Goal: Task Accomplishment & Management: Use online tool/utility

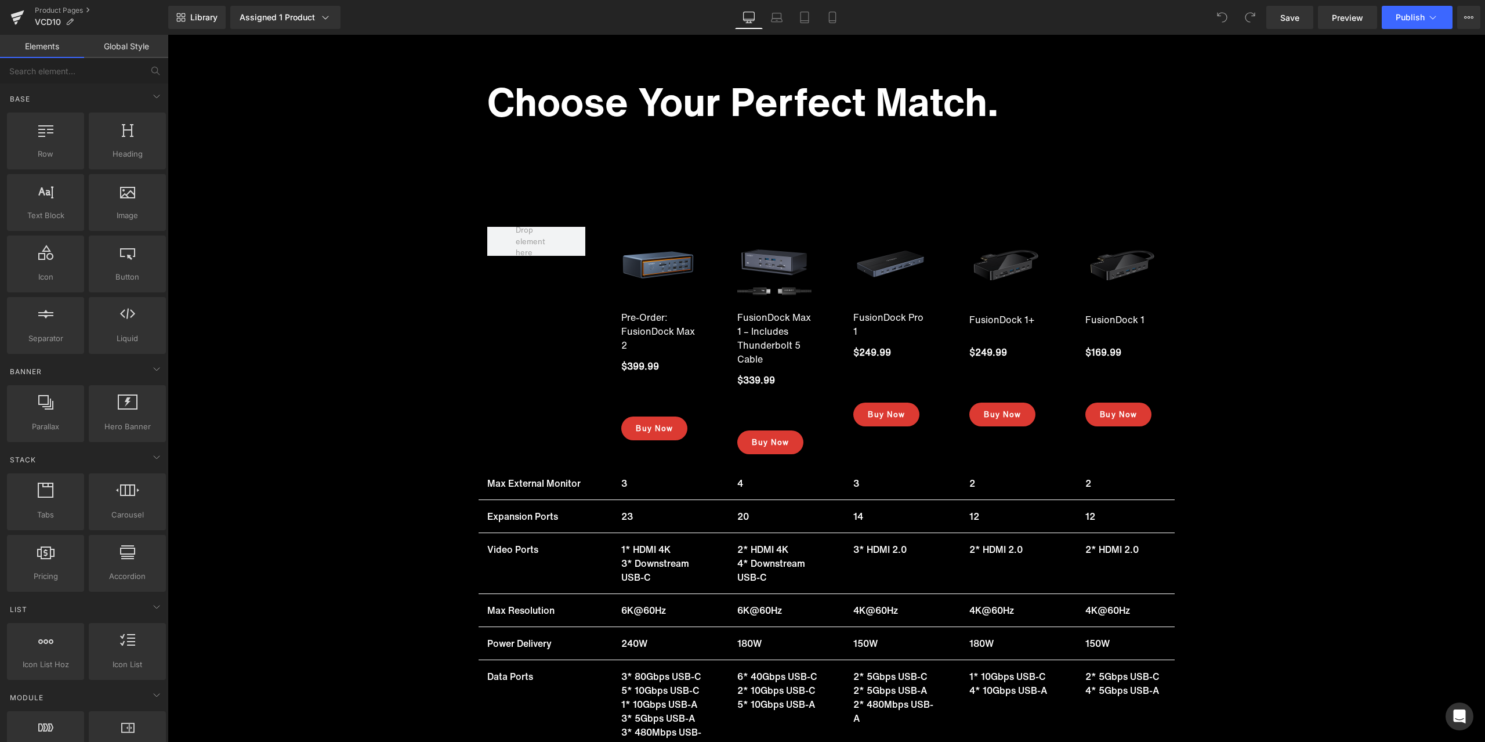
scroll to position [15491, 0]
click at [52, 11] on link "Product Pages" at bounding box center [101, 10] width 133 height 9
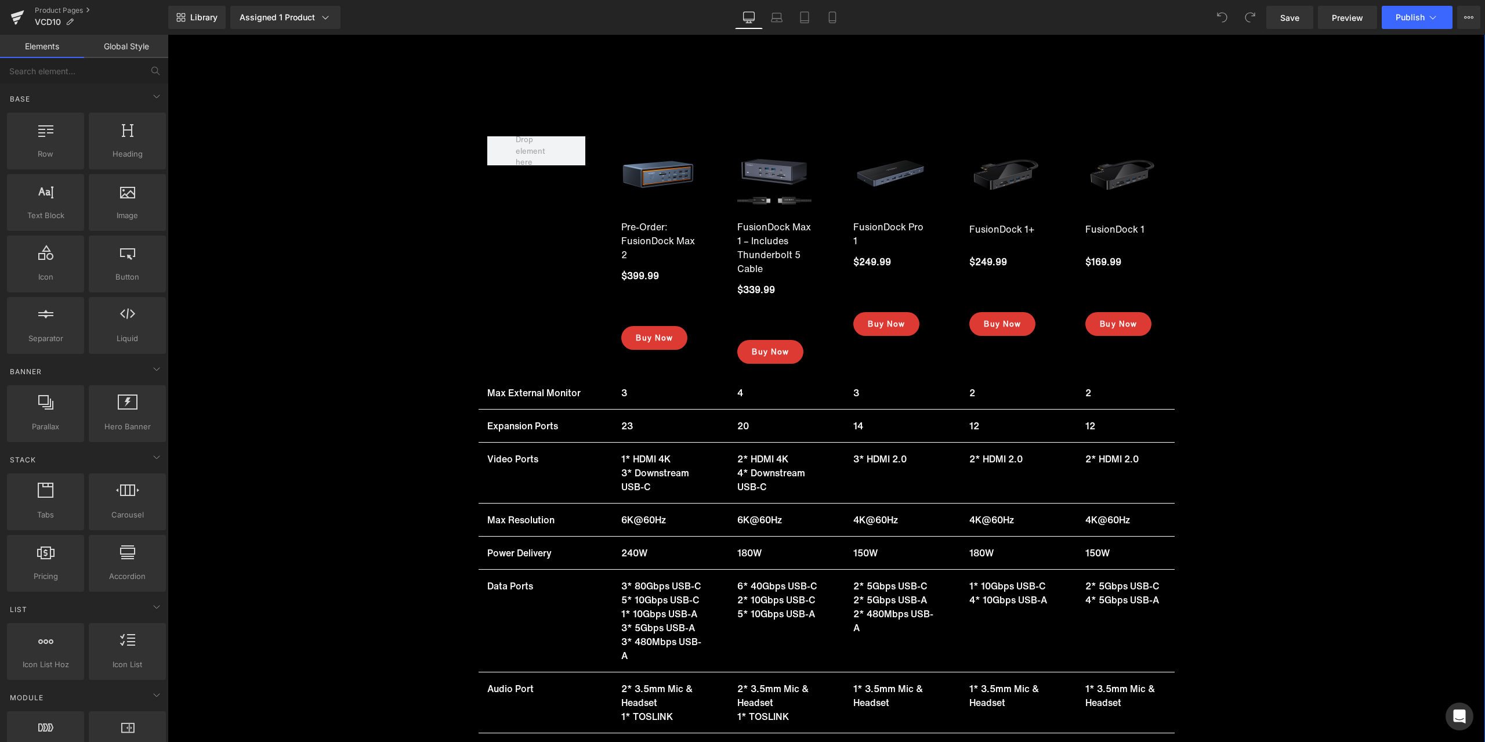
scroll to position [15607, 0]
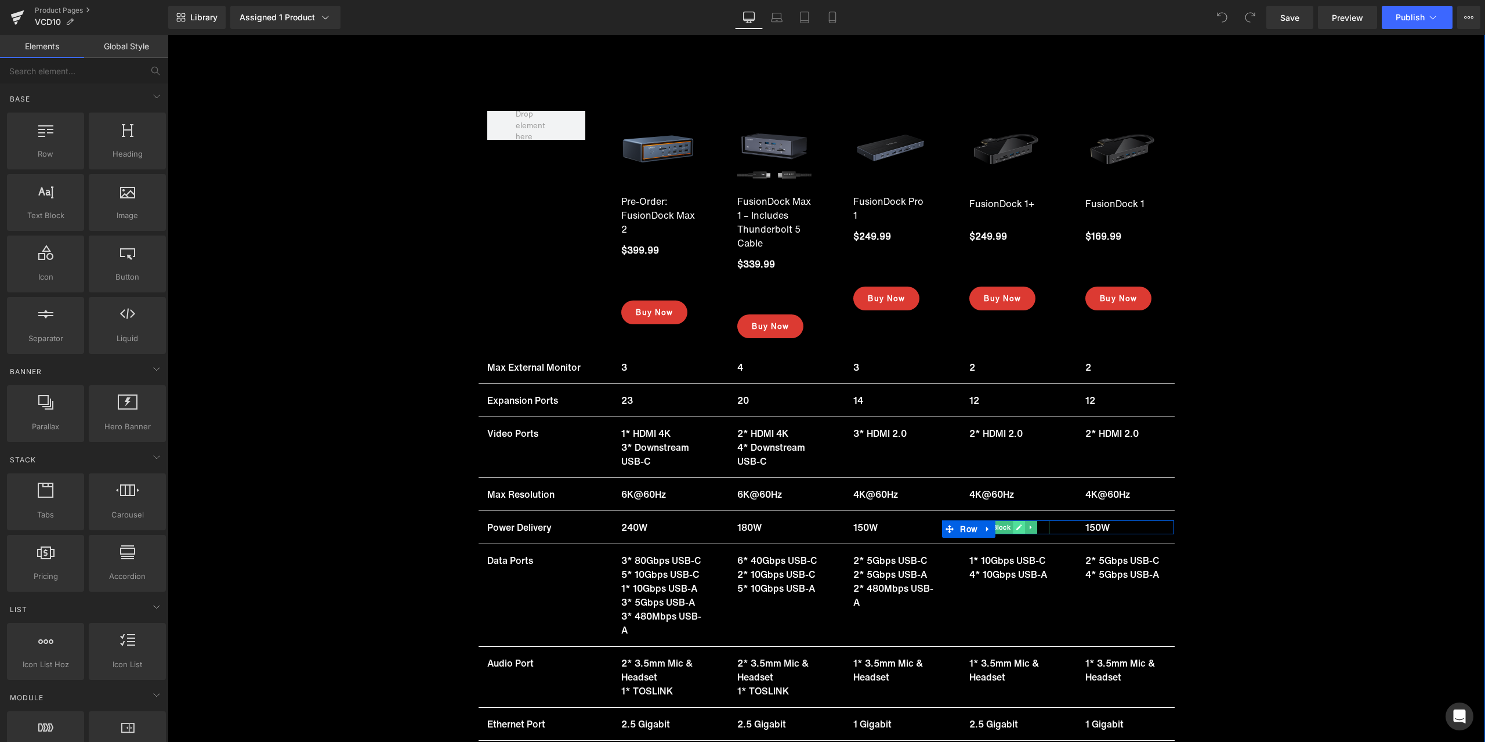
click at [1017, 524] on icon at bounding box center [1020, 527] width 6 height 7
click at [1005, 520] on p "180W" at bounding box center [1010, 527] width 80 height 14
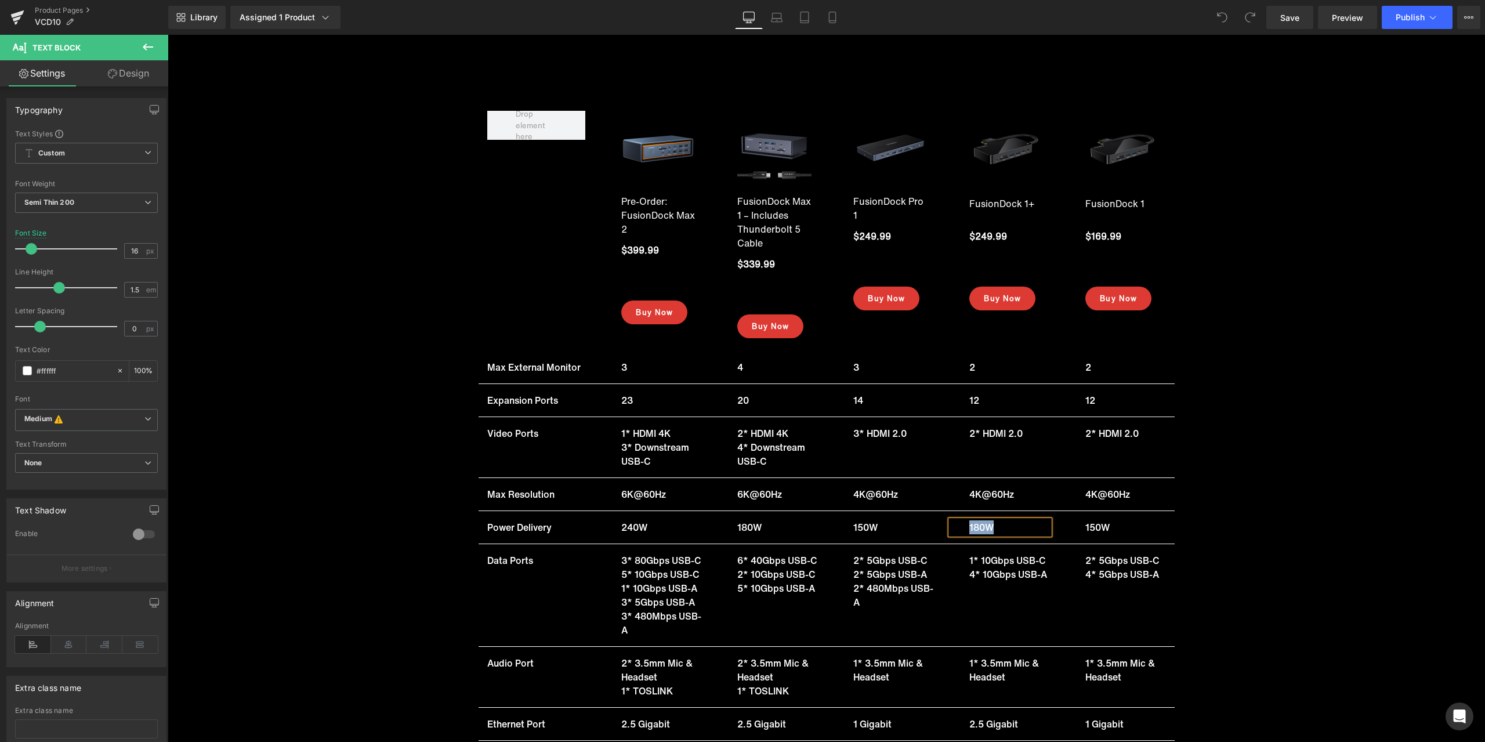
copy p "180W"
click at [1130, 520] on link at bounding box center [1136, 527] width 12 height 14
click at [1119, 520] on p "150W" at bounding box center [1126, 527] width 80 height 14
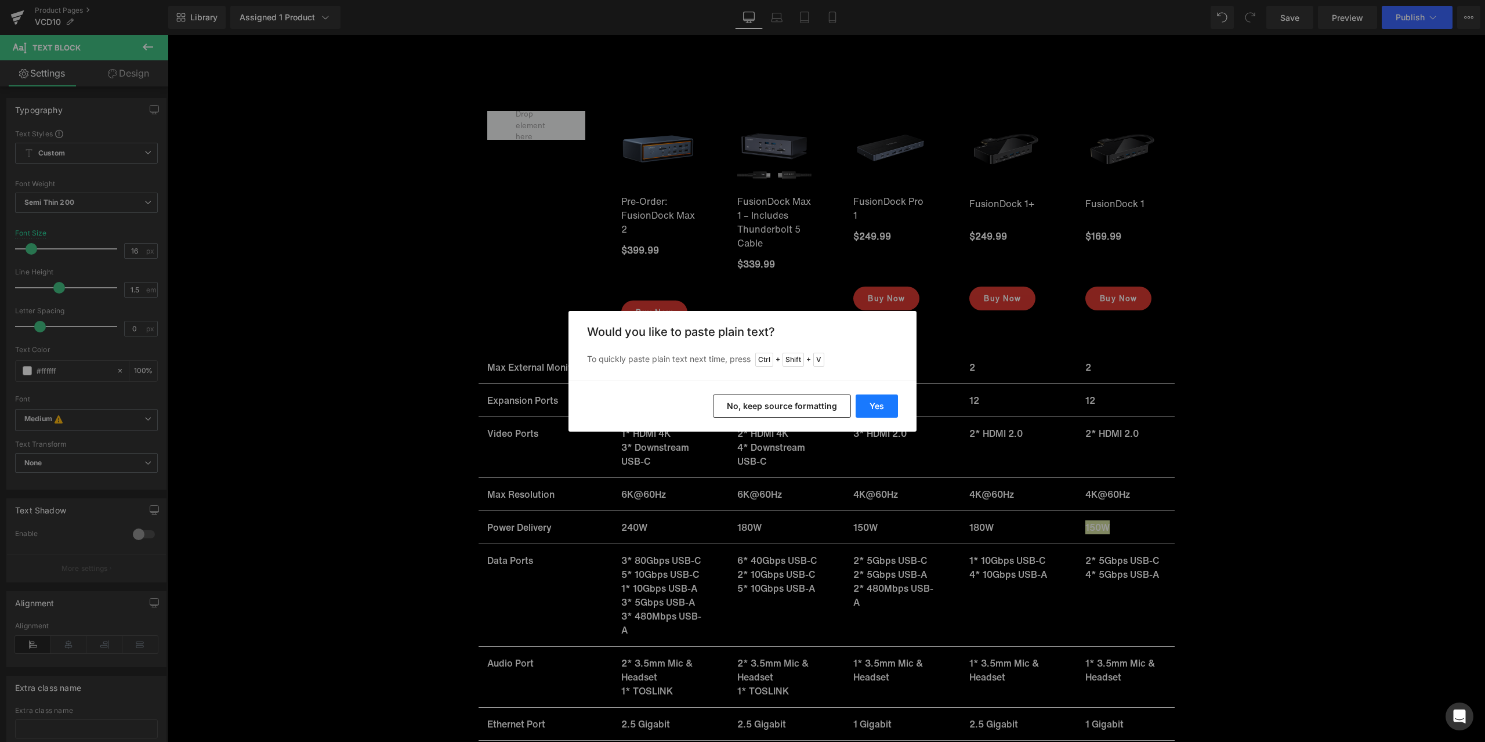
click at [888, 408] on button "Yes" at bounding box center [877, 406] width 42 height 23
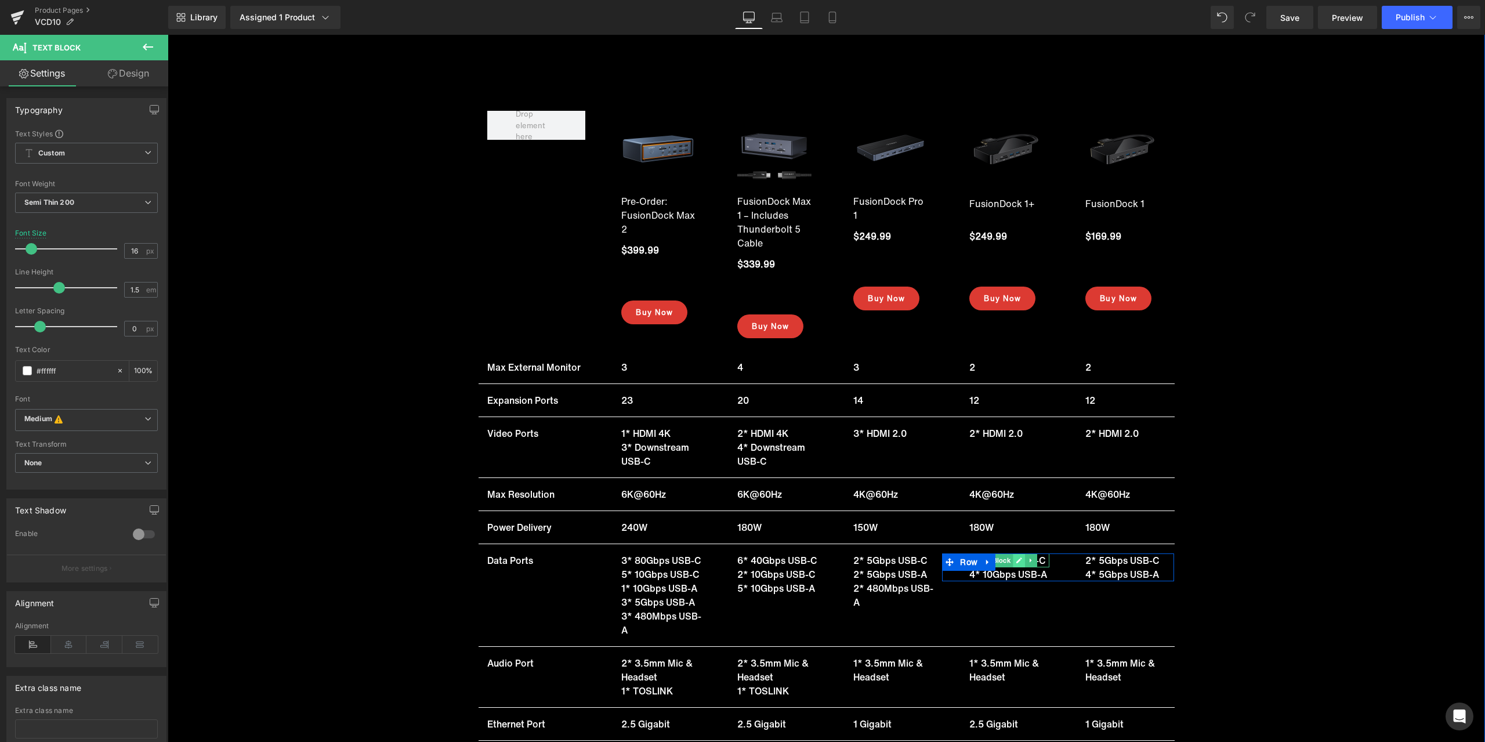
click at [1018, 557] on icon at bounding box center [1020, 560] width 6 height 7
click at [993, 554] on p "1* 10Gbps USB-C" at bounding box center [1010, 561] width 80 height 14
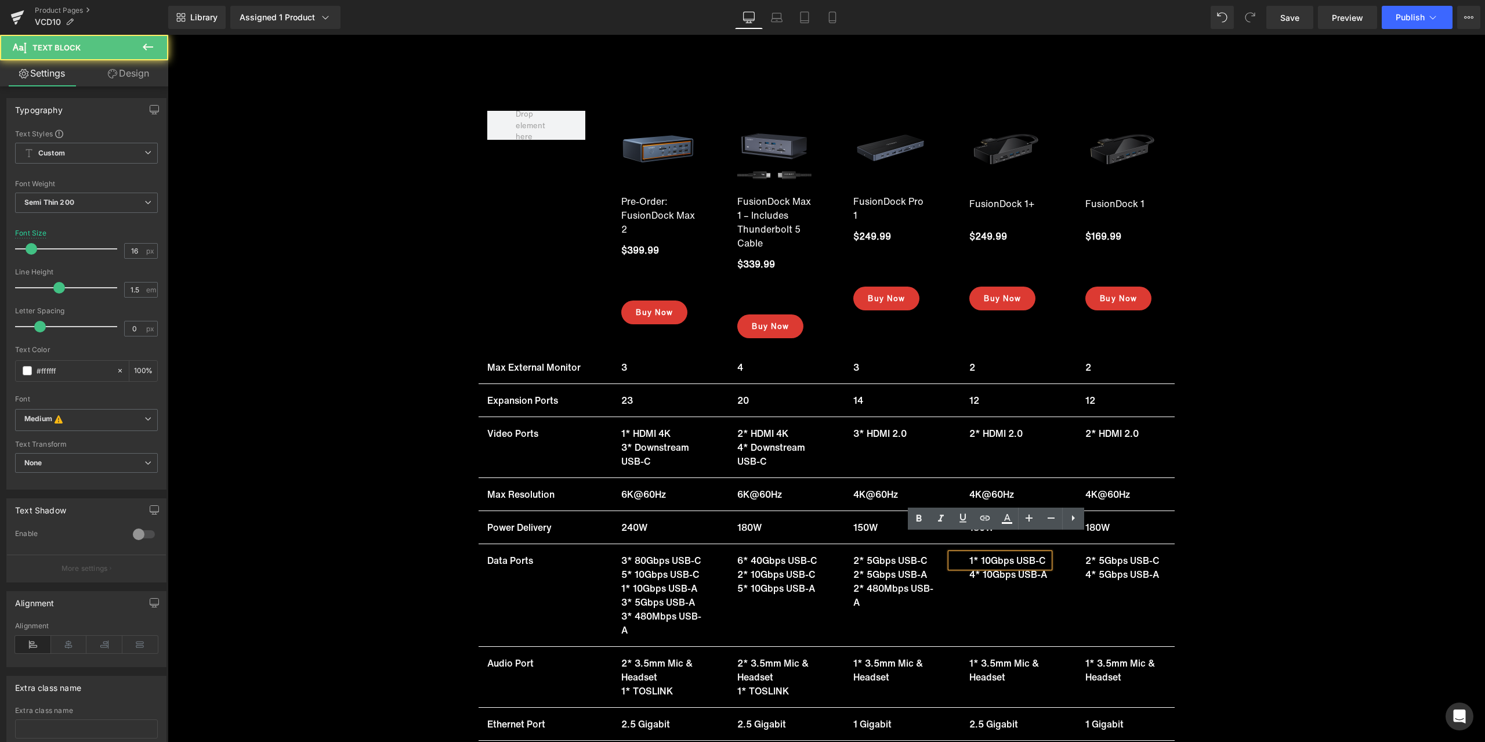
copy p "1* 10Gbps USB-C"
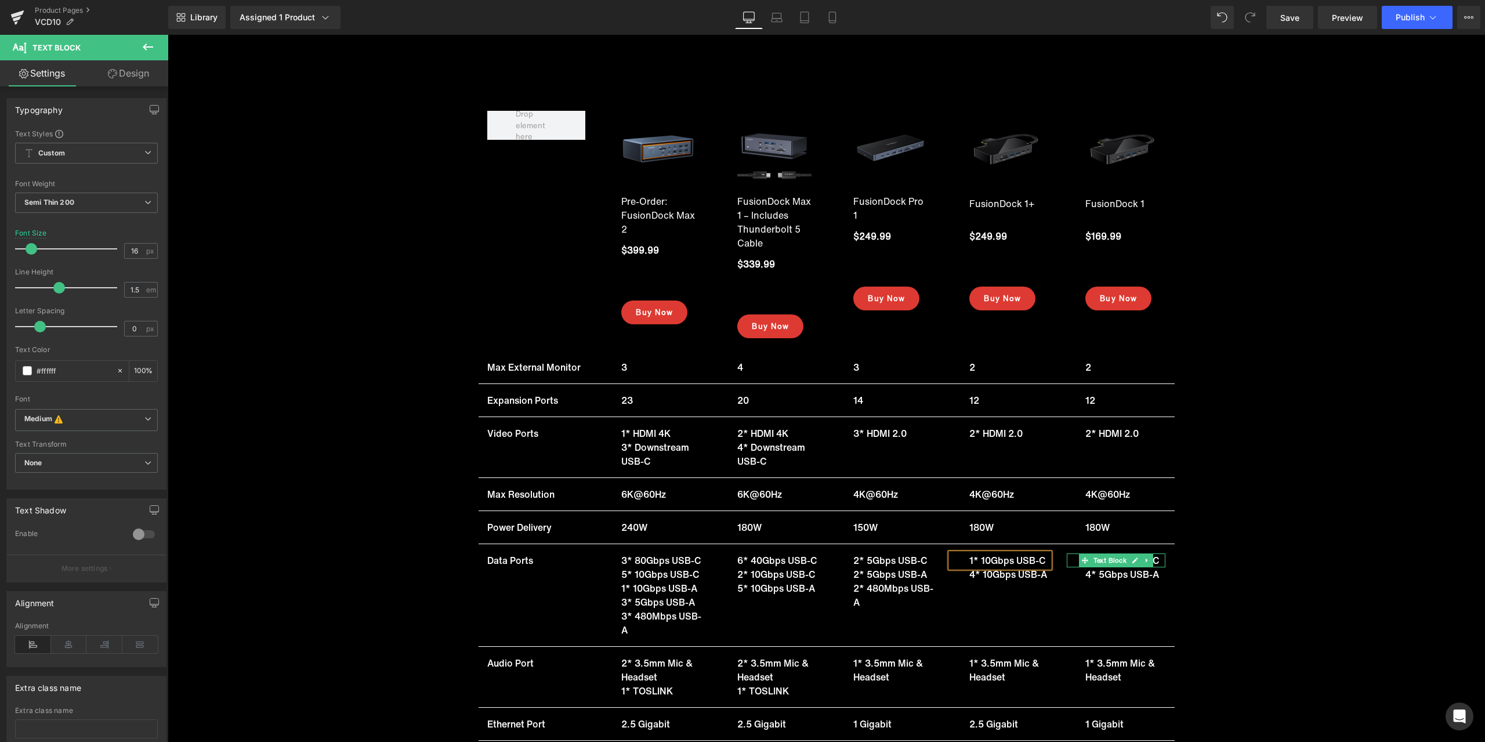
click at [1133, 558] on icon at bounding box center [1136, 561] width 6 height 6
click at [1121, 554] on p "2* 5Gbps USB-C" at bounding box center [1126, 561] width 80 height 14
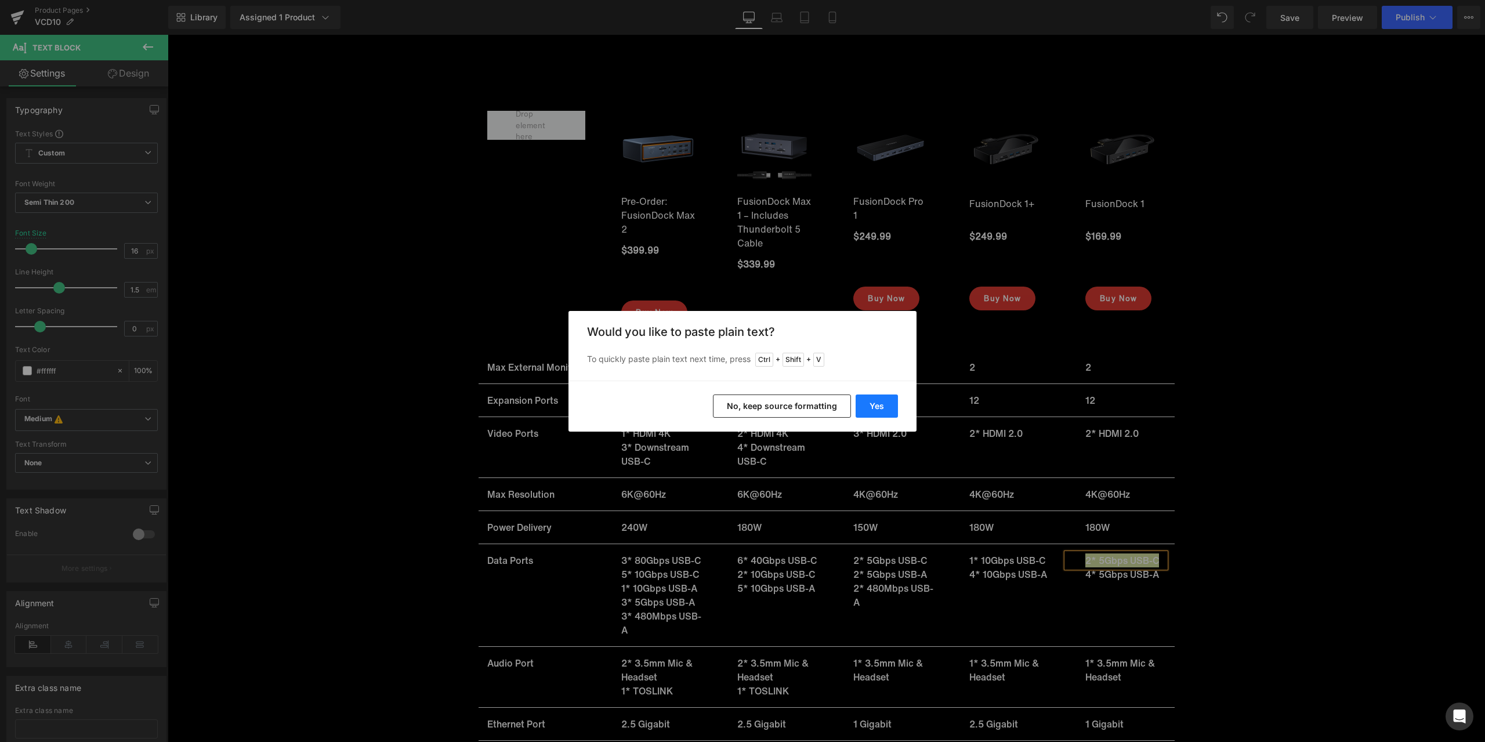
click at [882, 408] on button "Yes" at bounding box center [877, 406] width 42 height 23
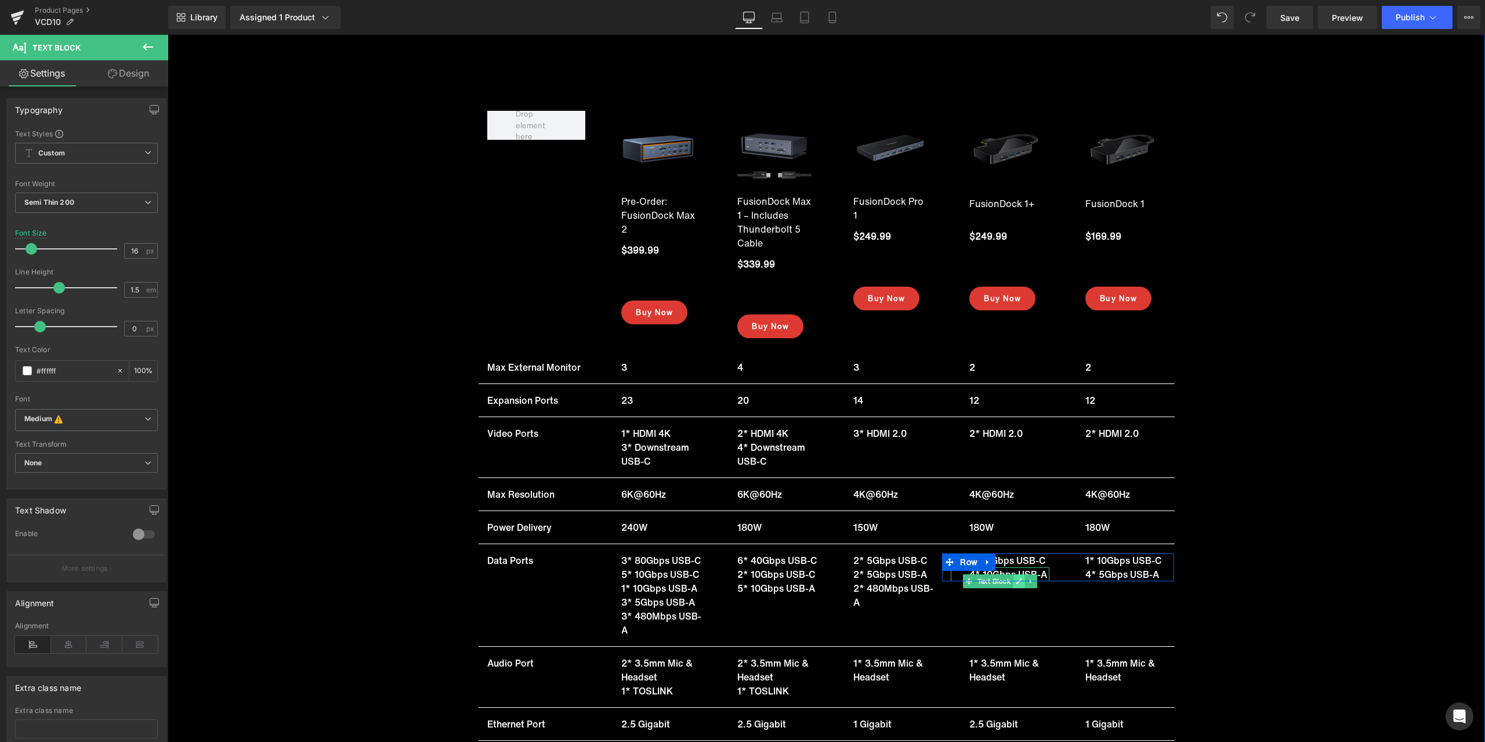
click at [1014, 574] on link at bounding box center [1020, 581] width 12 height 14
click at [1008, 567] on p "4* 10Gbps USB-A" at bounding box center [1010, 574] width 80 height 14
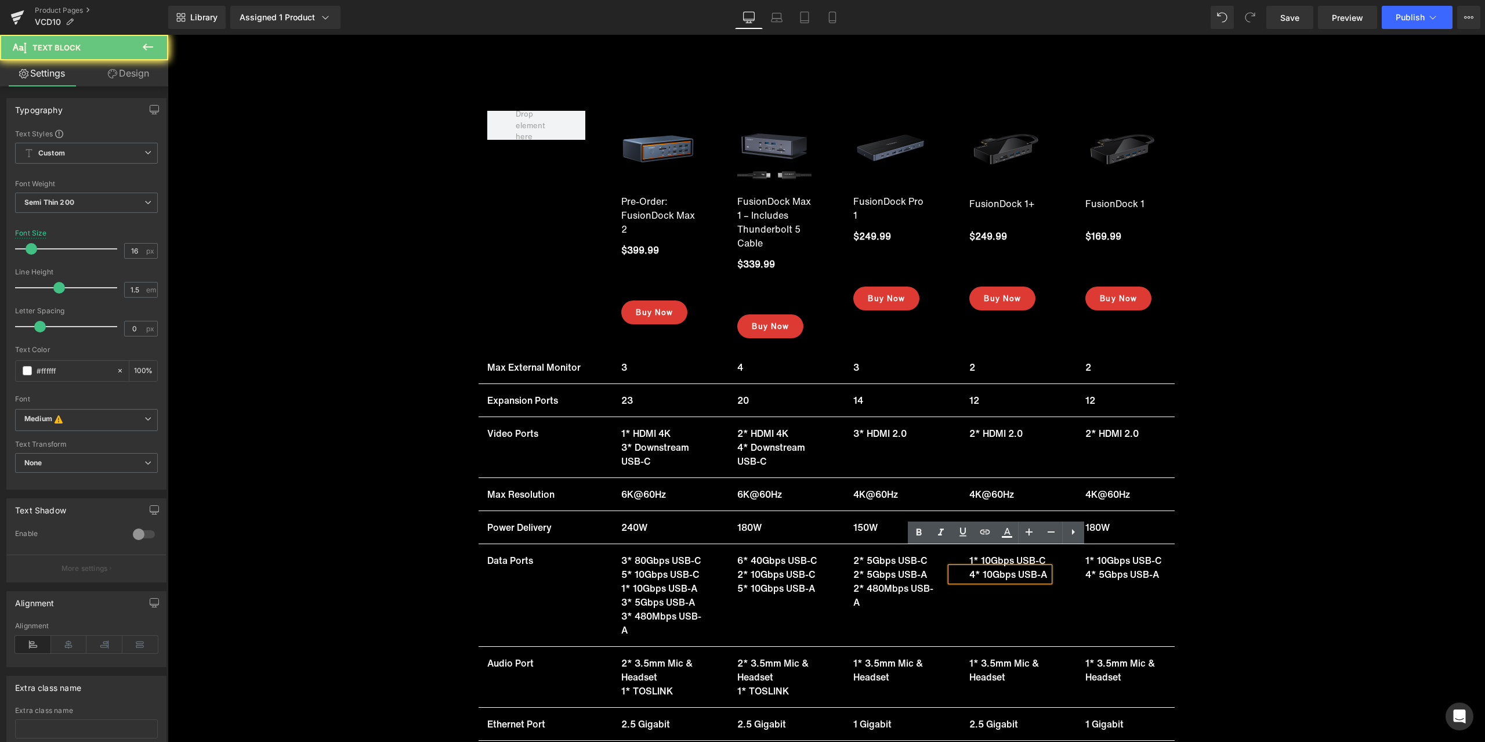
click at [996, 567] on p "4* 10Gbps USB-A" at bounding box center [1010, 574] width 80 height 14
copy p "4* 10Gbps USB-A"
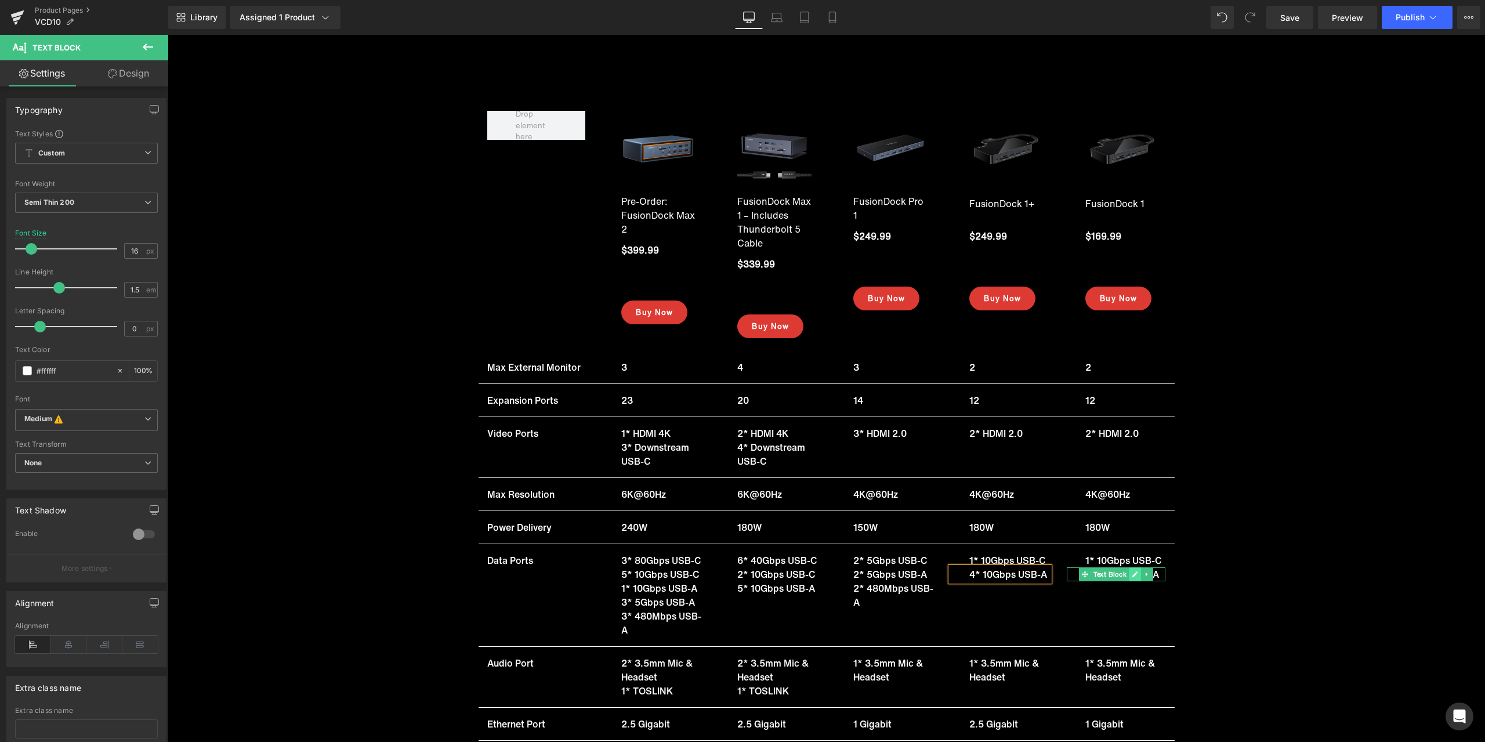
click at [1130, 567] on link at bounding box center [1136, 574] width 12 height 14
click at [1123, 567] on p "4* 5Gbps USB-A" at bounding box center [1126, 574] width 80 height 14
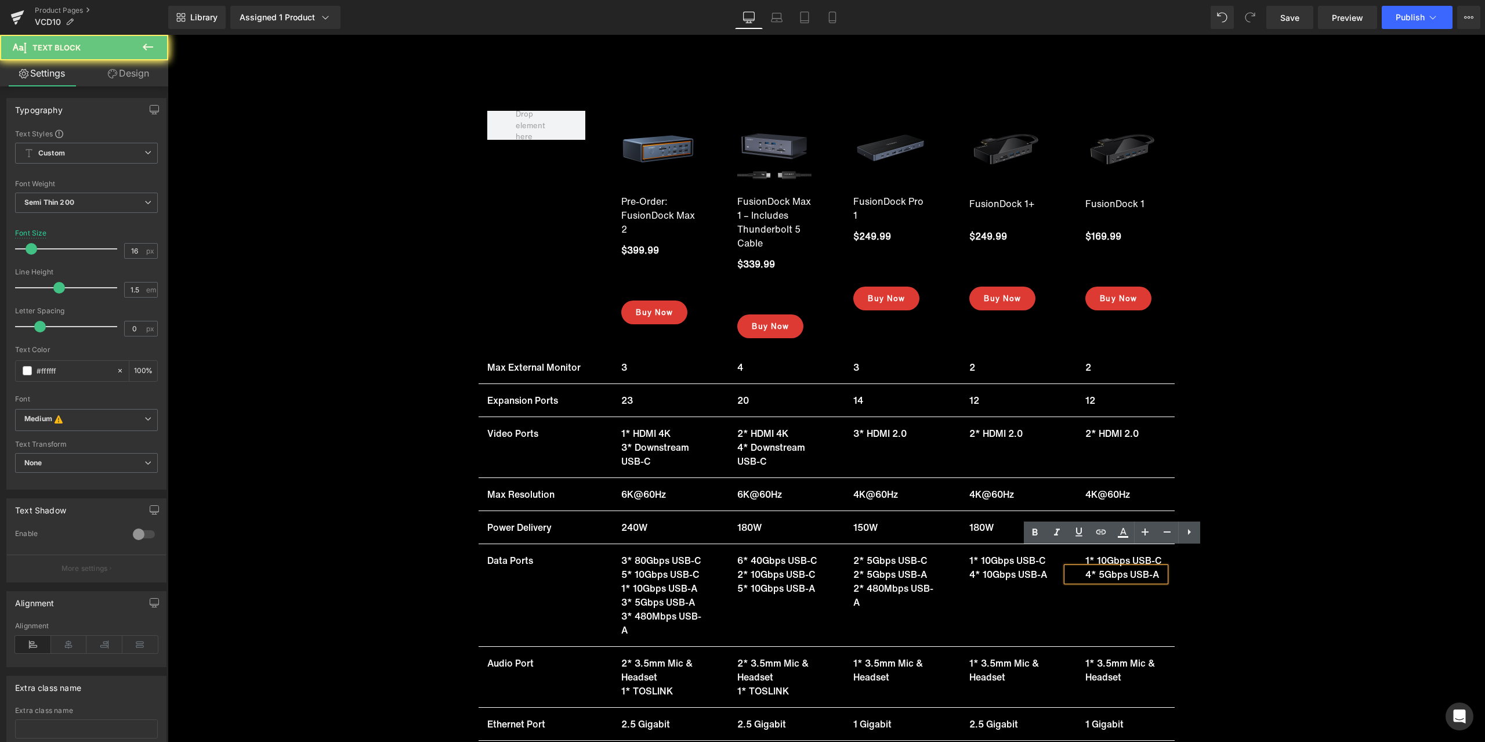
click at [1112, 567] on p "4* 5Gbps USB-A" at bounding box center [1126, 574] width 80 height 14
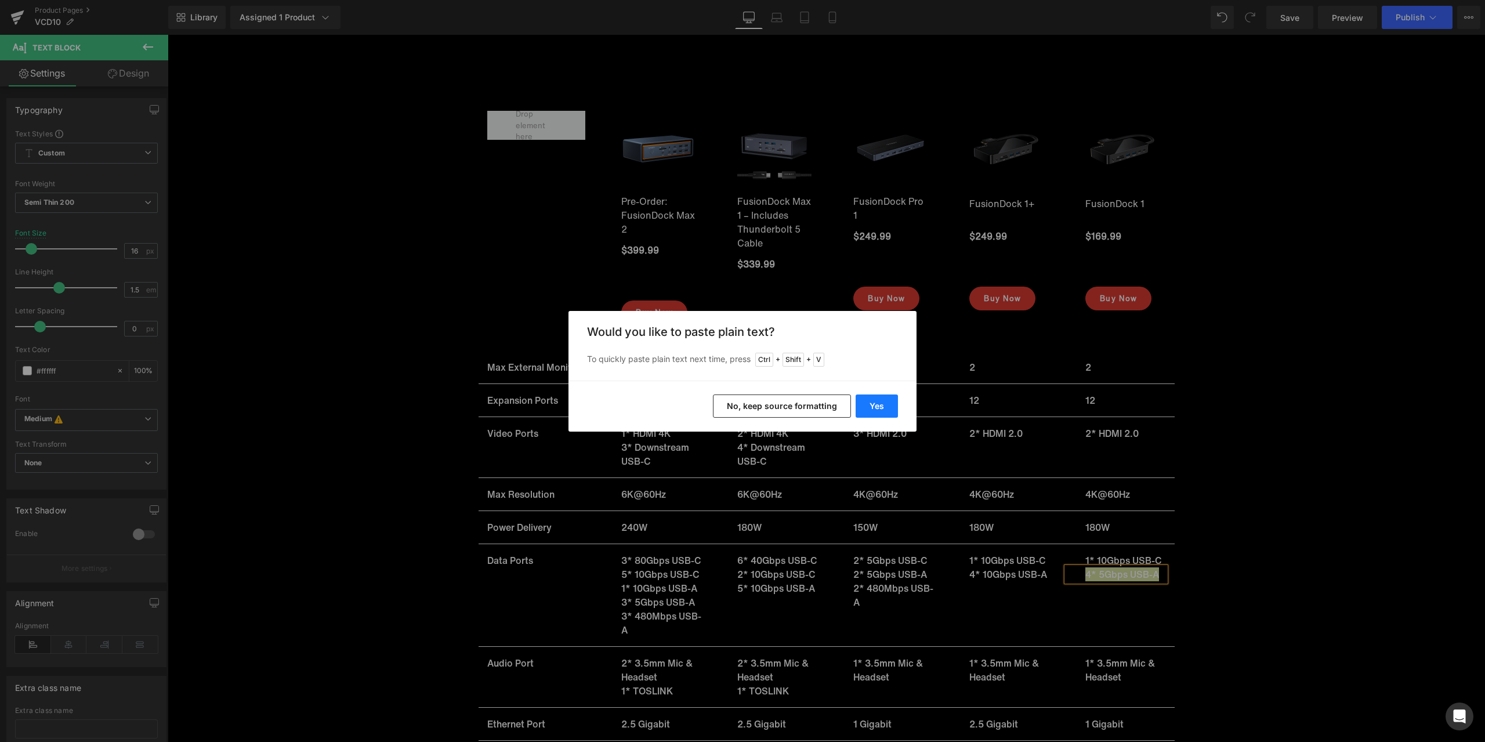
click at [871, 401] on button "Yes" at bounding box center [877, 406] width 42 height 23
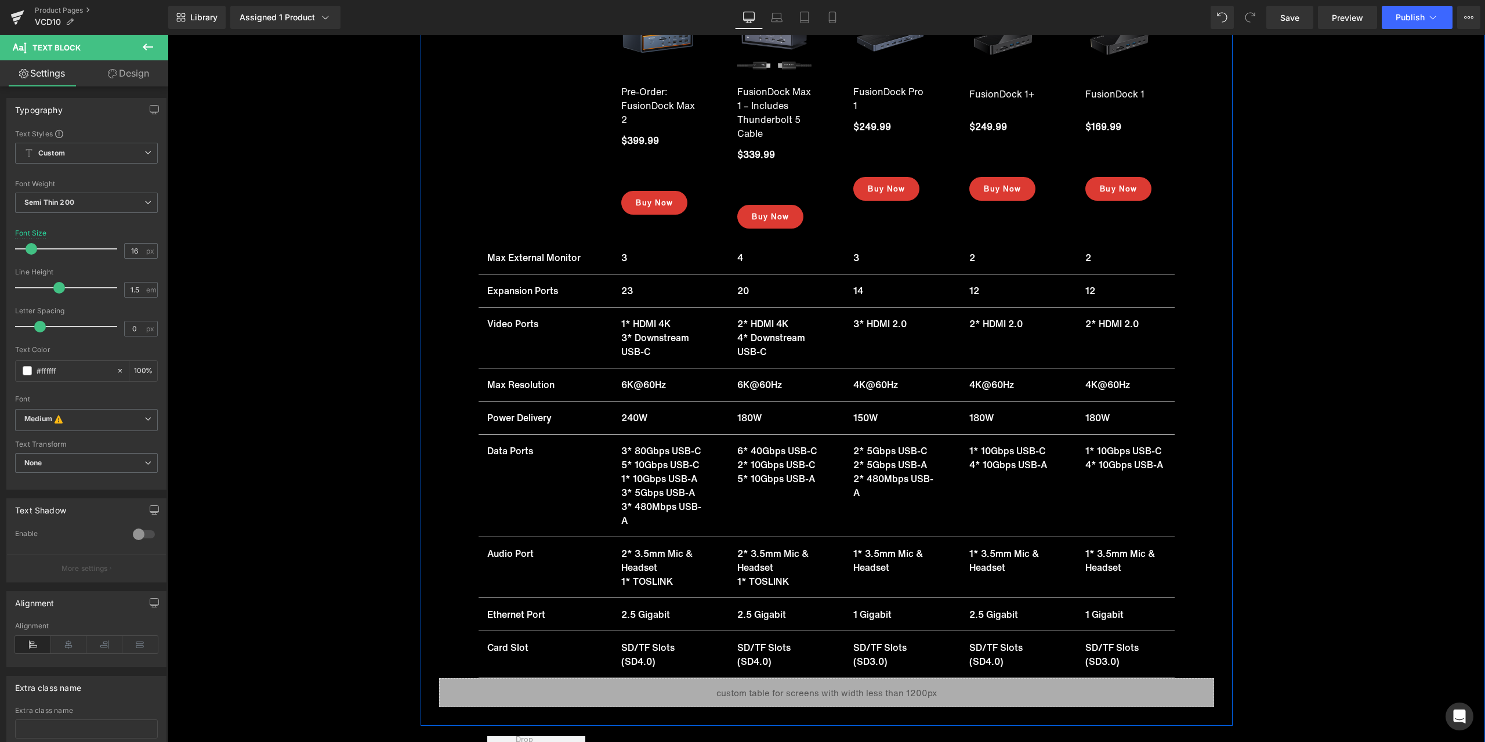
scroll to position [15723, 0]
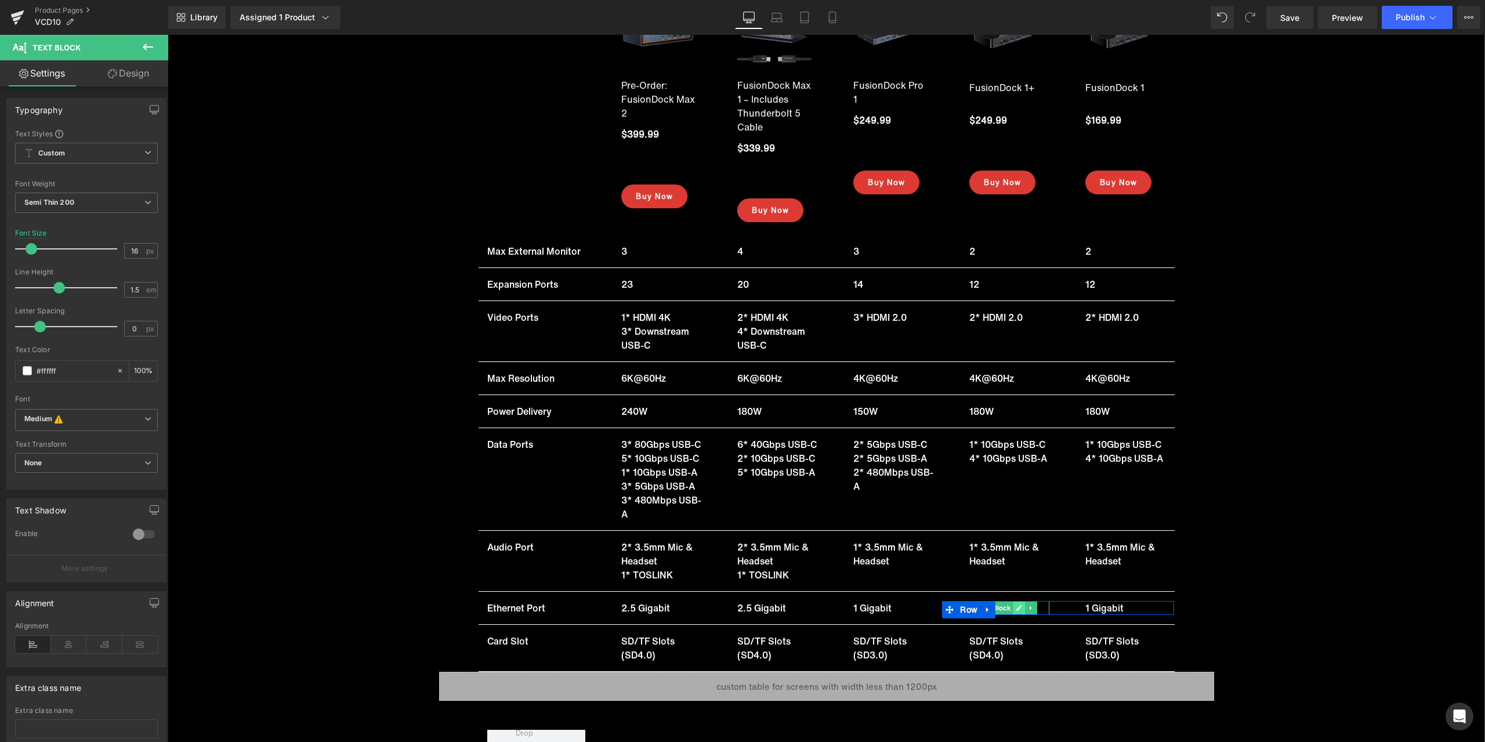
click at [1014, 605] on link at bounding box center [1020, 608] width 12 height 14
click at [993, 605] on p "2.5 Gigabit" at bounding box center [1010, 608] width 80 height 14
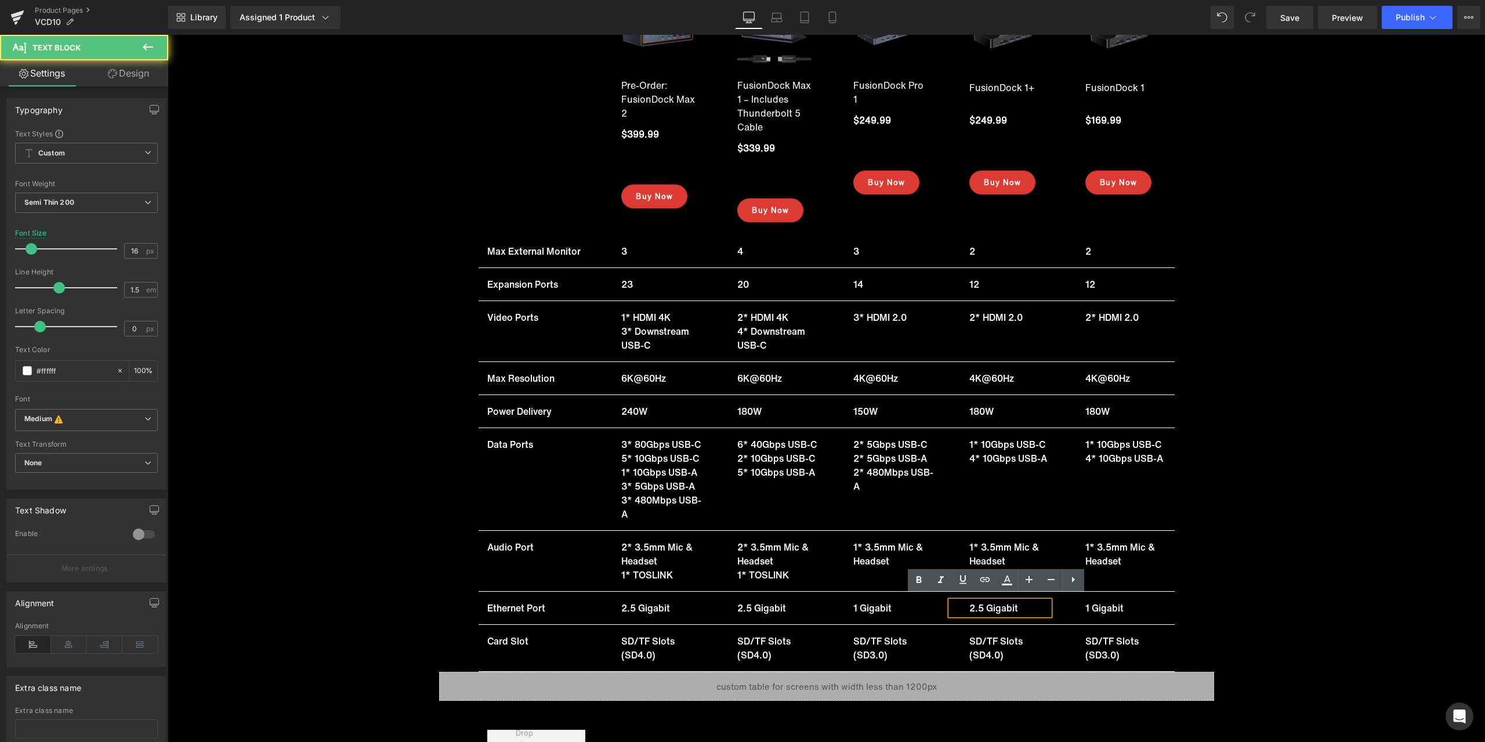
click at [982, 603] on p "2.5 Gigabit" at bounding box center [1010, 608] width 80 height 14
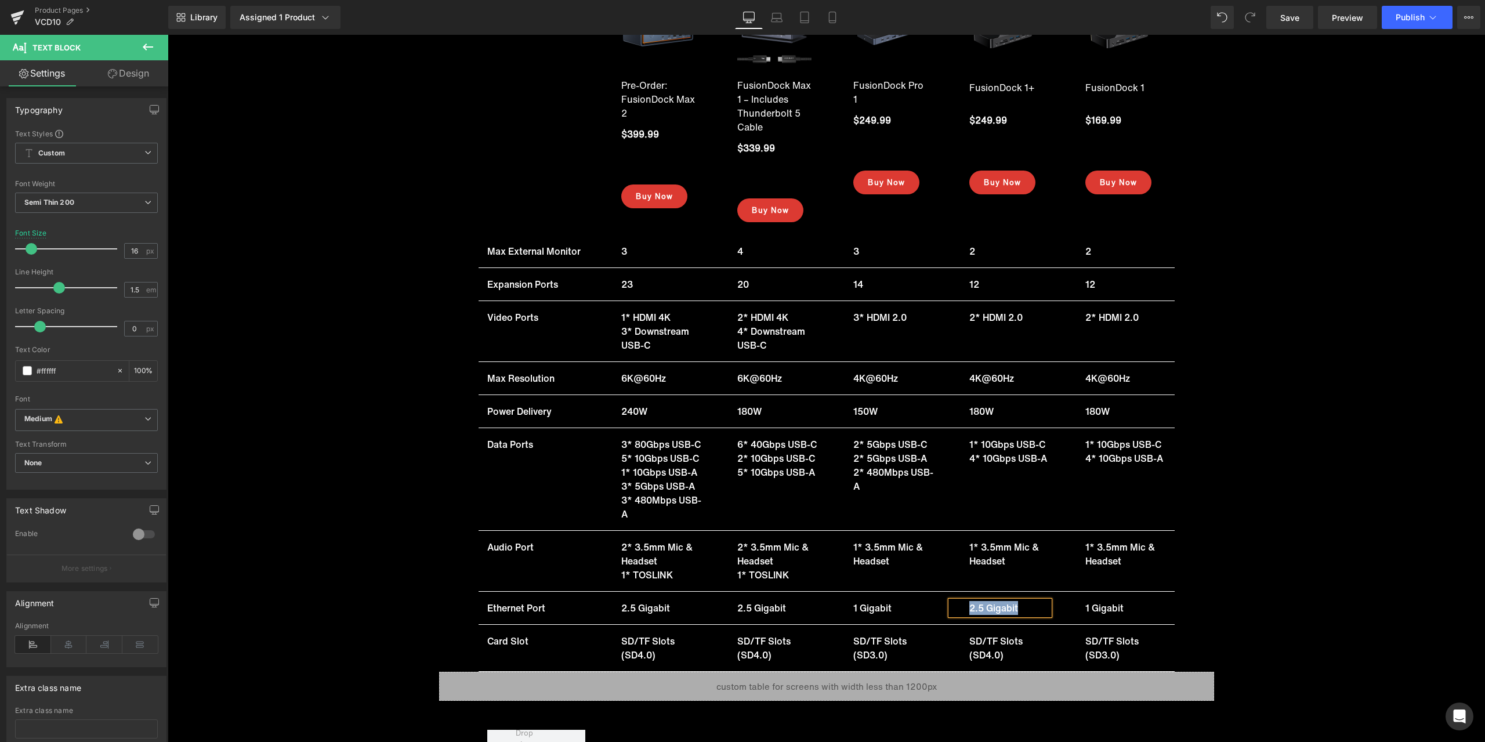
copy p "2.5 Gigabit"
click at [1130, 605] on link at bounding box center [1136, 608] width 12 height 14
click at [1109, 602] on p "1 Gigabit" at bounding box center [1126, 608] width 80 height 14
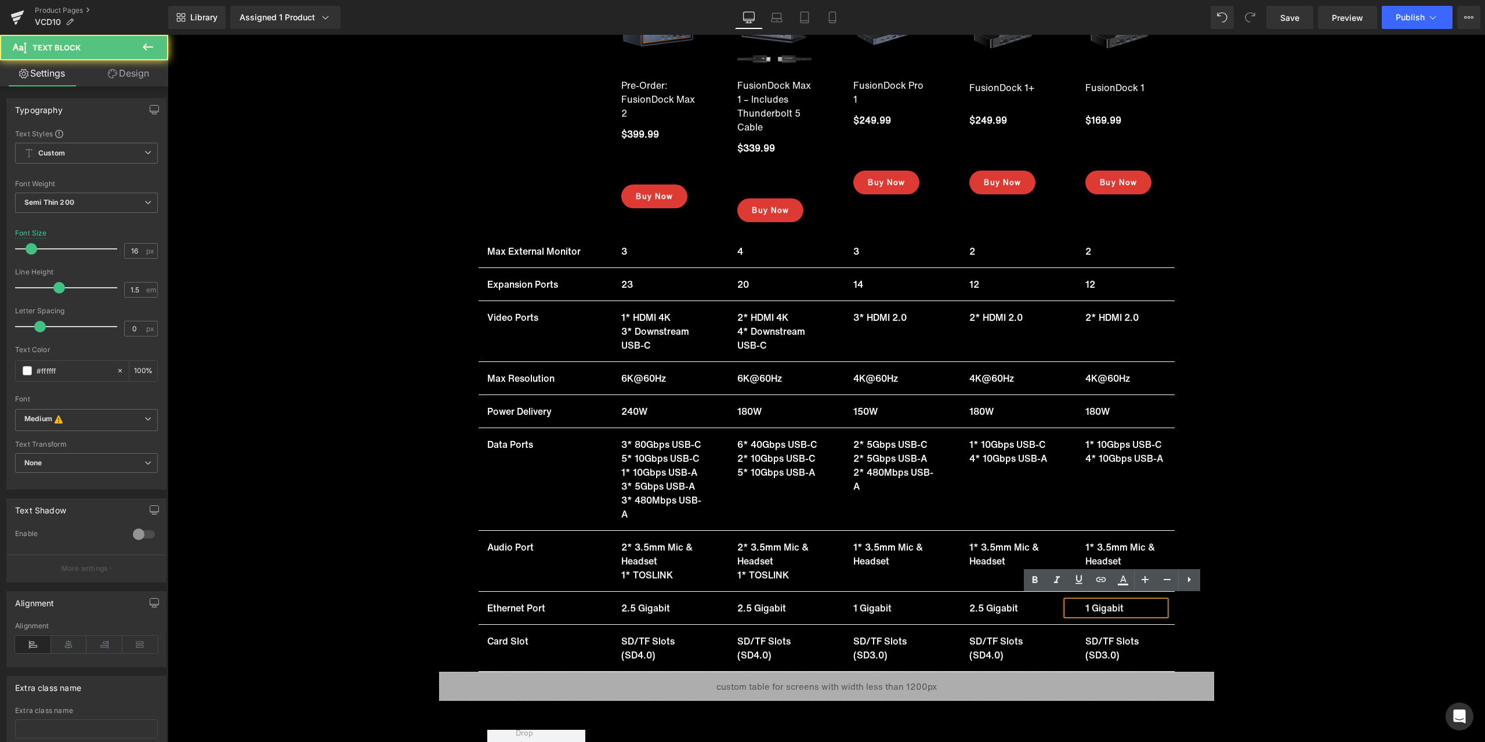
click at [1099, 602] on p "1 Gigabit" at bounding box center [1126, 608] width 80 height 14
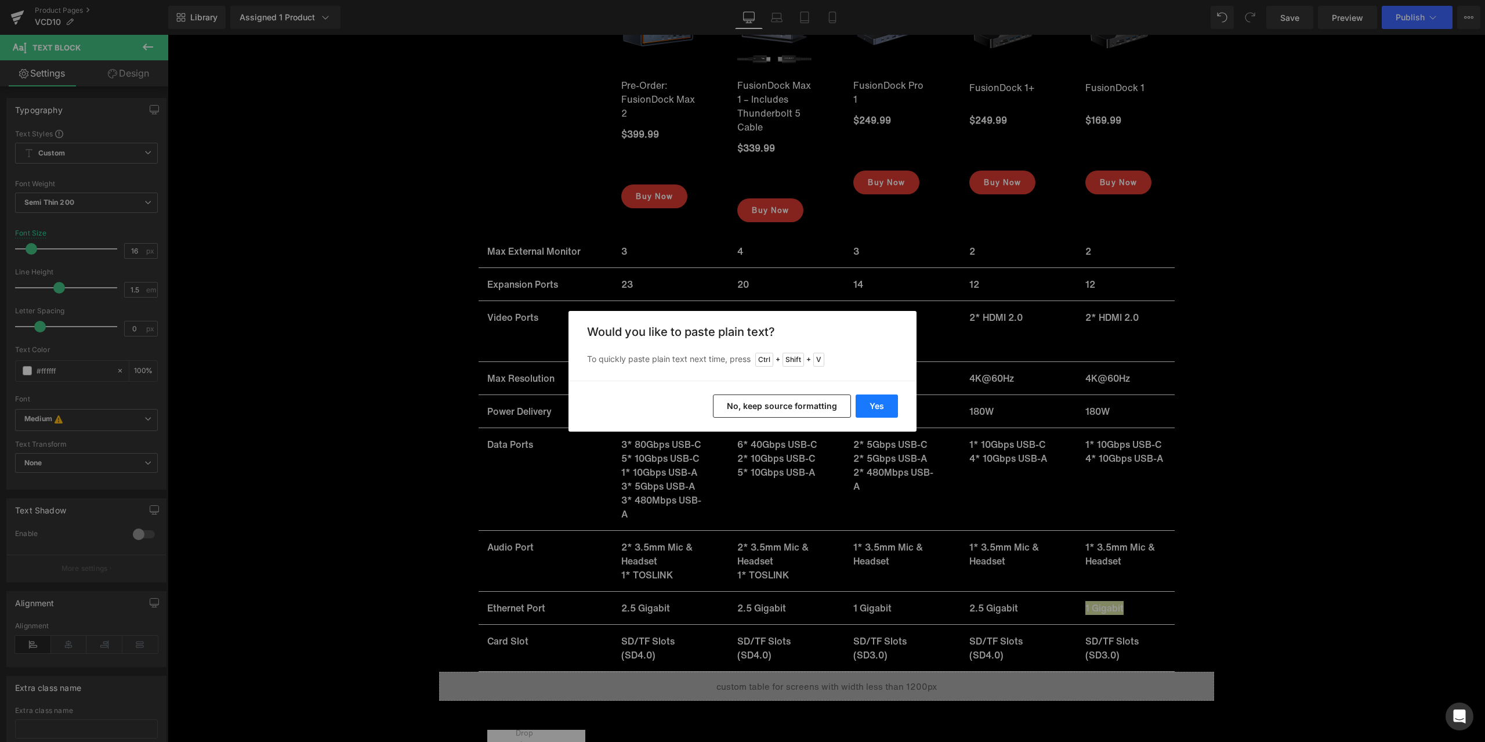
click at [873, 399] on button "Yes" at bounding box center [877, 406] width 42 height 23
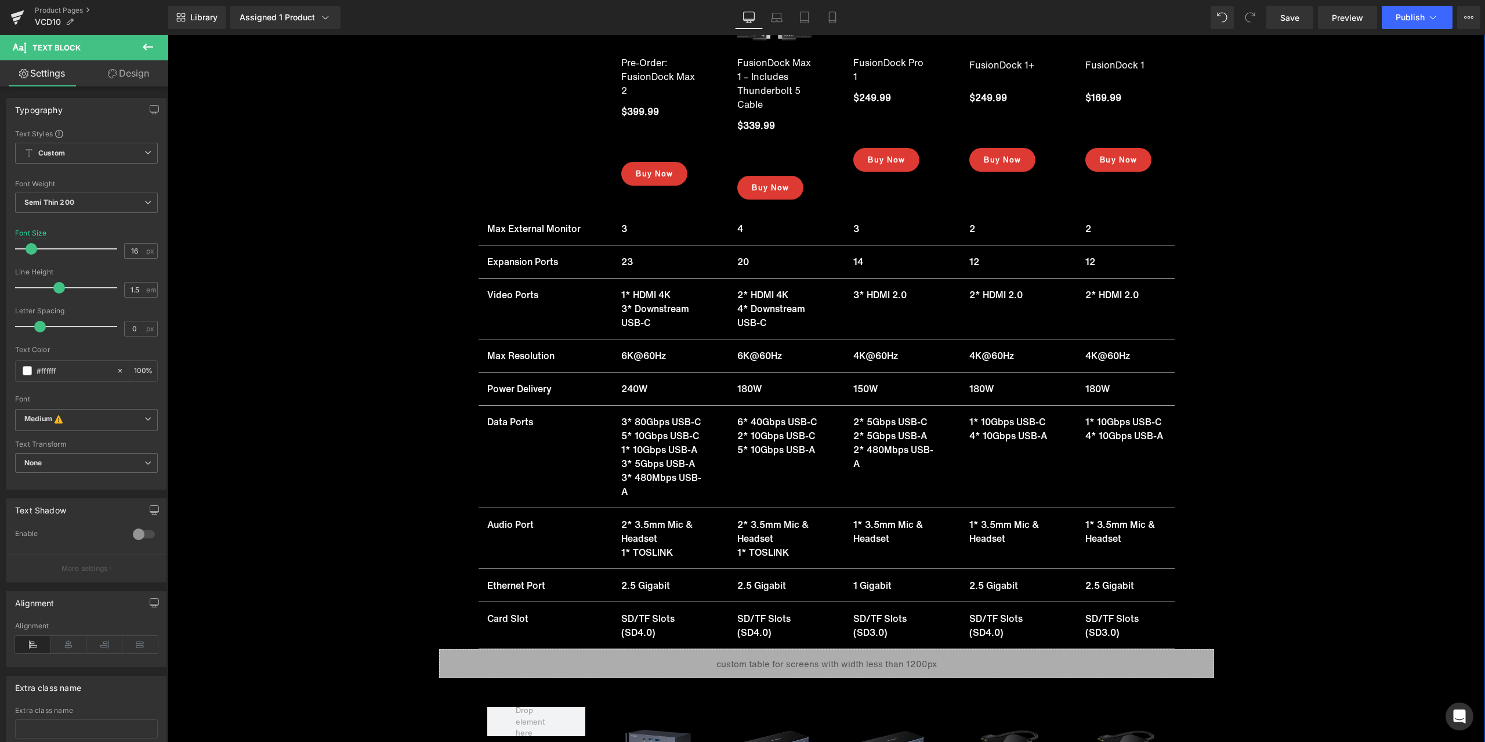
scroll to position [15607, 0]
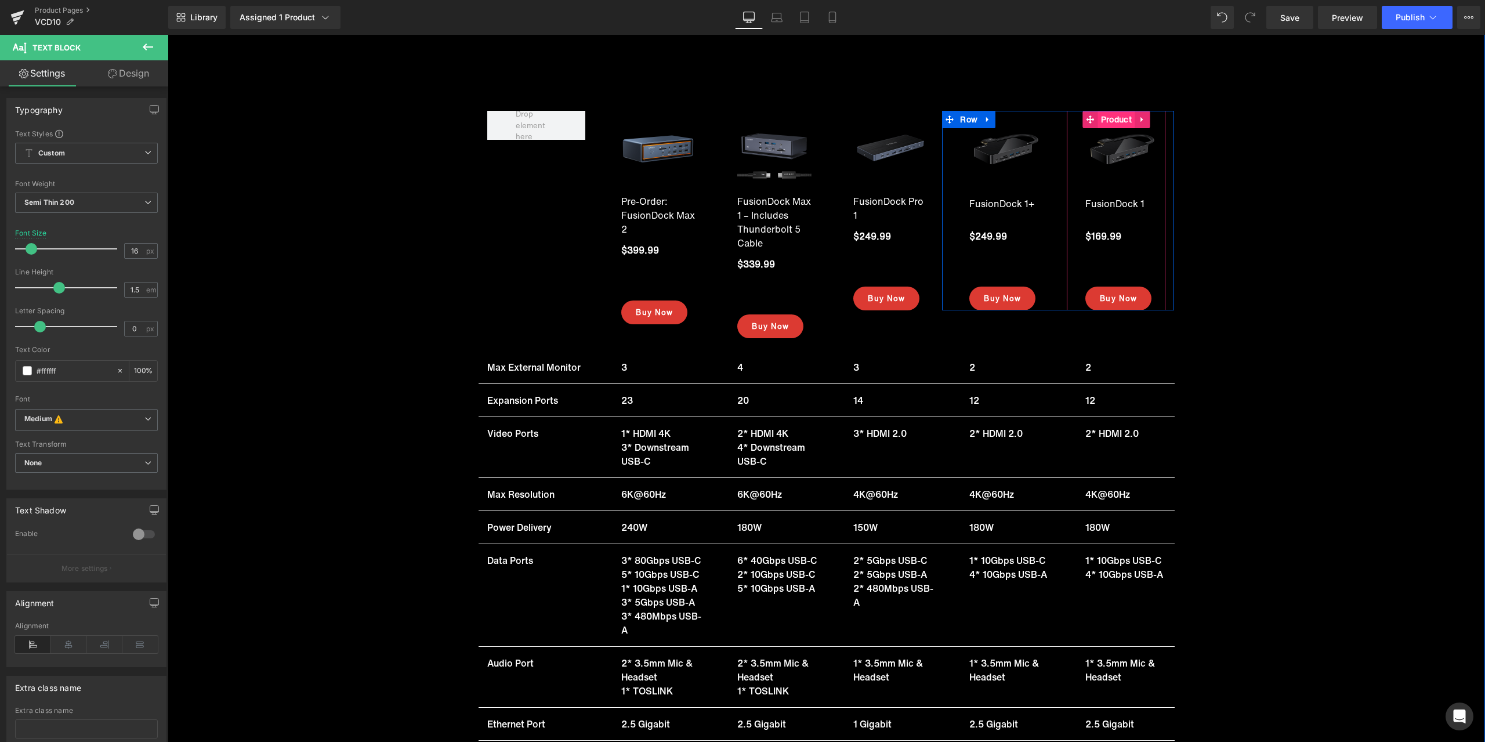
click at [1111, 111] on span "Product" at bounding box center [1116, 119] width 37 height 17
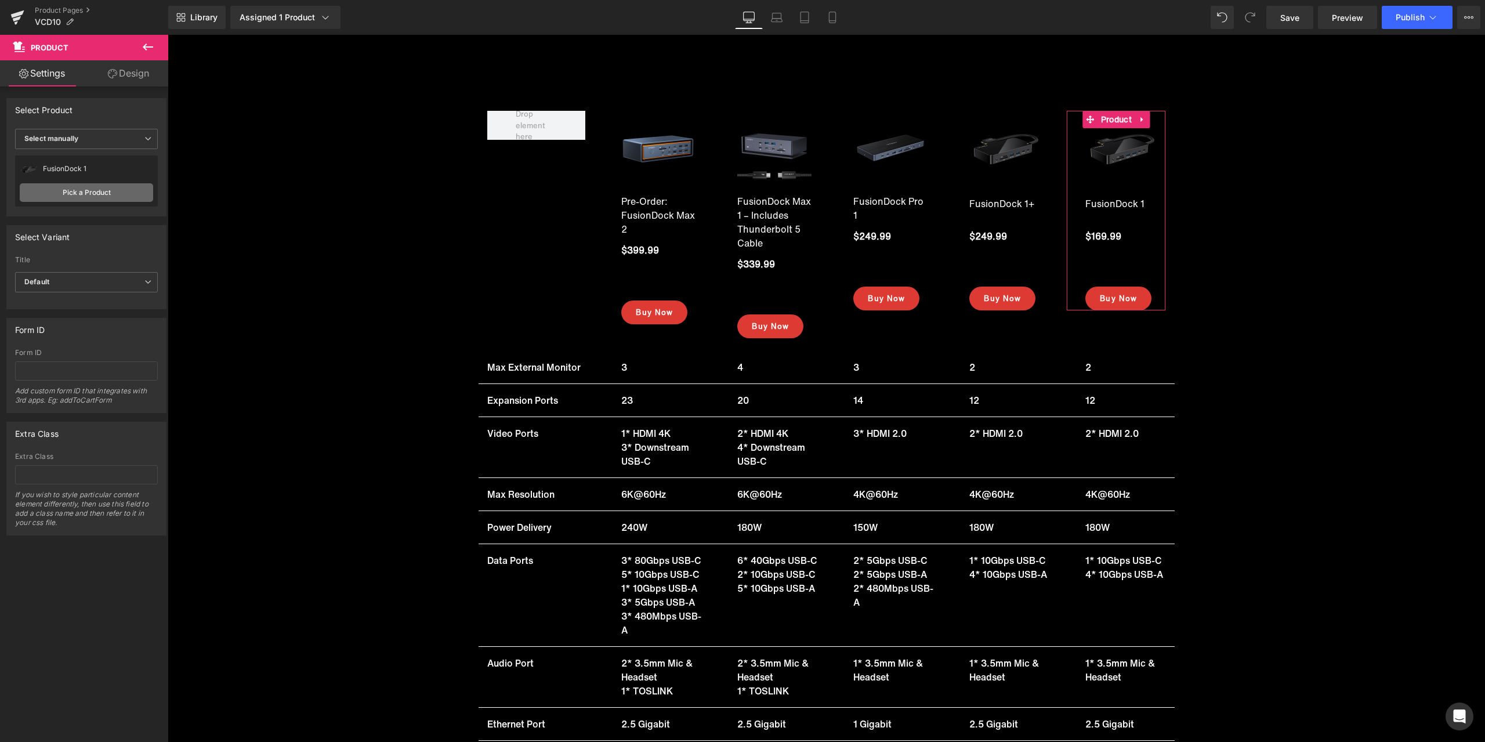
click at [88, 187] on link "Pick a Product" at bounding box center [86, 192] width 133 height 19
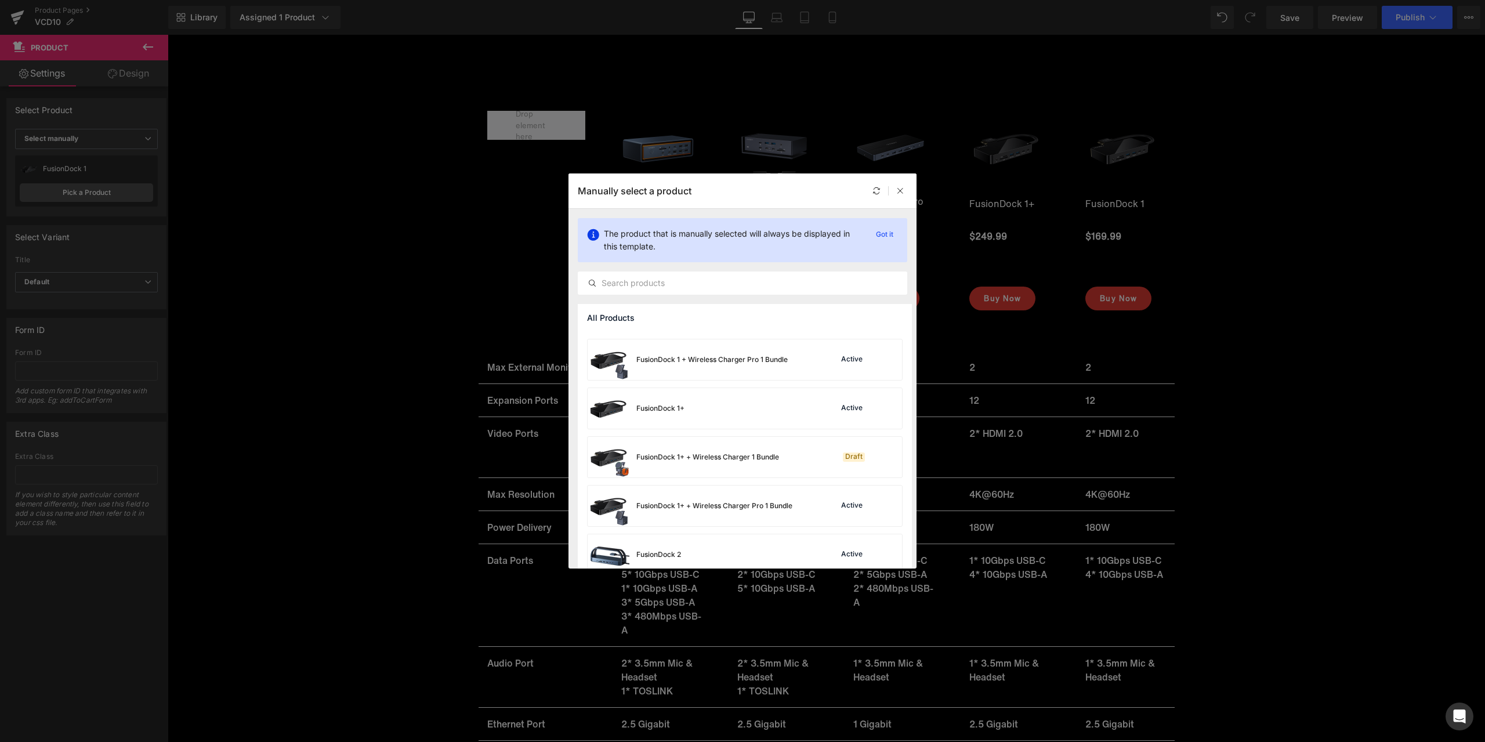
scroll to position [2379, 0]
click at [726, 414] on div "FusionDock 1+ Active" at bounding box center [745, 410] width 314 height 41
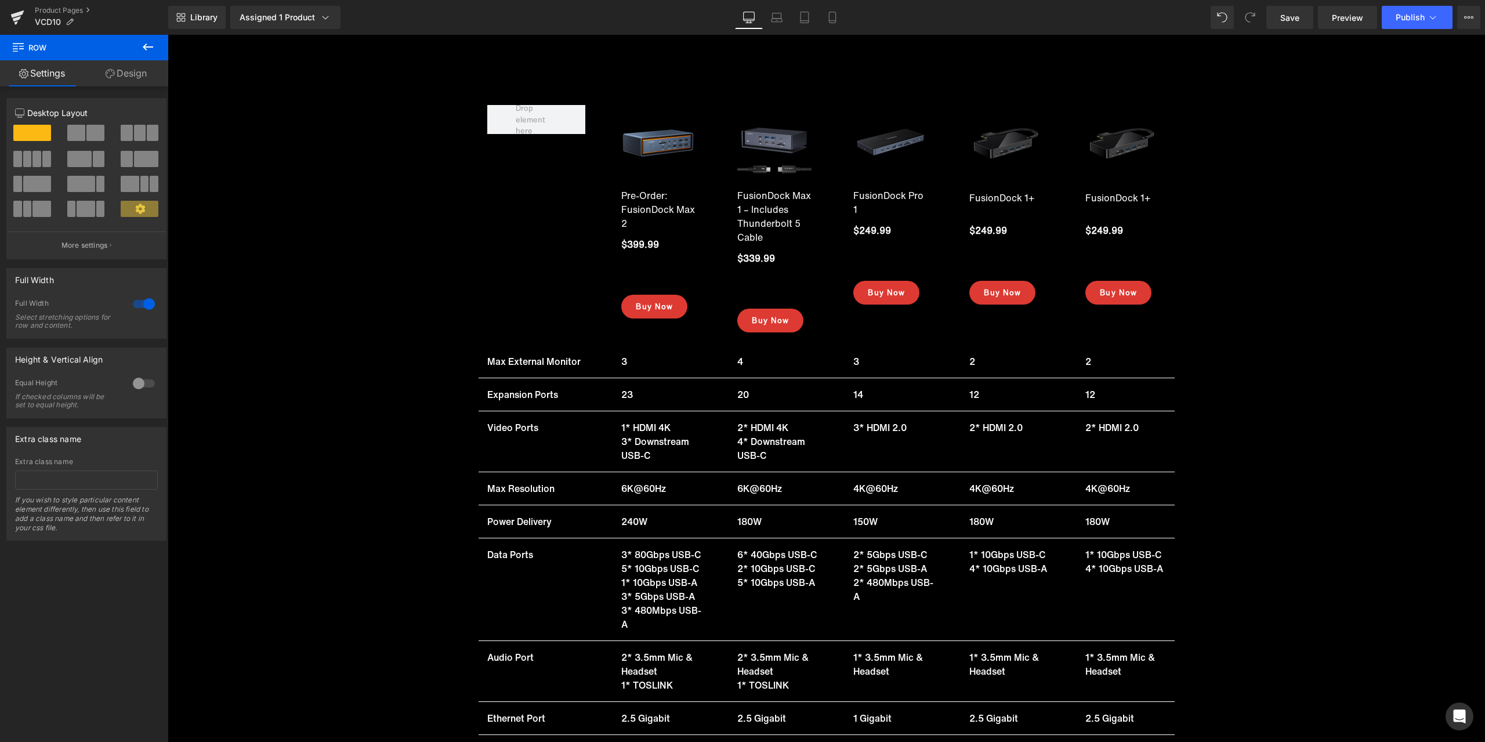
scroll to position [15607, 0]
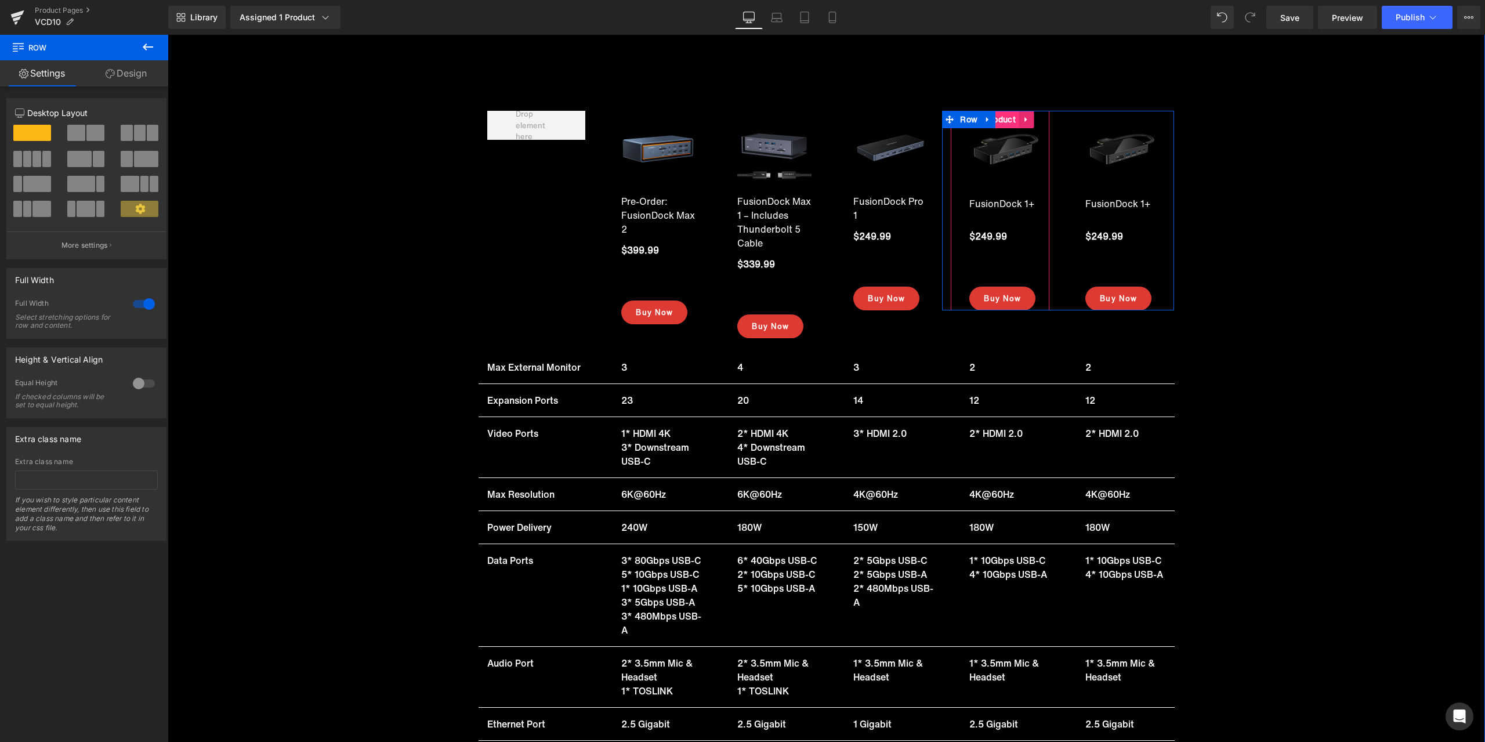
click at [1001, 111] on span "Product" at bounding box center [1000, 119] width 37 height 17
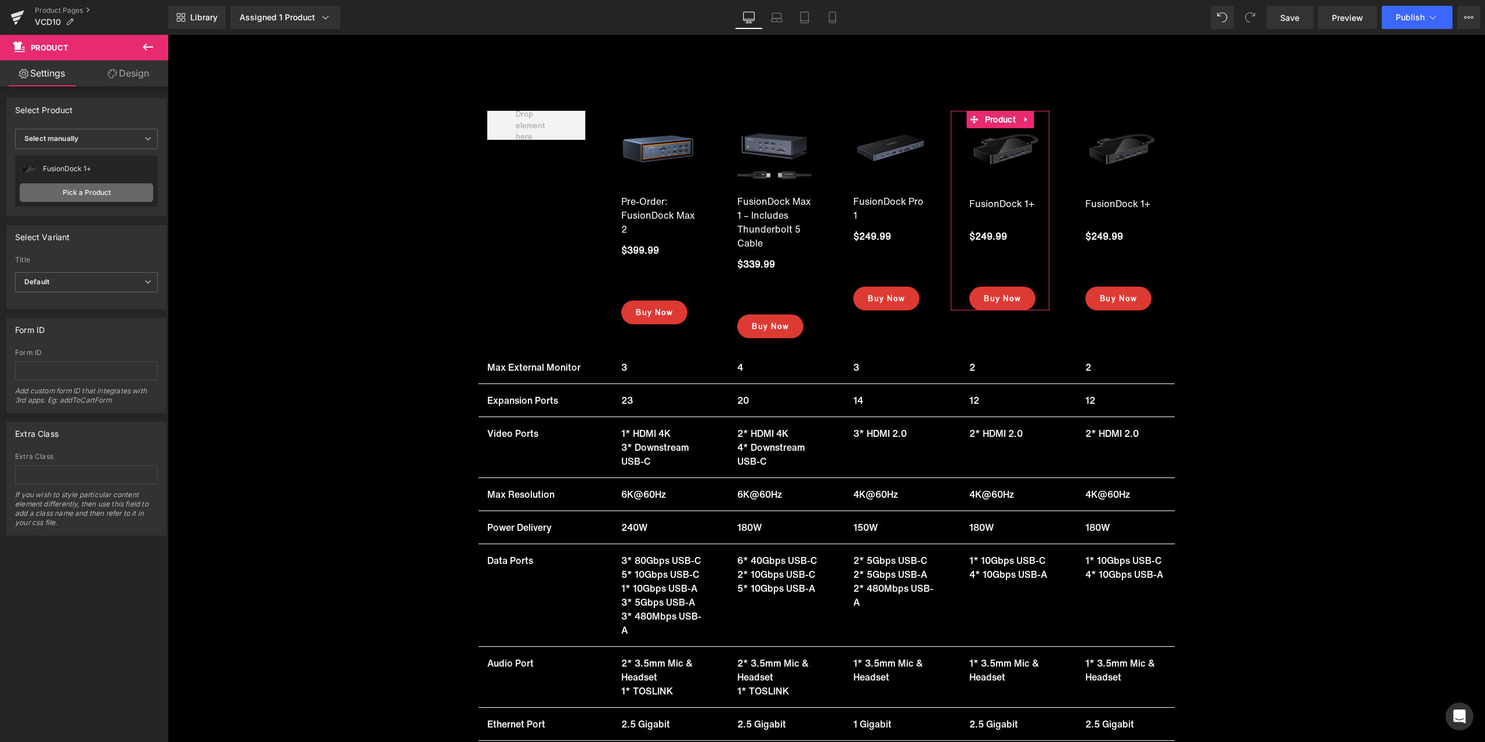
click at [129, 191] on link "Pick a Product" at bounding box center [86, 192] width 133 height 19
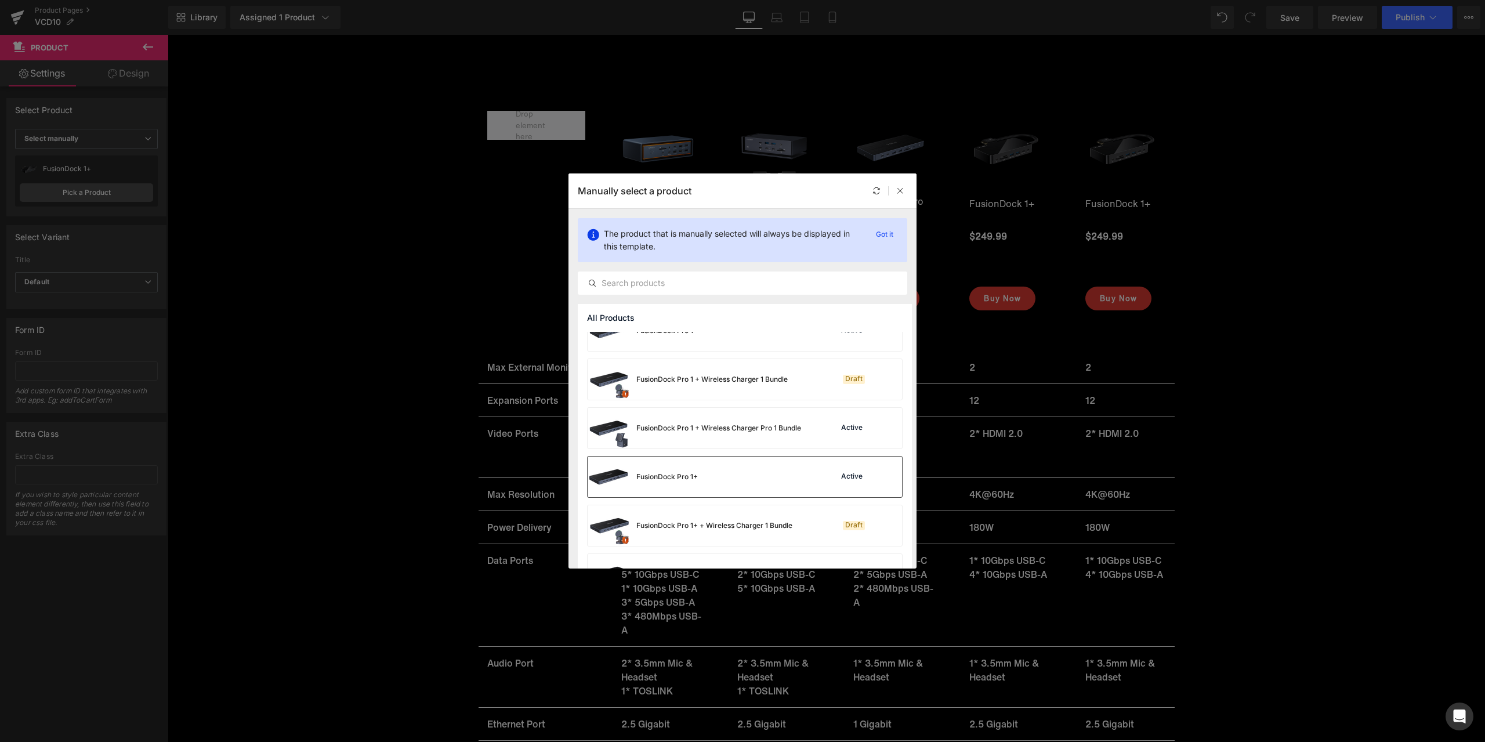
scroll to position [2972, 0]
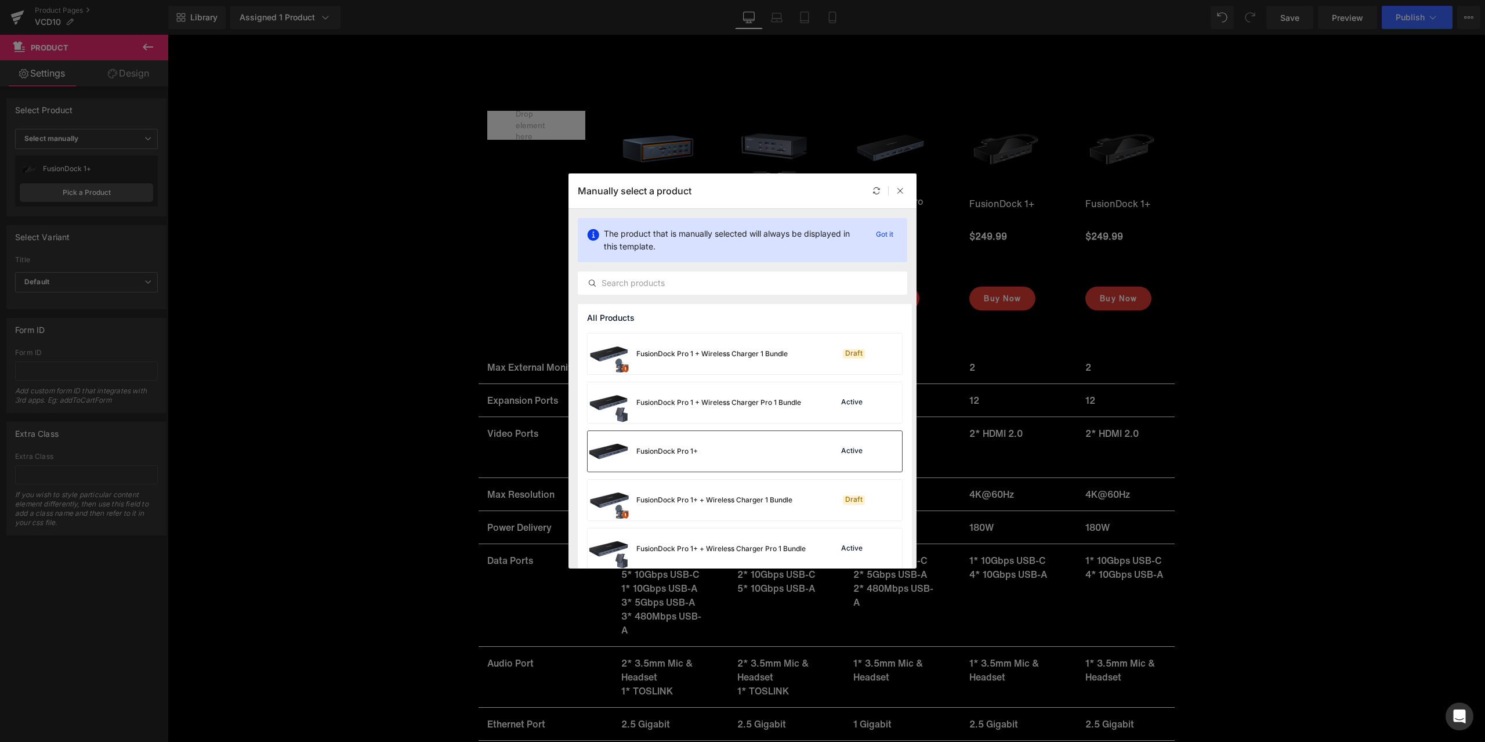
click at [745, 444] on div "FusionDock Pro 1+ Active" at bounding box center [745, 451] width 314 height 41
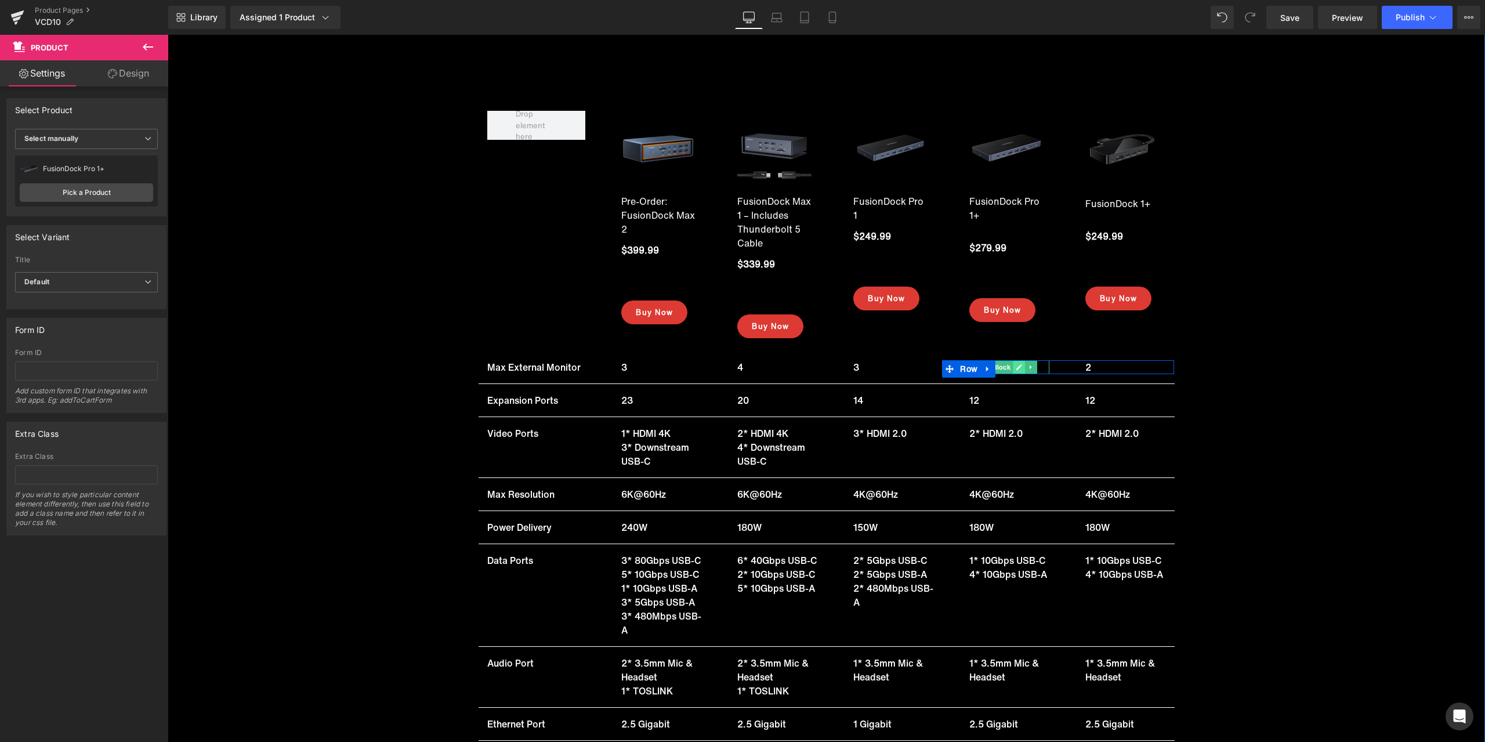
click at [1017, 364] on icon at bounding box center [1020, 367] width 6 height 7
click at [983, 360] on p "2" at bounding box center [1010, 367] width 80 height 14
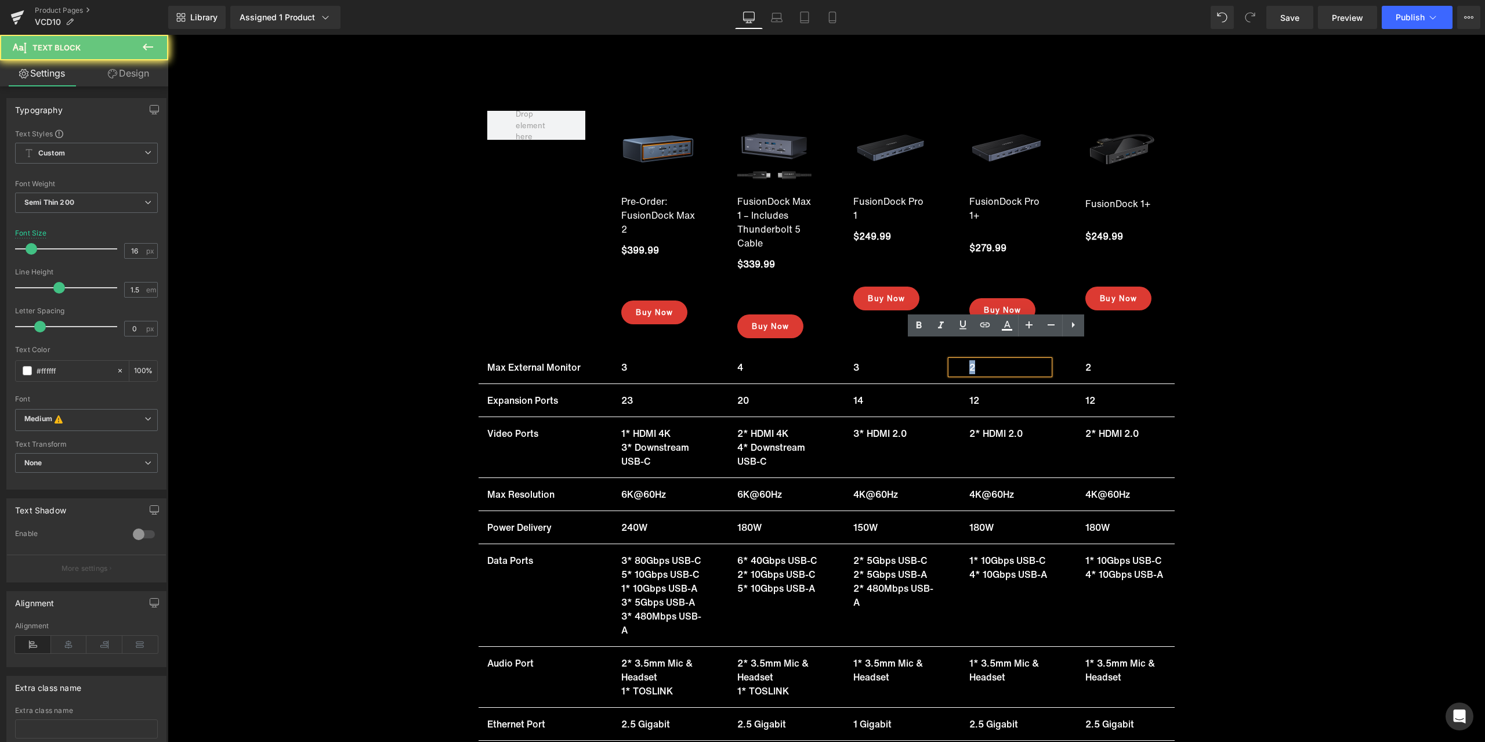
drag, startPoint x: 975, startPoint y: 348, endPoint x: 956, endPoint y: 347, distance: 19.2
click at [956, 360] on div "2" at bounding box center [1000, 367] width 99 height 14
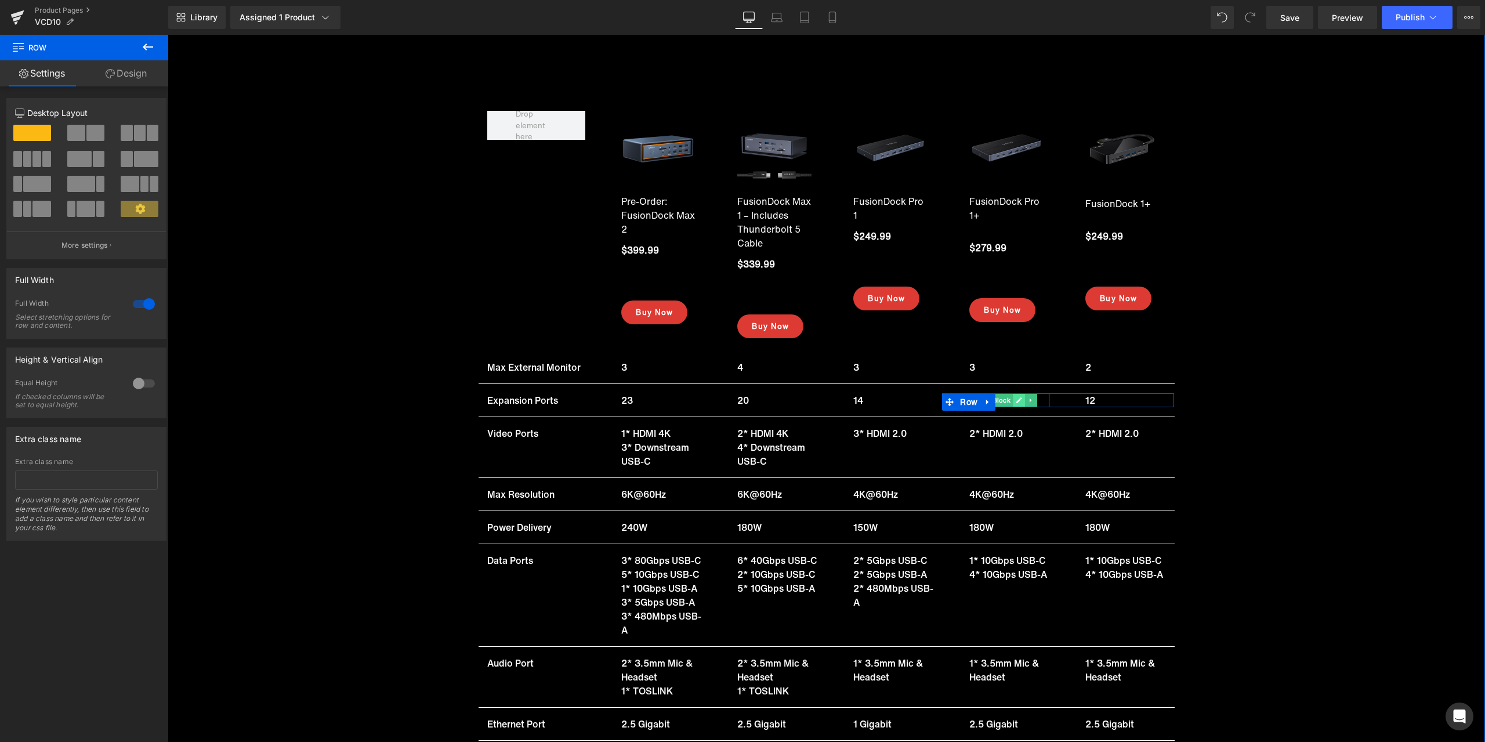
click at [1017, 398] on icon at bounding box center [1020, 401] width 6 height 6
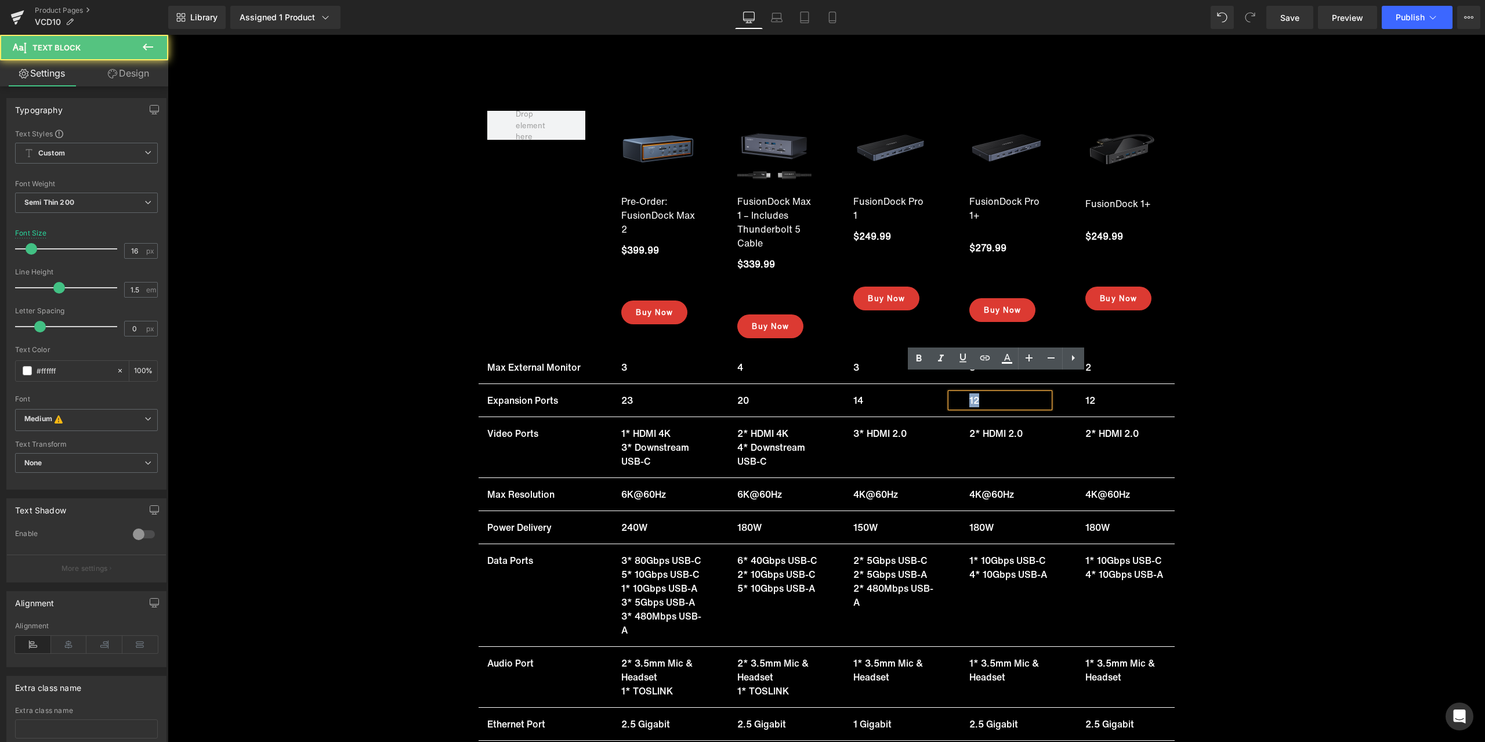
drag, startPoint x: 997, startPoint y: 382, endPoint x: 963, endPoint y: 382, distance: 34.2
click at [963, 393] on div "12" at bounding box center [1000, 400] width 99 height 14
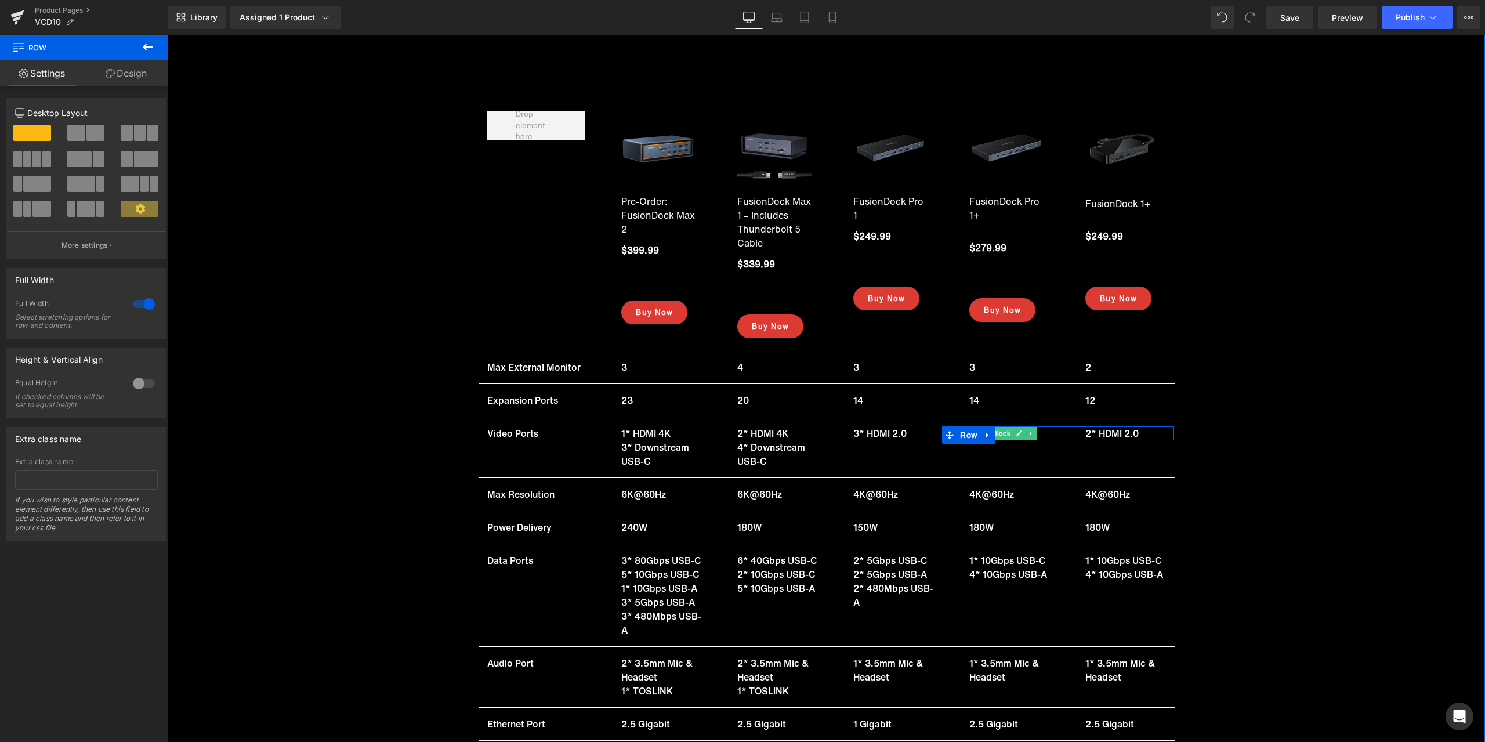
click at [1019, 426] on link at bounding box center [1020, 433] width 12 height 14
click at [1000, 426] on p "2* HDMI 2.0" at bounding box center [1010, 433] width 80 height 14
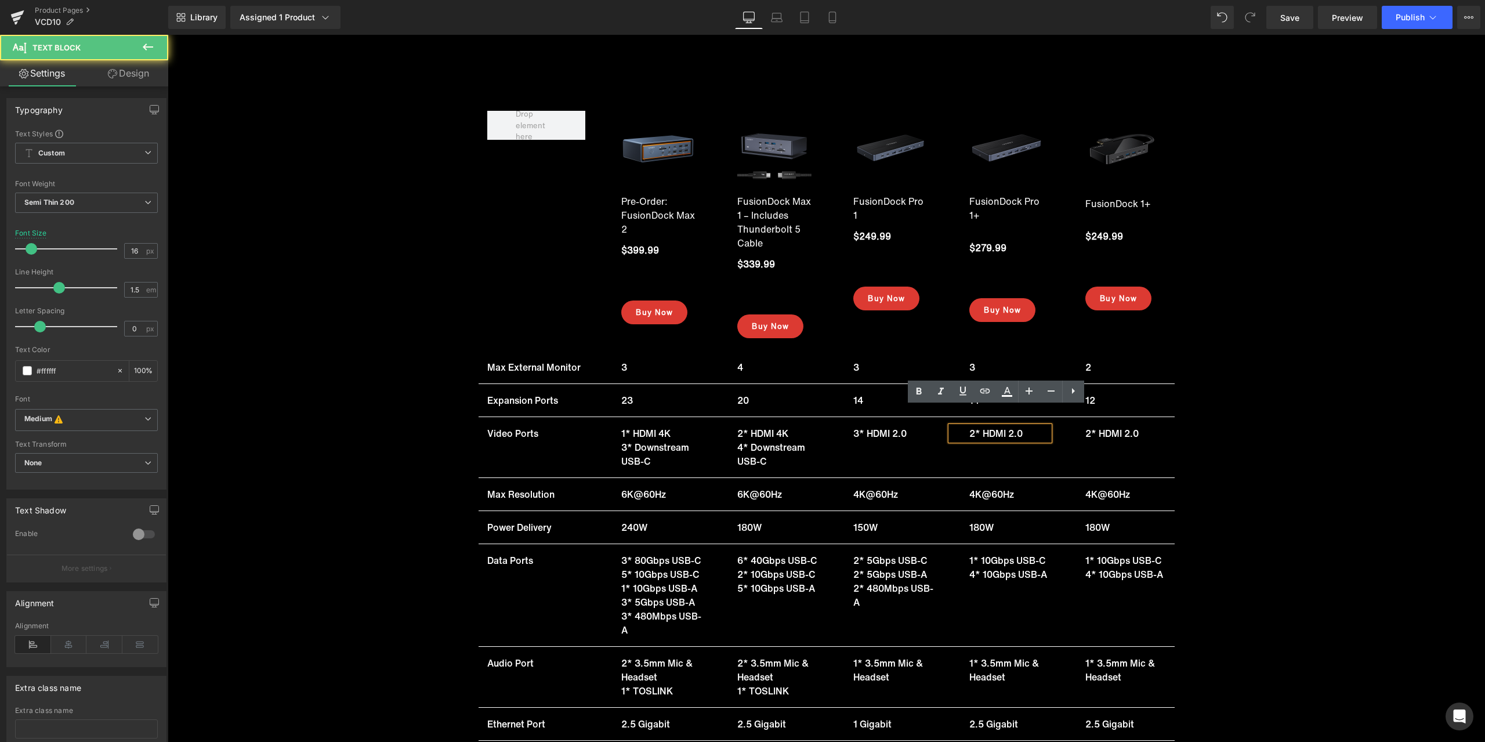
click at [988, 426] on p "2* HDMI 2.0" at bounding box center [1010, 433] width 80 height 14
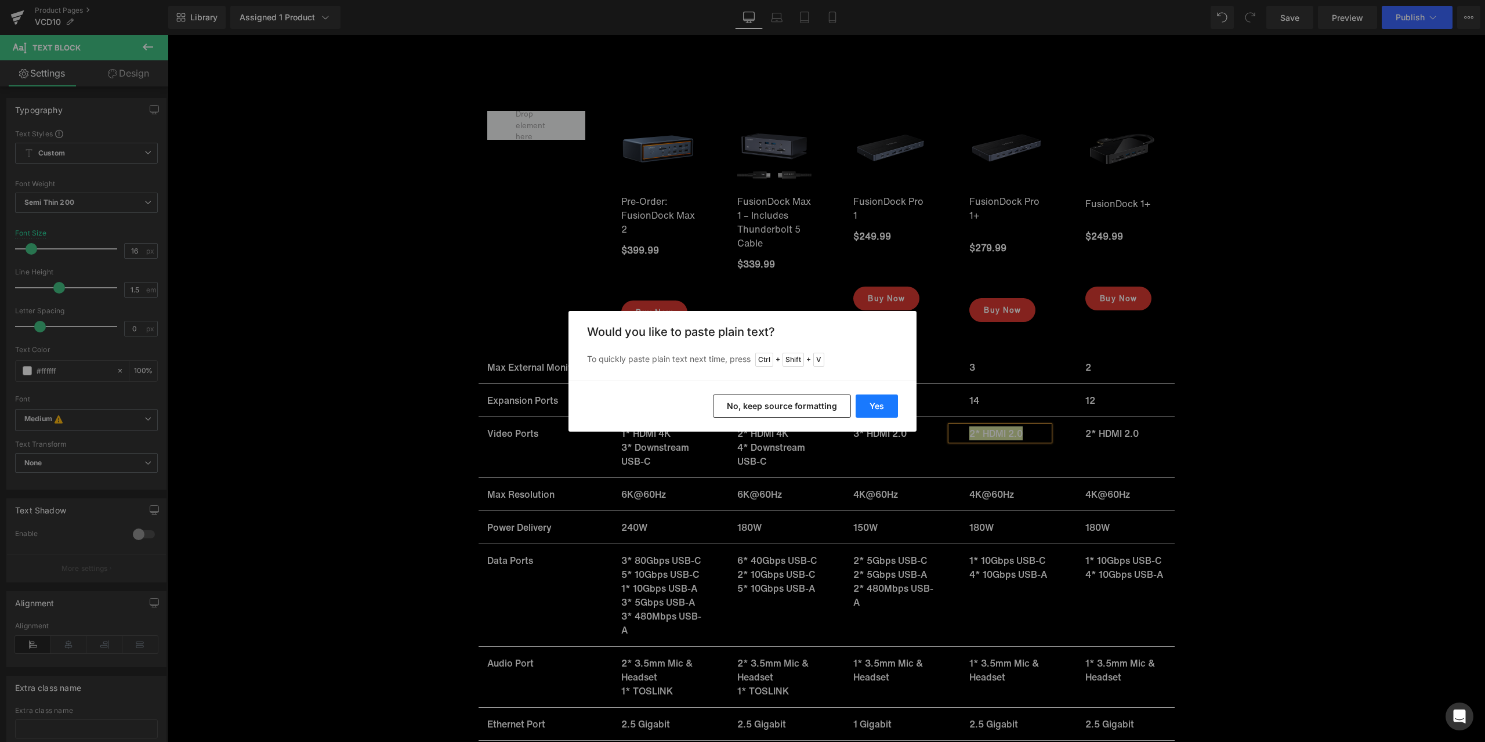
click at [880, 406] on button "Yes" at bounding box center [877, 406] width 42 height 23
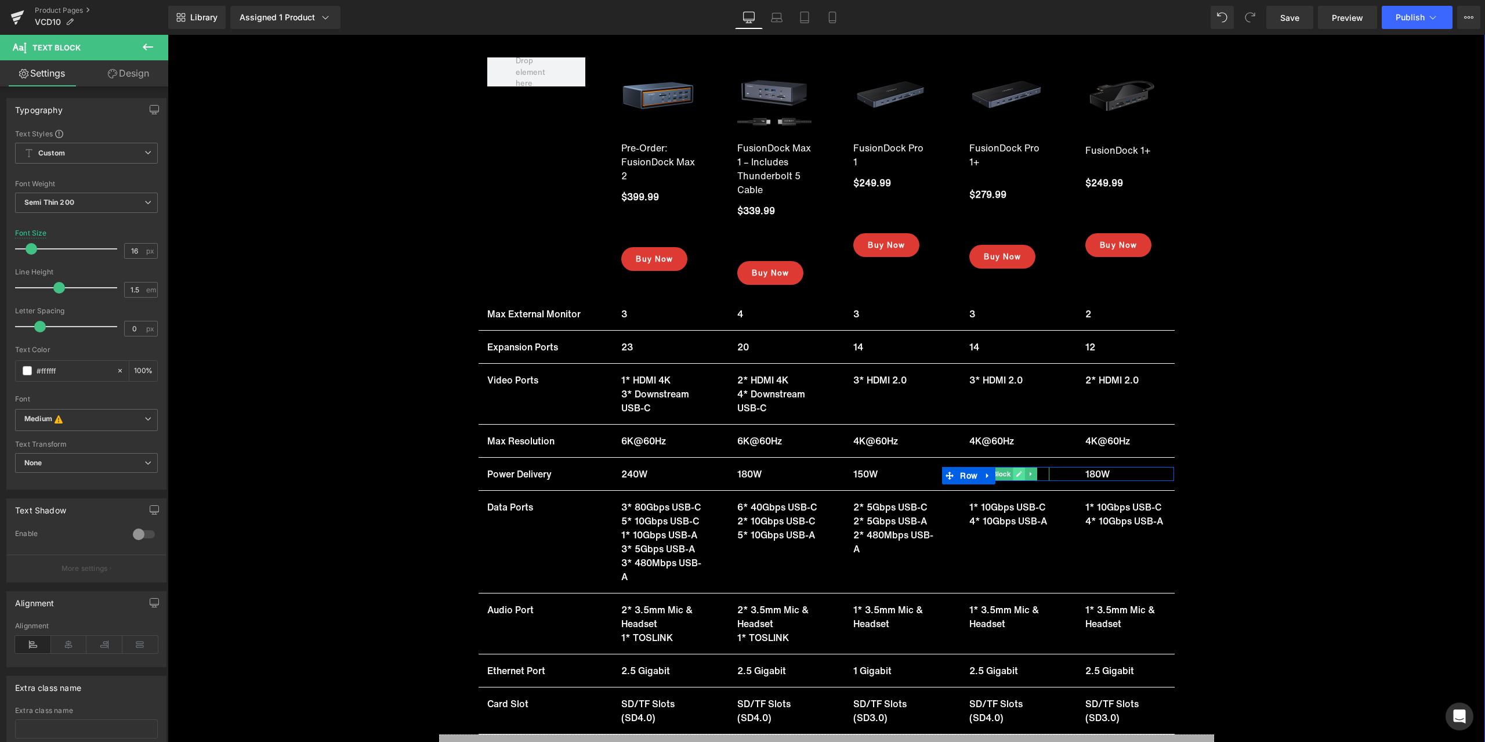
scroll to position [15665, 0]
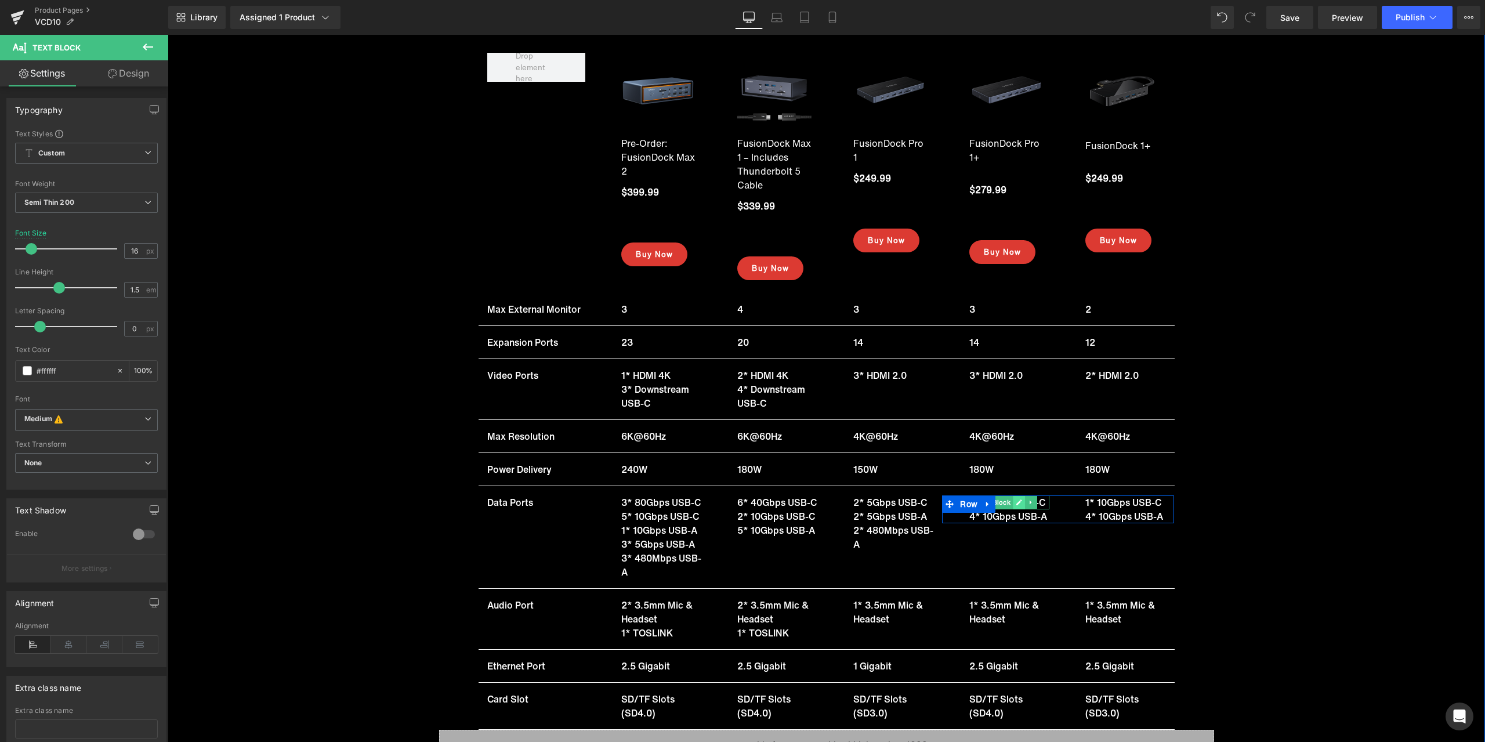
click at [1017, 499] on icon at bounding box center [1020, 502] width 6 height 7
click at [987, 495] on p "1* 10Gbps USB-C" at bounding box center [1010, 502] width 80 height 14
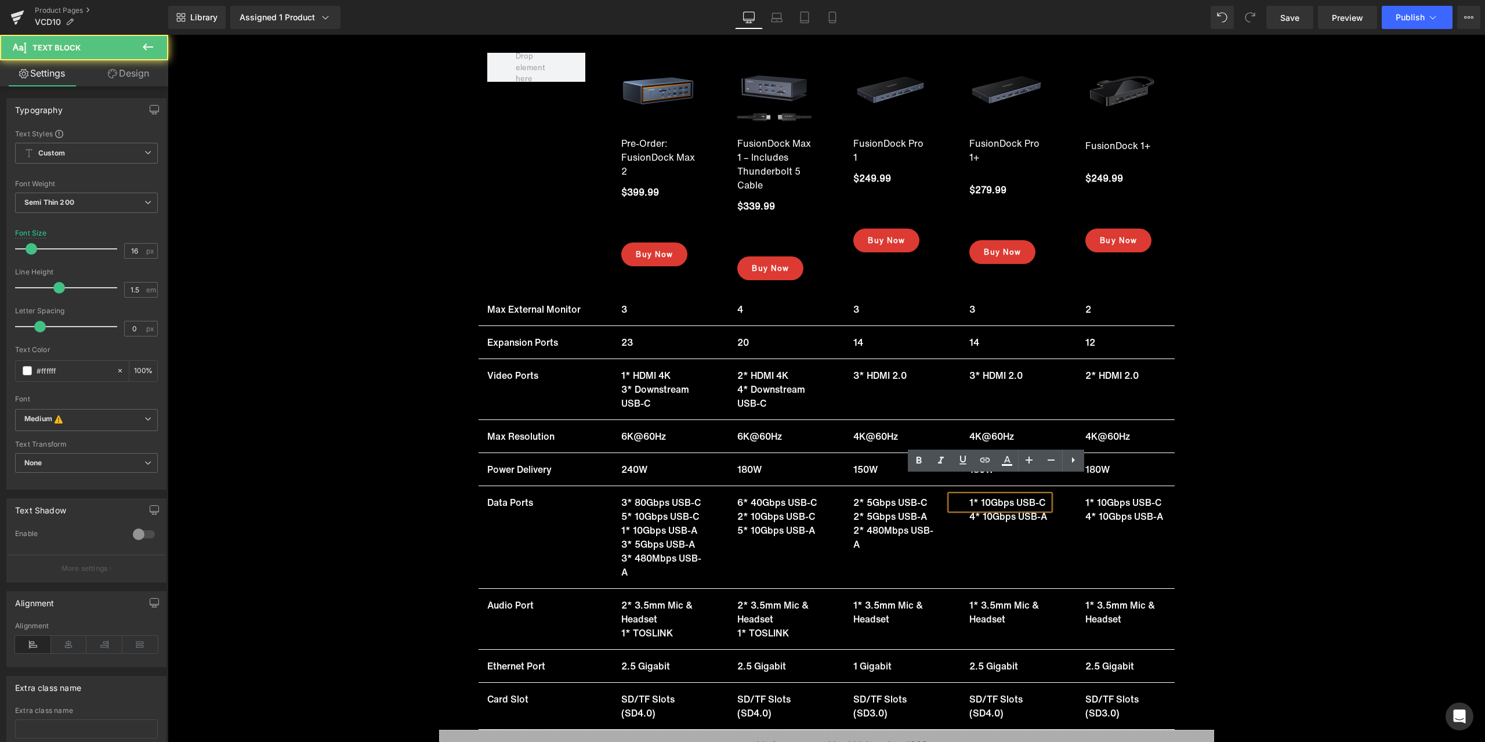
click at [979, 495] on p "1* 10Gbps USB-C" at bounding box center [1010, 502] width 80 height 14
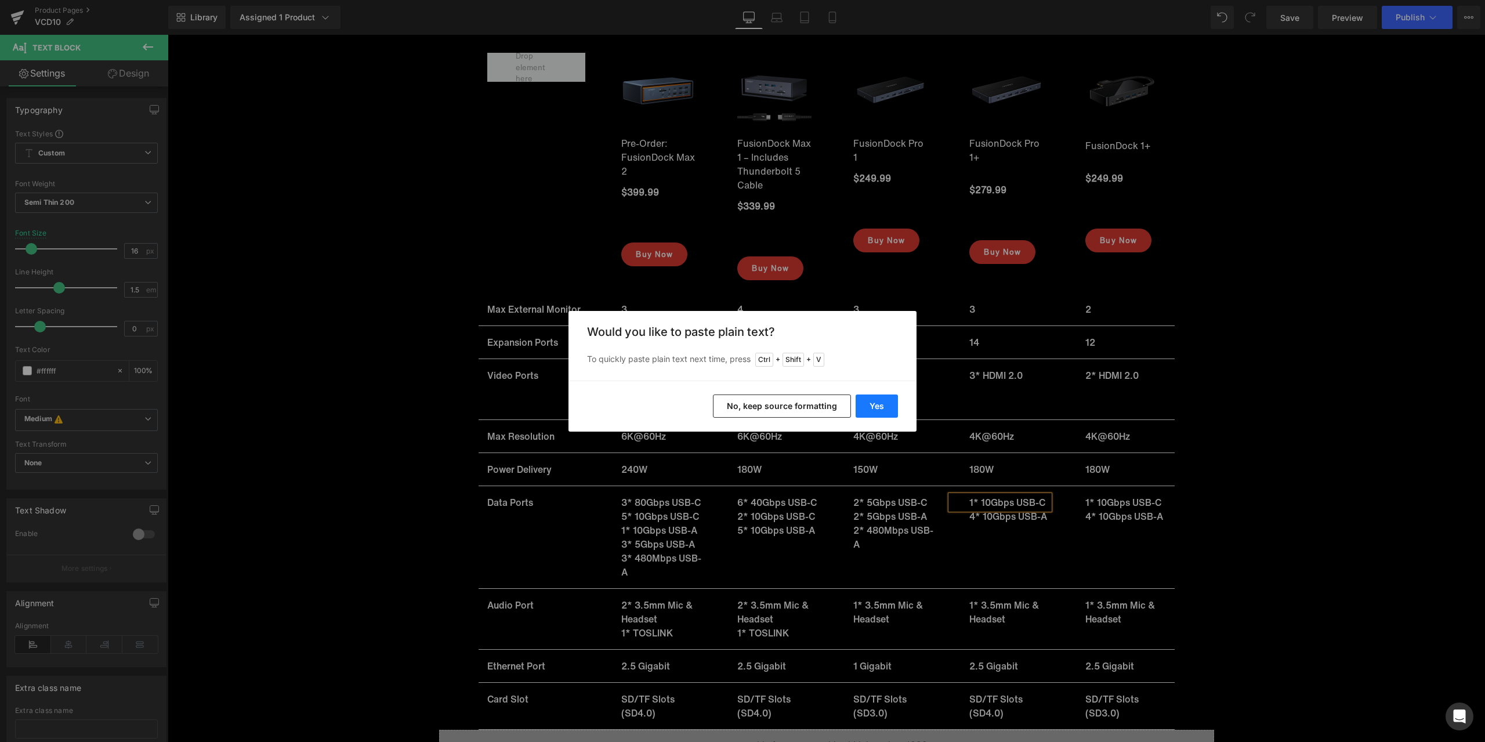
click at [887, 407] on button "Yes" at bounding box center [877, 406] width 42 height 23
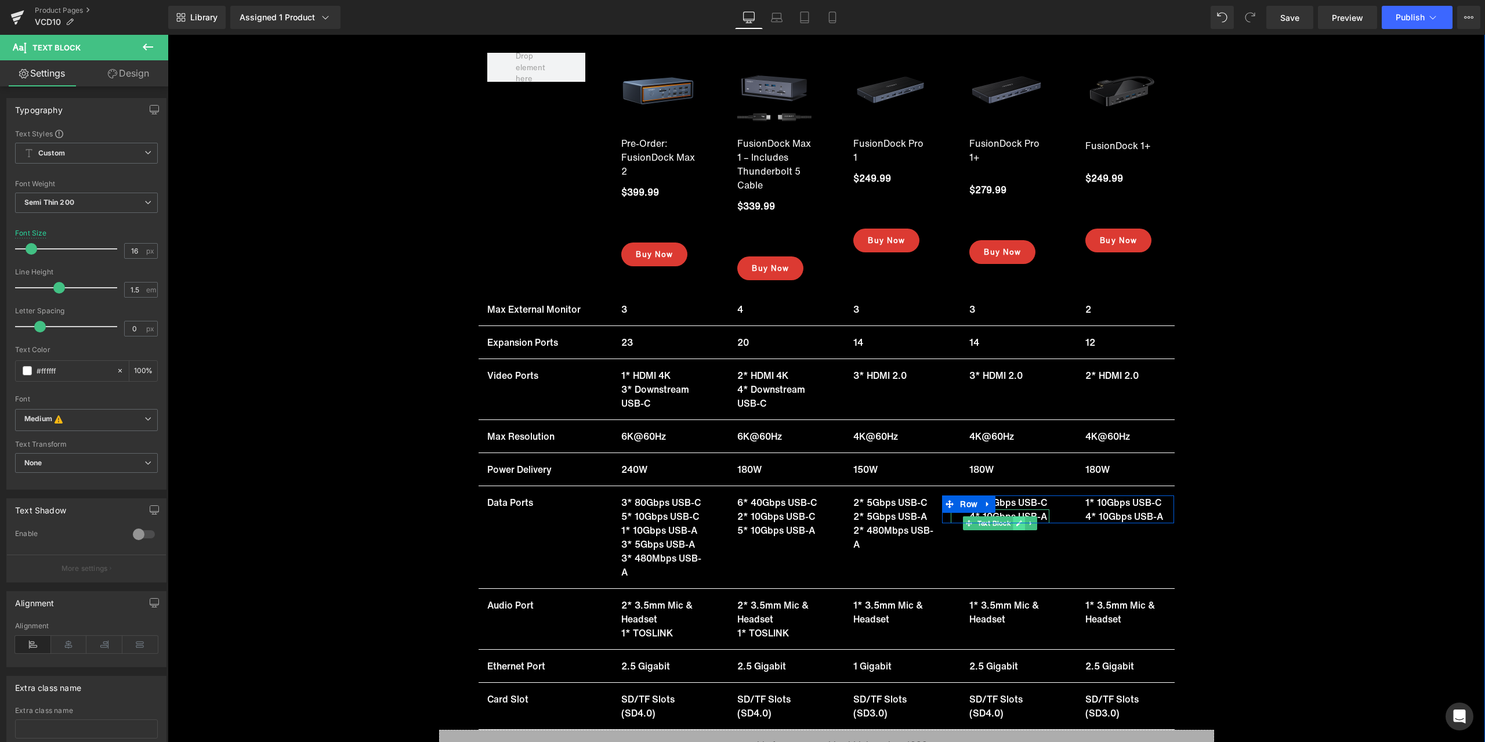
click at [1014, 516] on link at bounding box center [1020, 523] width 12 height 14
click at [997, 509] on p "4* 10Gbps USB-A" at bounding box center [1010, 516] width 80 height 14
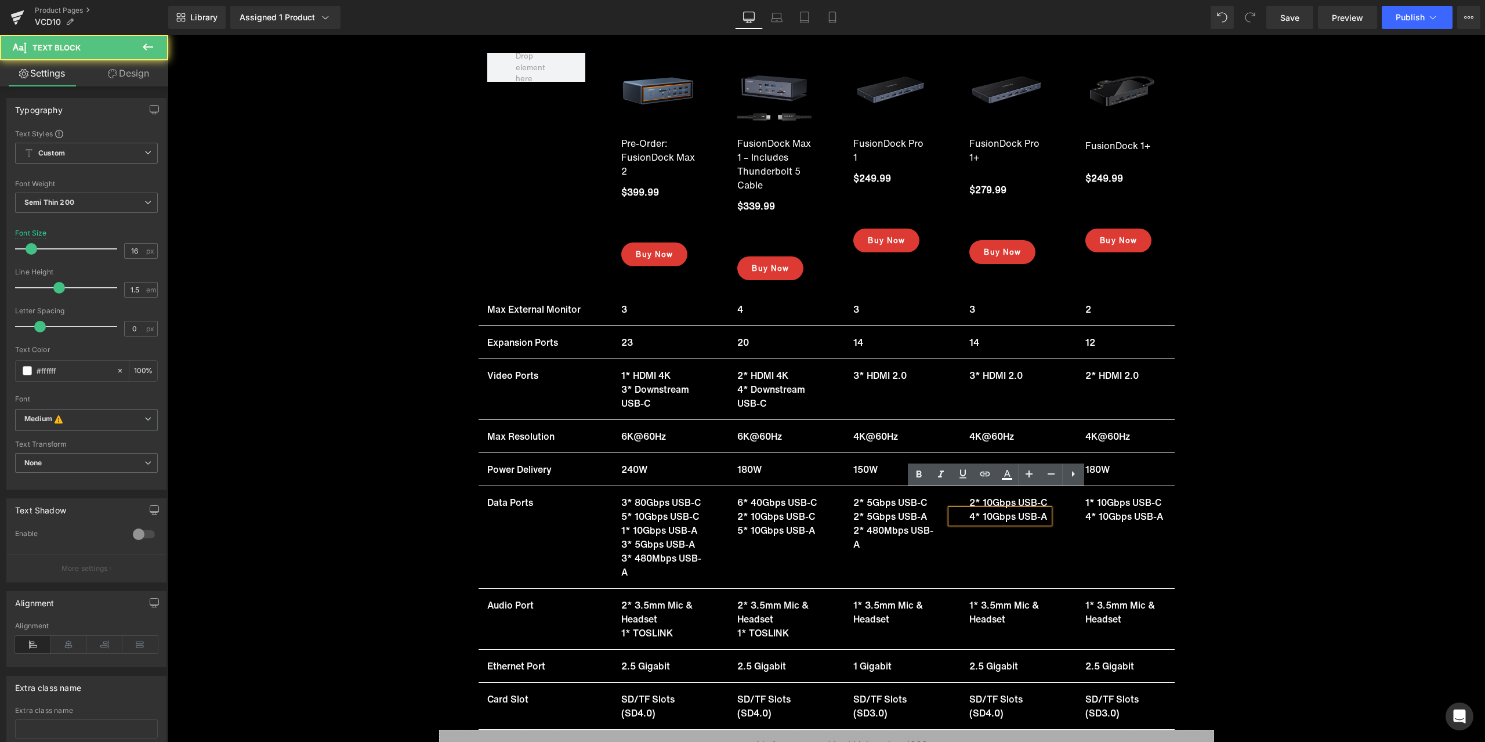
click at [990, 509] on p "4* 10Gbps USB-A" at bounding box center [1010, 516] width 80 height 14
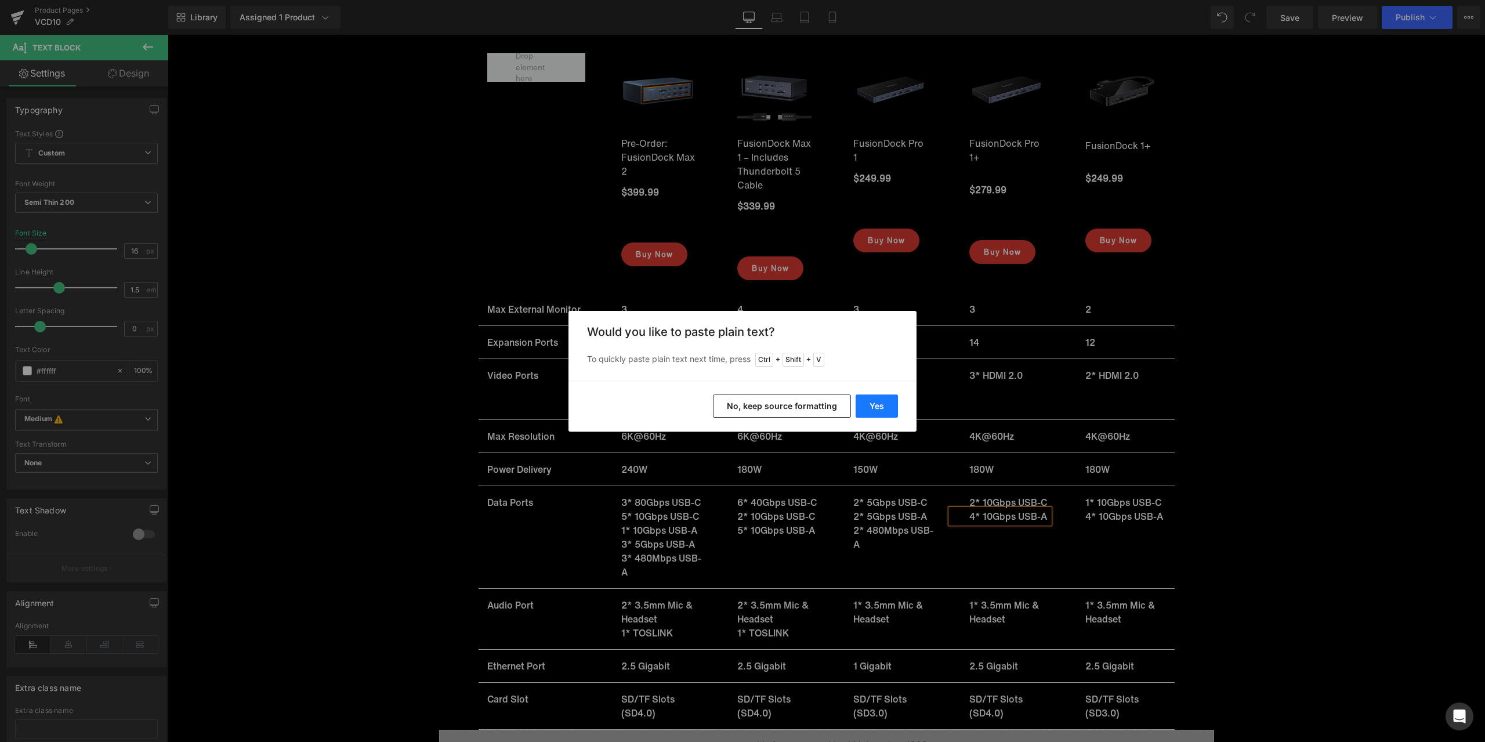
click at [885, 412] on button "Yes" at bounding box center [877, 406] width 42 height 23
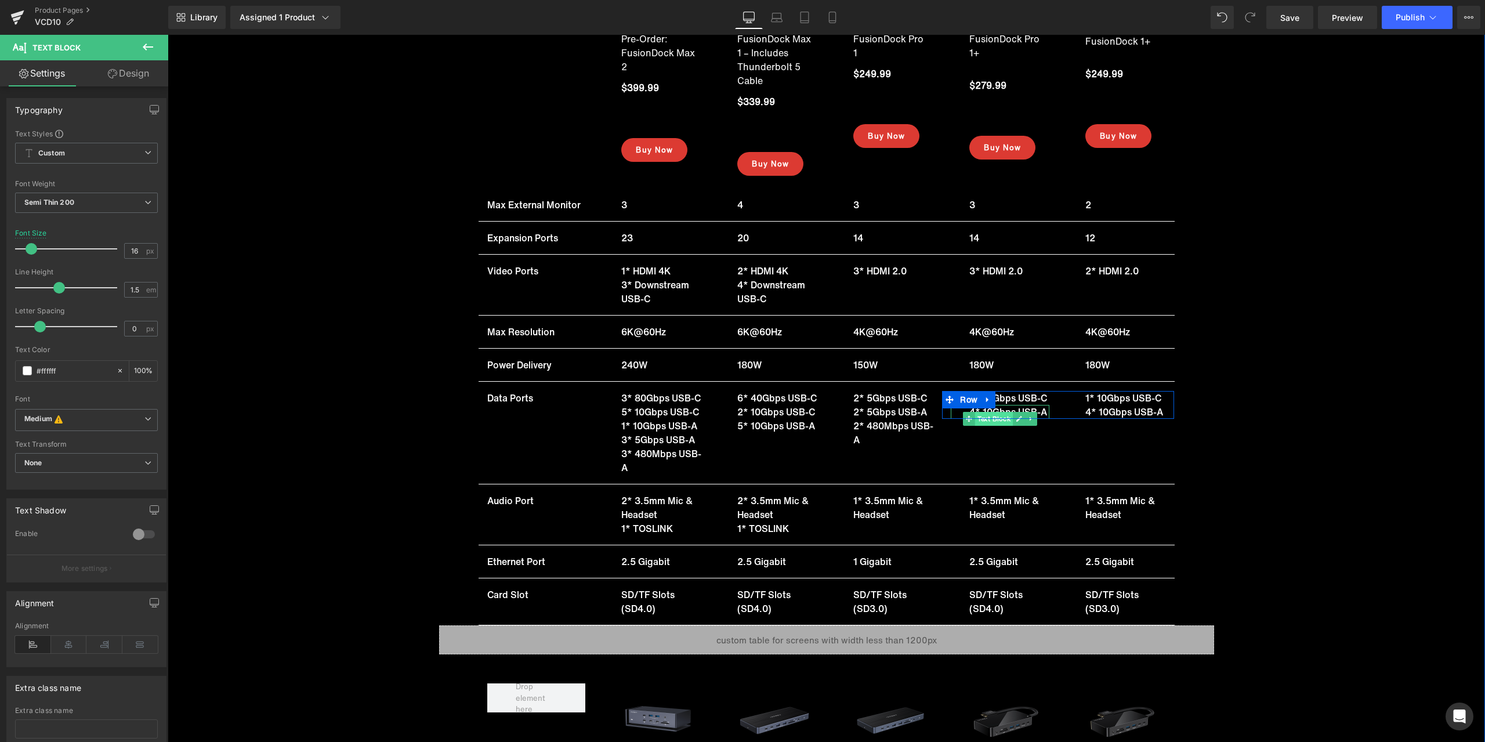
scroll to position [15781, 0]
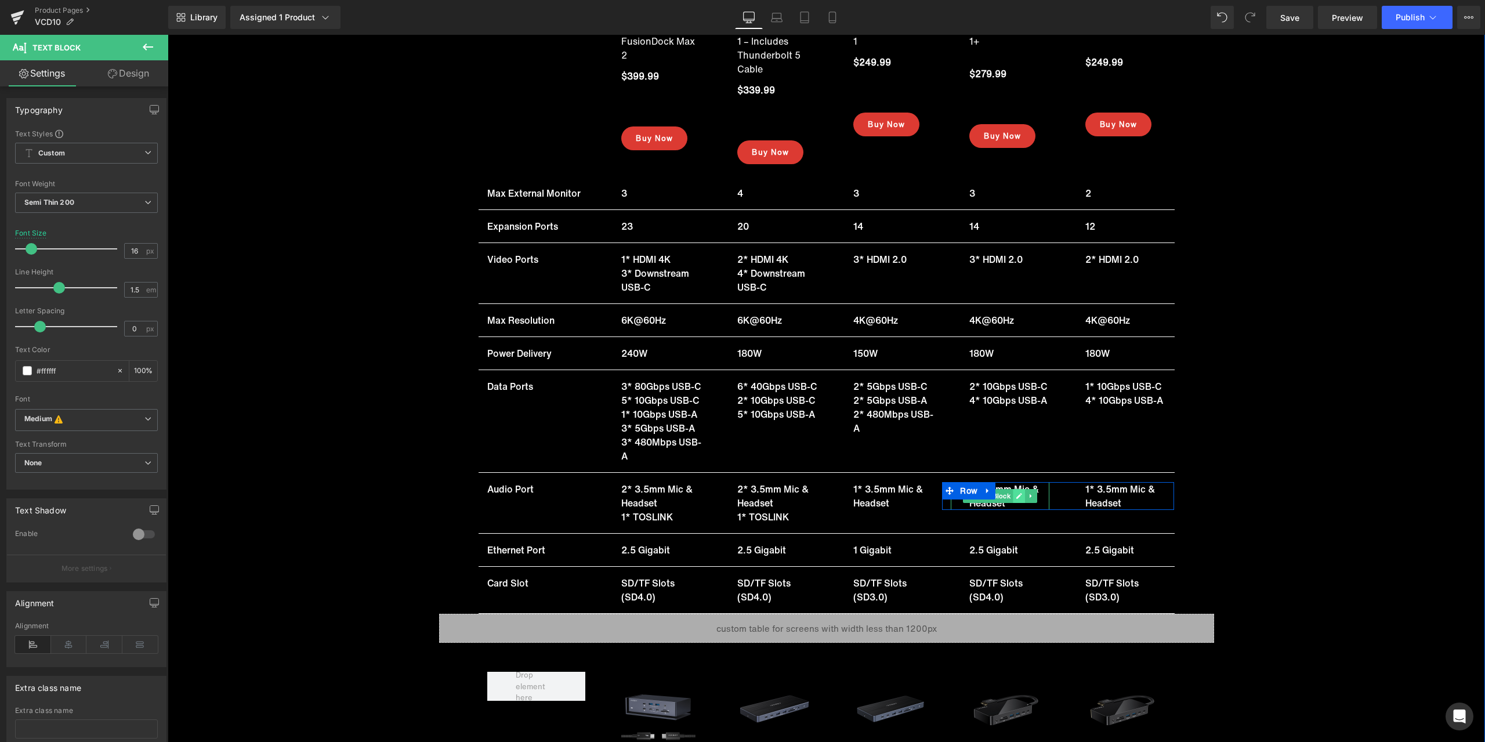
click at [1019, 489] on link at bounding box center [1020, 496] width 12 height 14
click at [991, 488] on p "1* 3.5mm Mic & Headset" at bounding box center [1010, 496] width 80 height 28
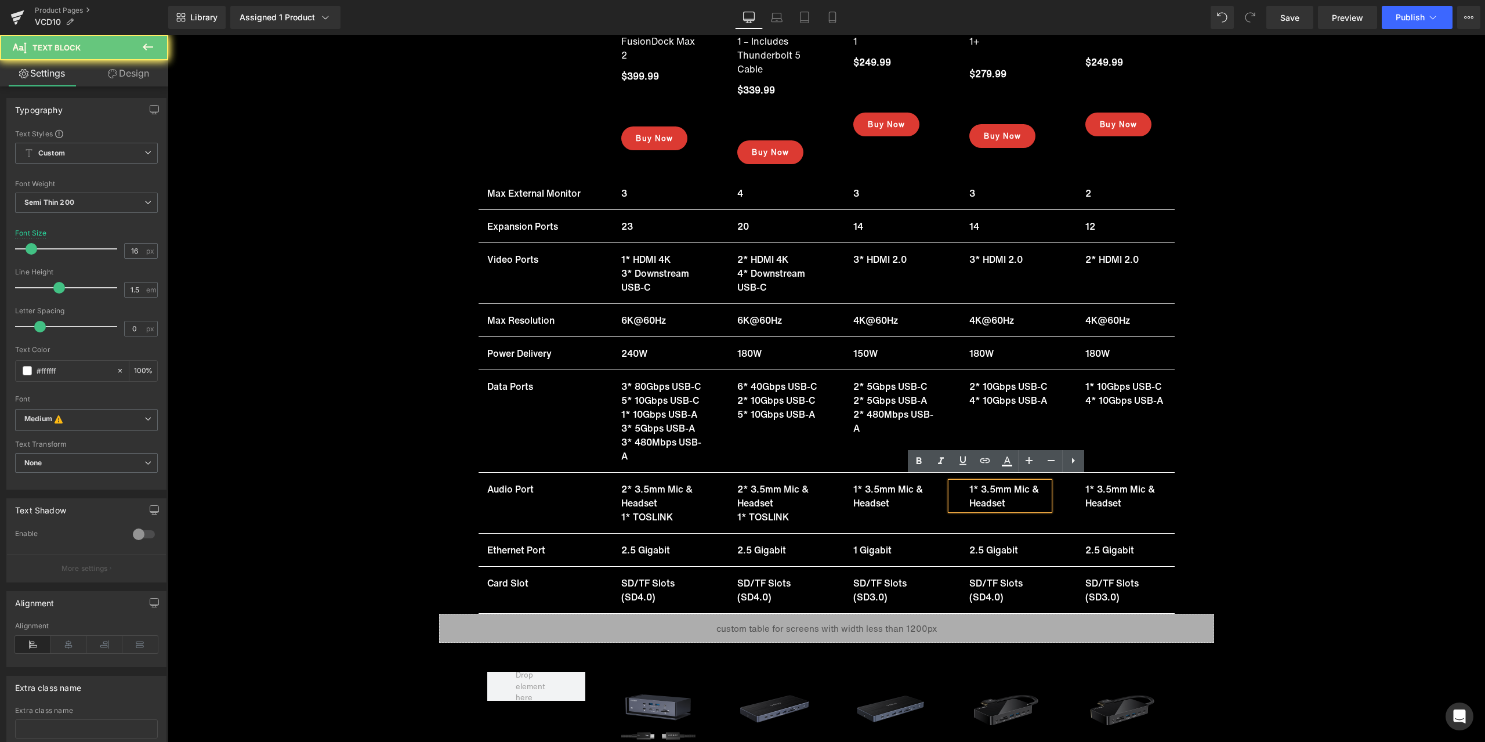
click at [985, 484] on p "1* 3.5mm Mic & Headset" at bounding box center [1010, 496] width 80 height 28
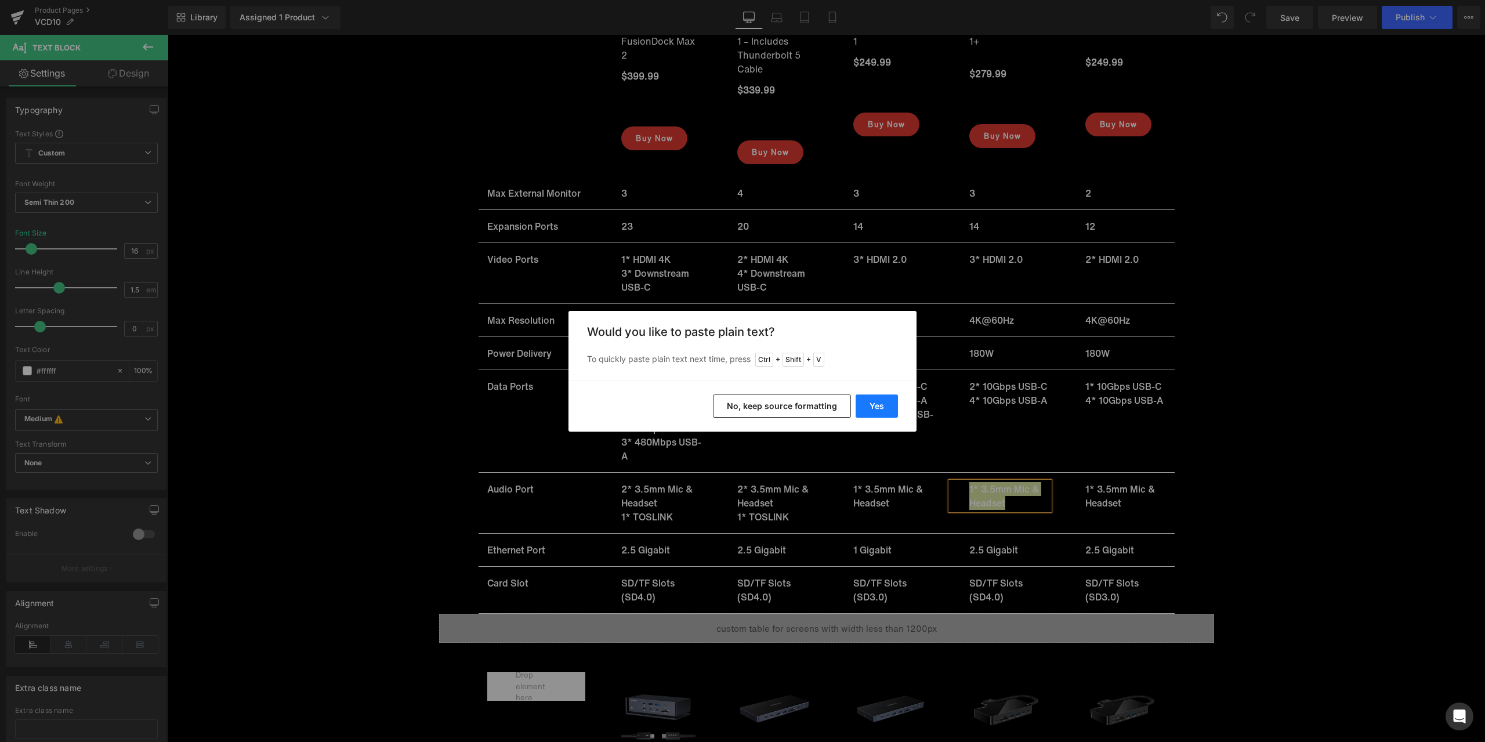
click at [874, 403] on button "Yes" at bounding box center [877, 406] width 42 height 23
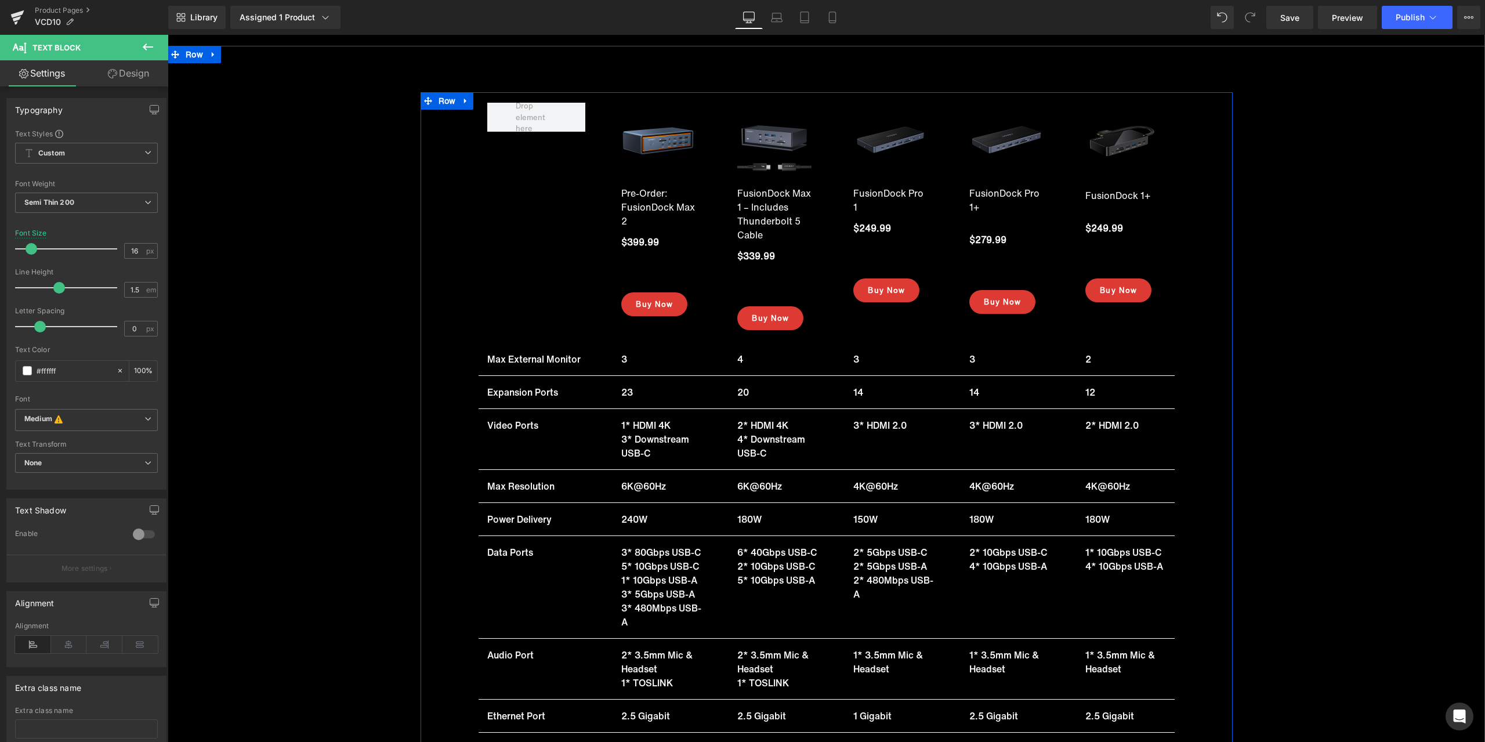
scroll to position [15607, 0]
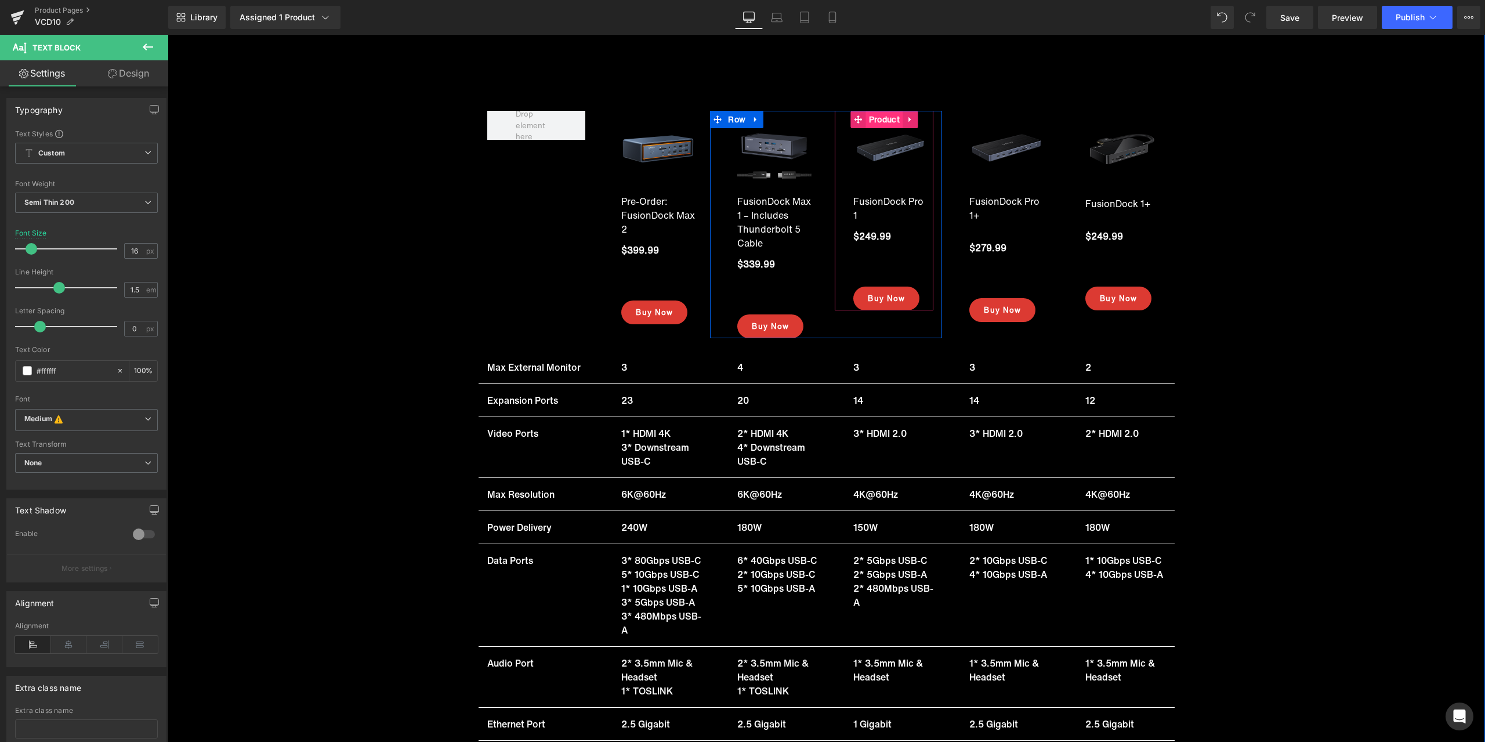
click at [875, 111] on span "Product" at bounding box center [884, 119] width 37 height 17
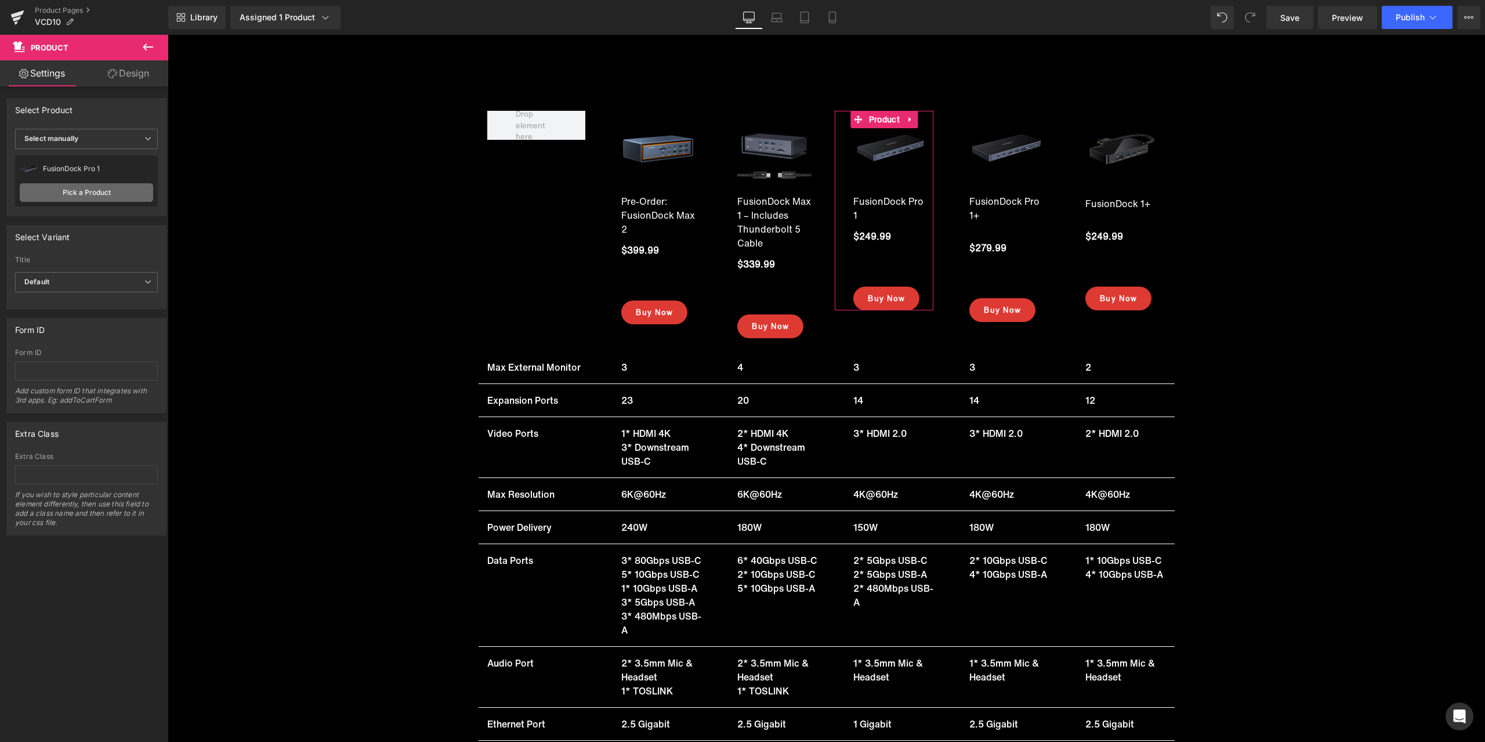
click at [67, 189] on link "Pick a Product" at bounding box center [86, 192] width 133 height 19
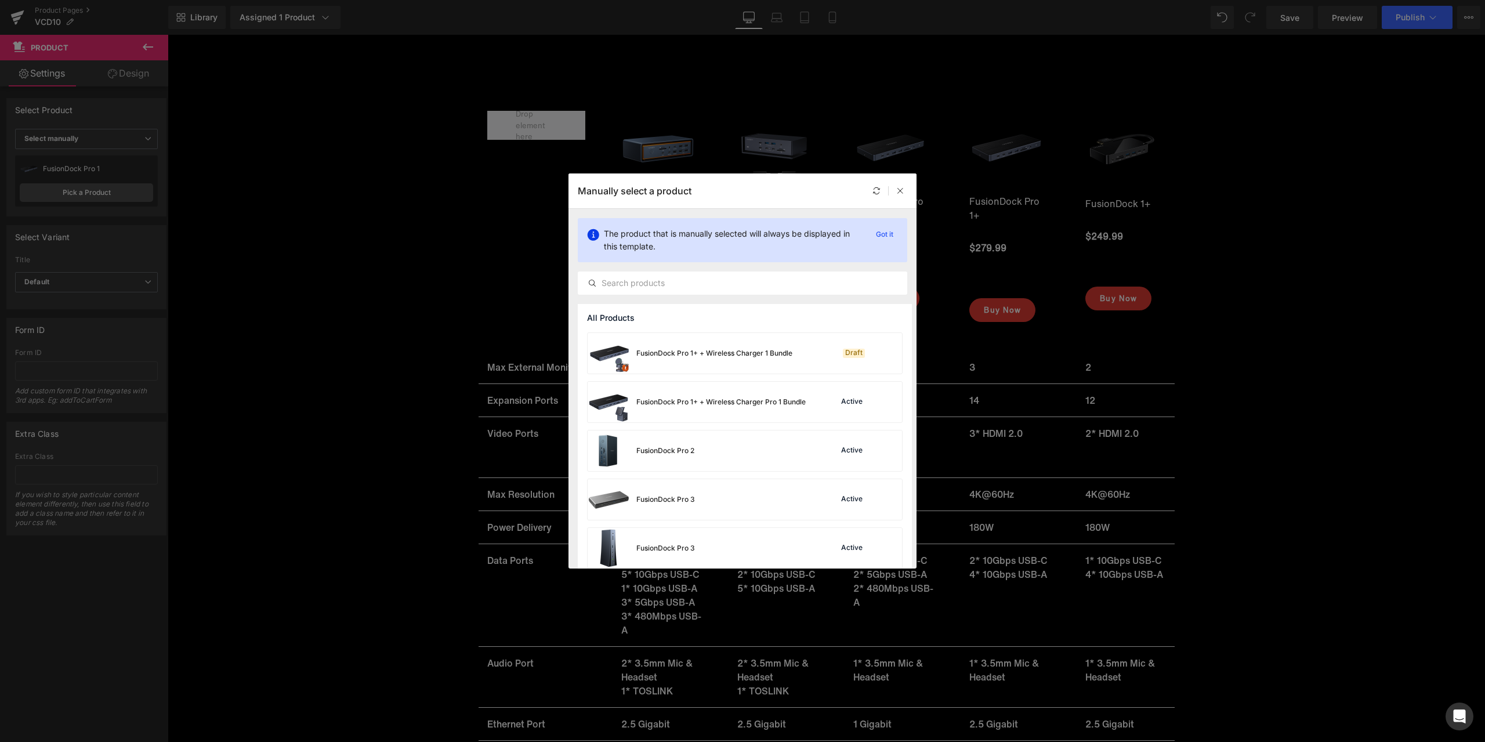
scroll to position [3137, 0]
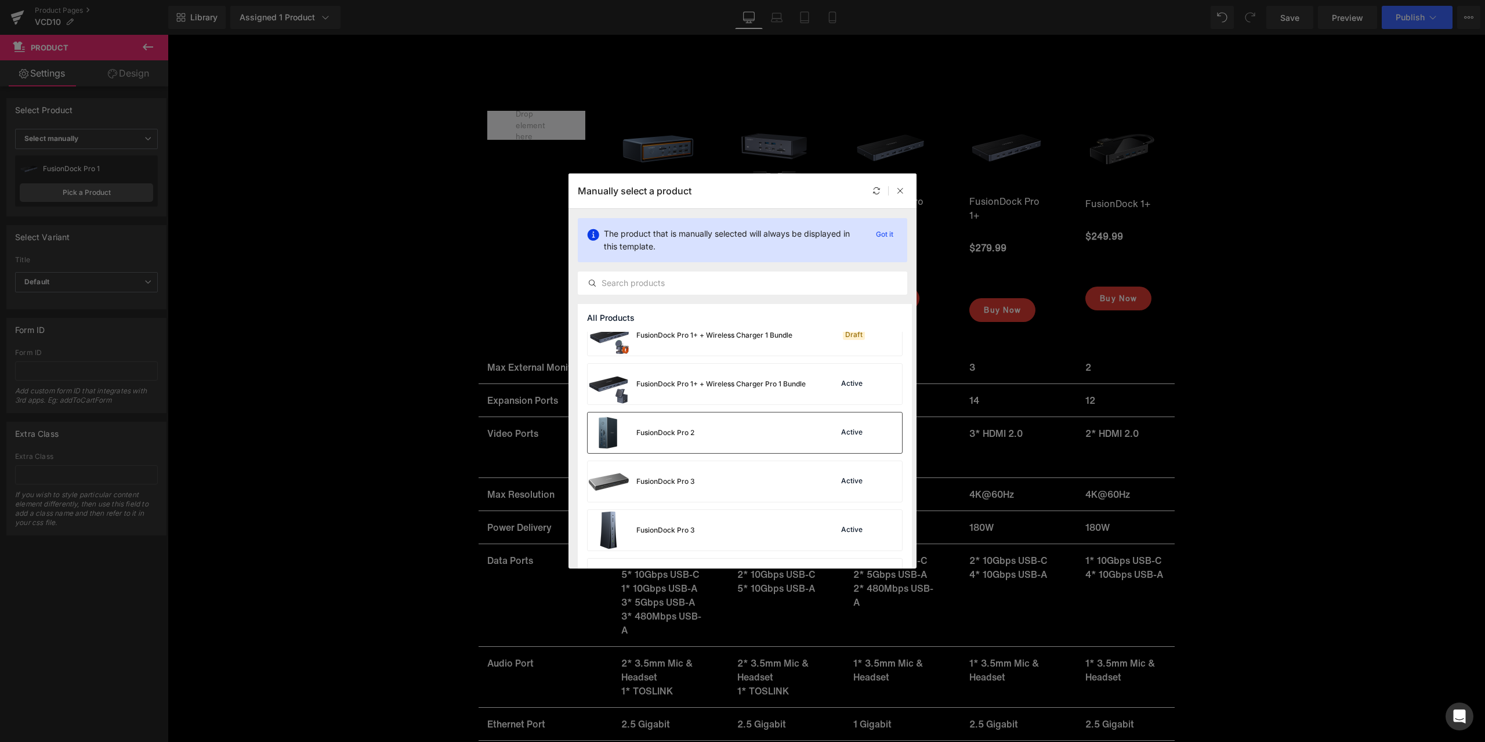
click at [766, 425] on div "FusionDock Pro 2 Active" at bounding box center [745, 433] width 314 height 41
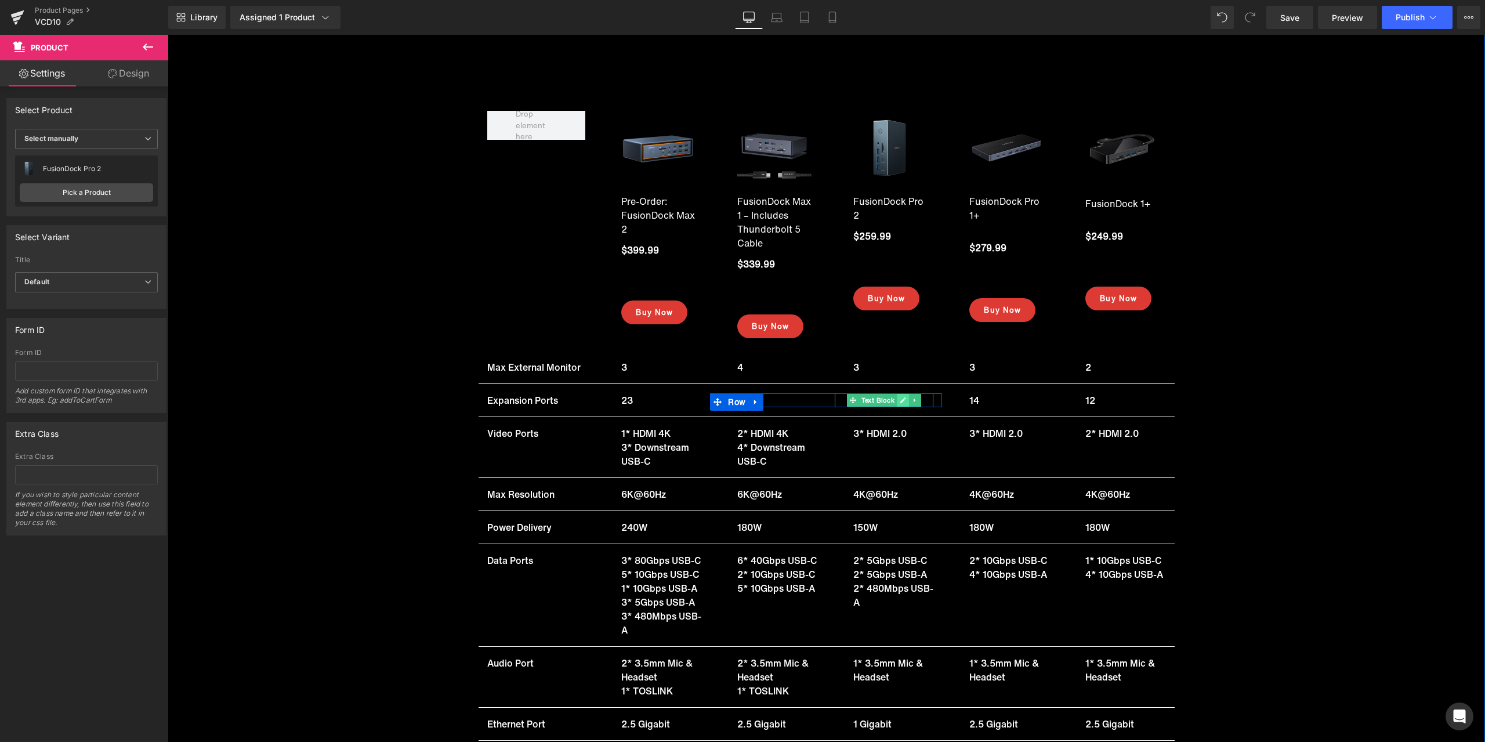
click at [903, 393] on link at bounding box center [904, 400] width 12 height 14
click at [864, 393] on p "14" at bounding box center [893, 400] width 80 height 14
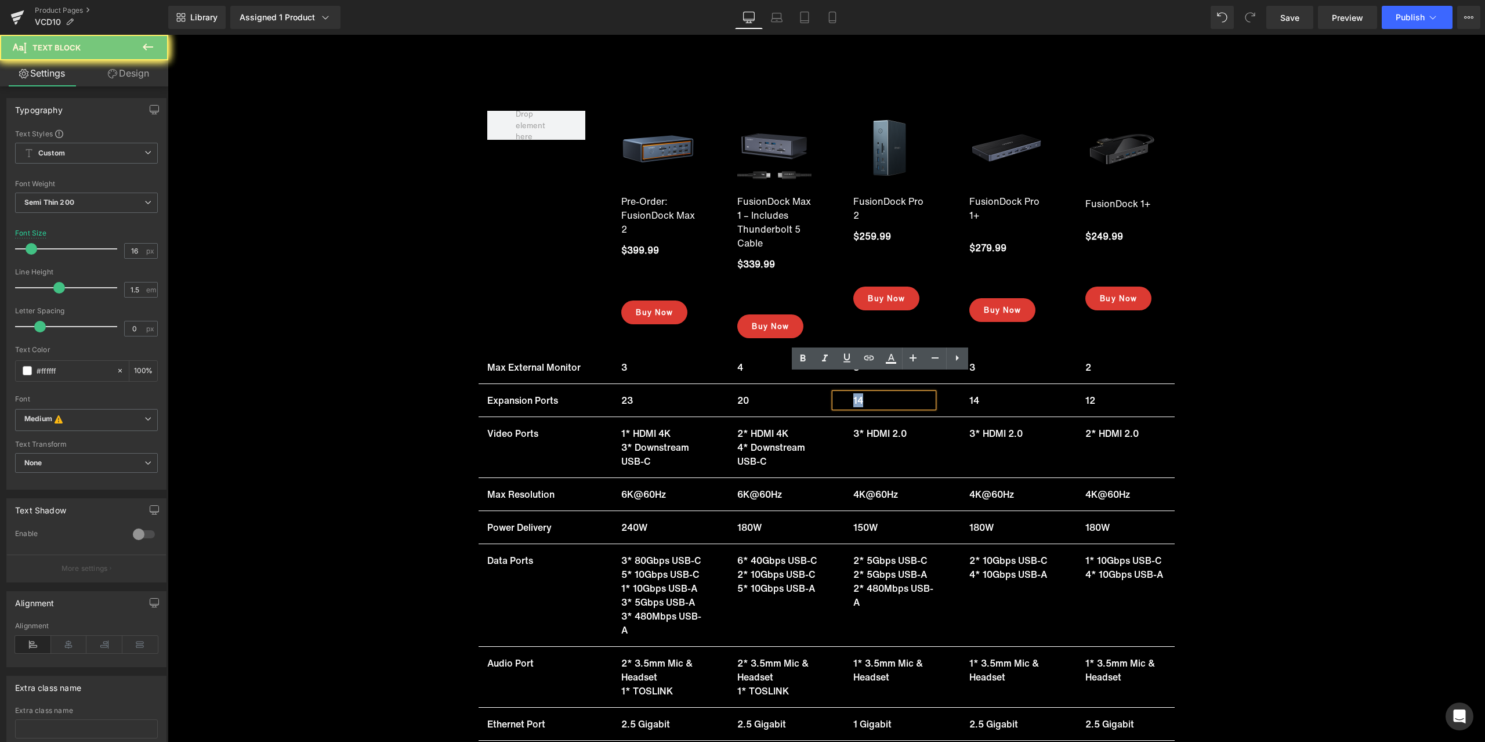
drag, startPoint x: 859, startPoint y: 380, endPoint x: 848, endPoint y: 379, distance: 10.5
click at [848, 393] on div "14" at bounding box center [884, 400] width 99 height 14
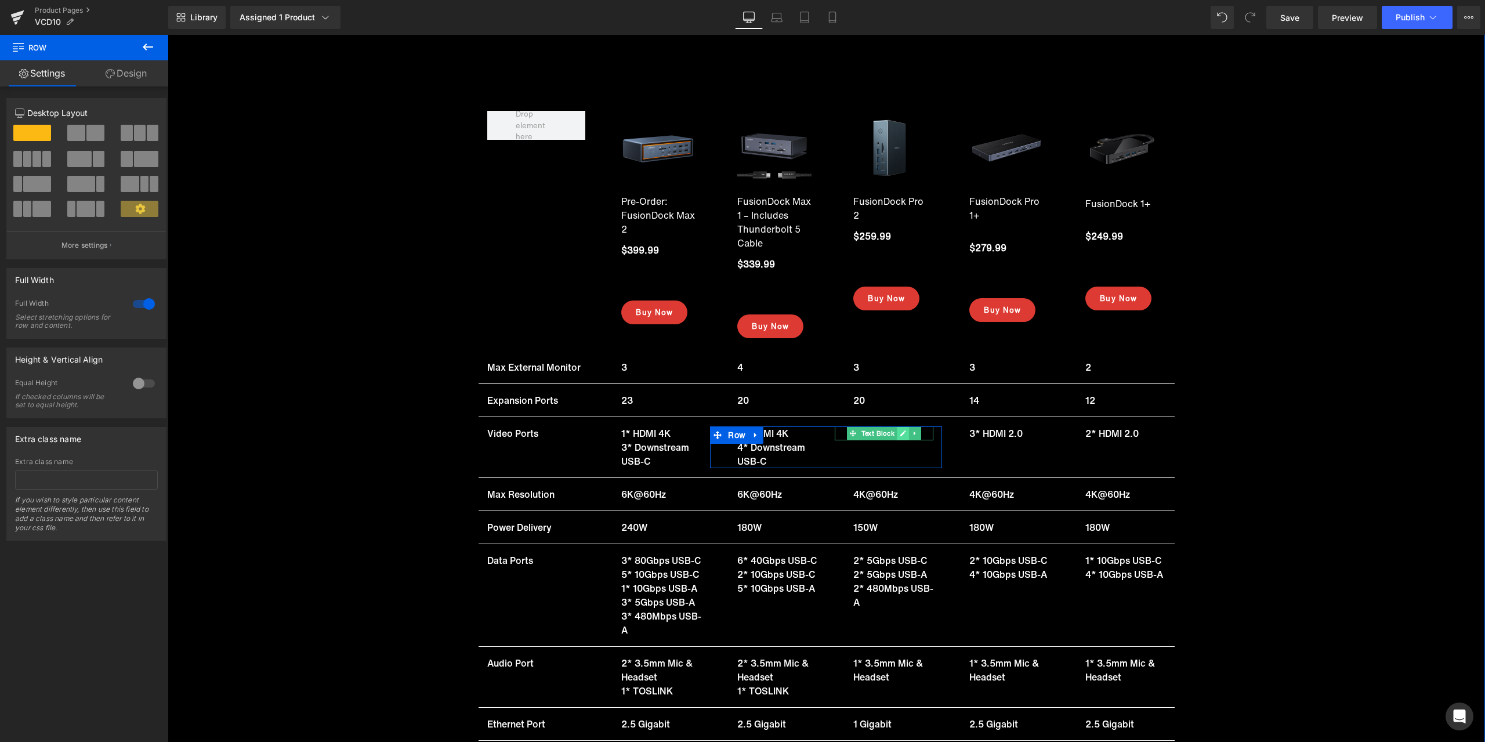
click at [900, 430] on icon at bounding box center [903, 433] width 6 height 7
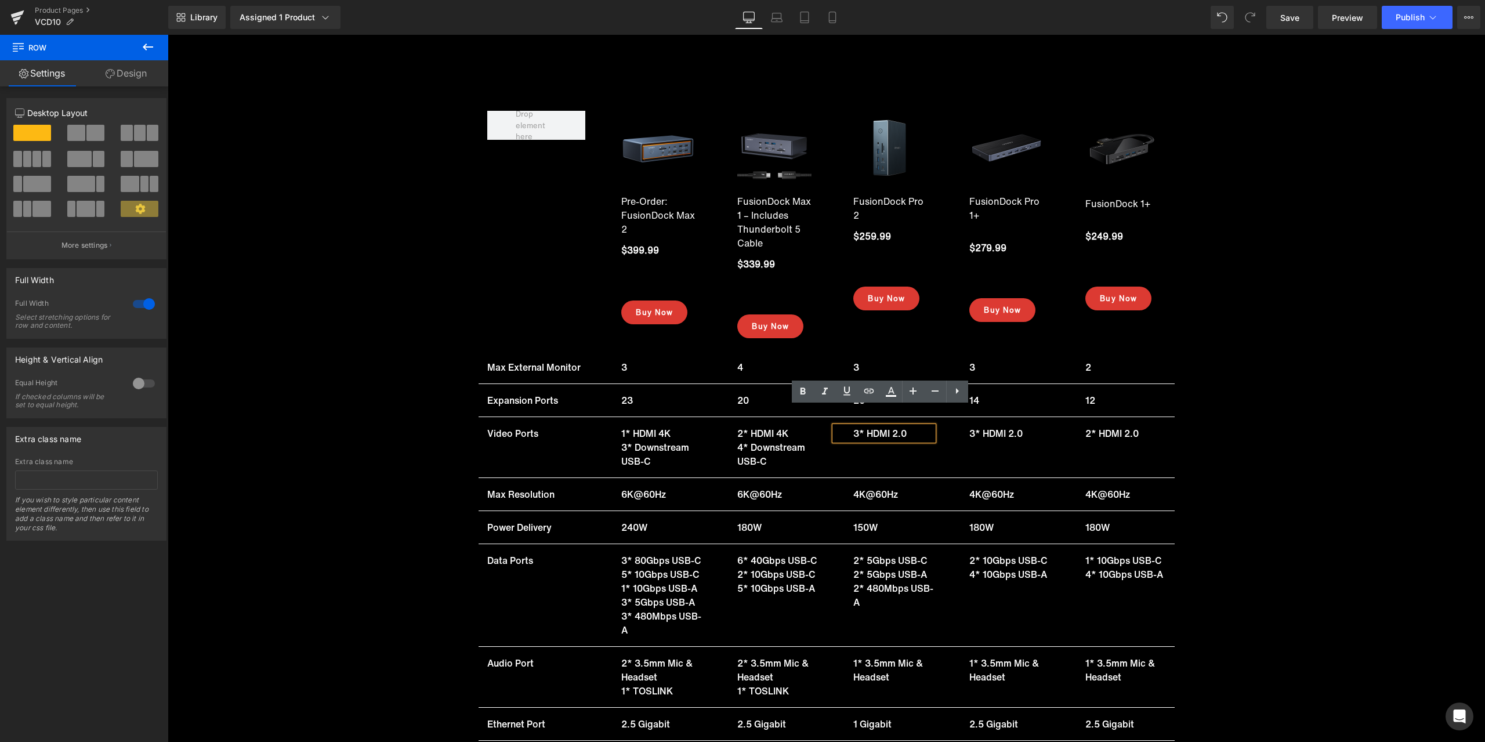
click at [881, 426] on span "3* HDMI 2.0" at bounding box center [879, 433] width 53 height 14
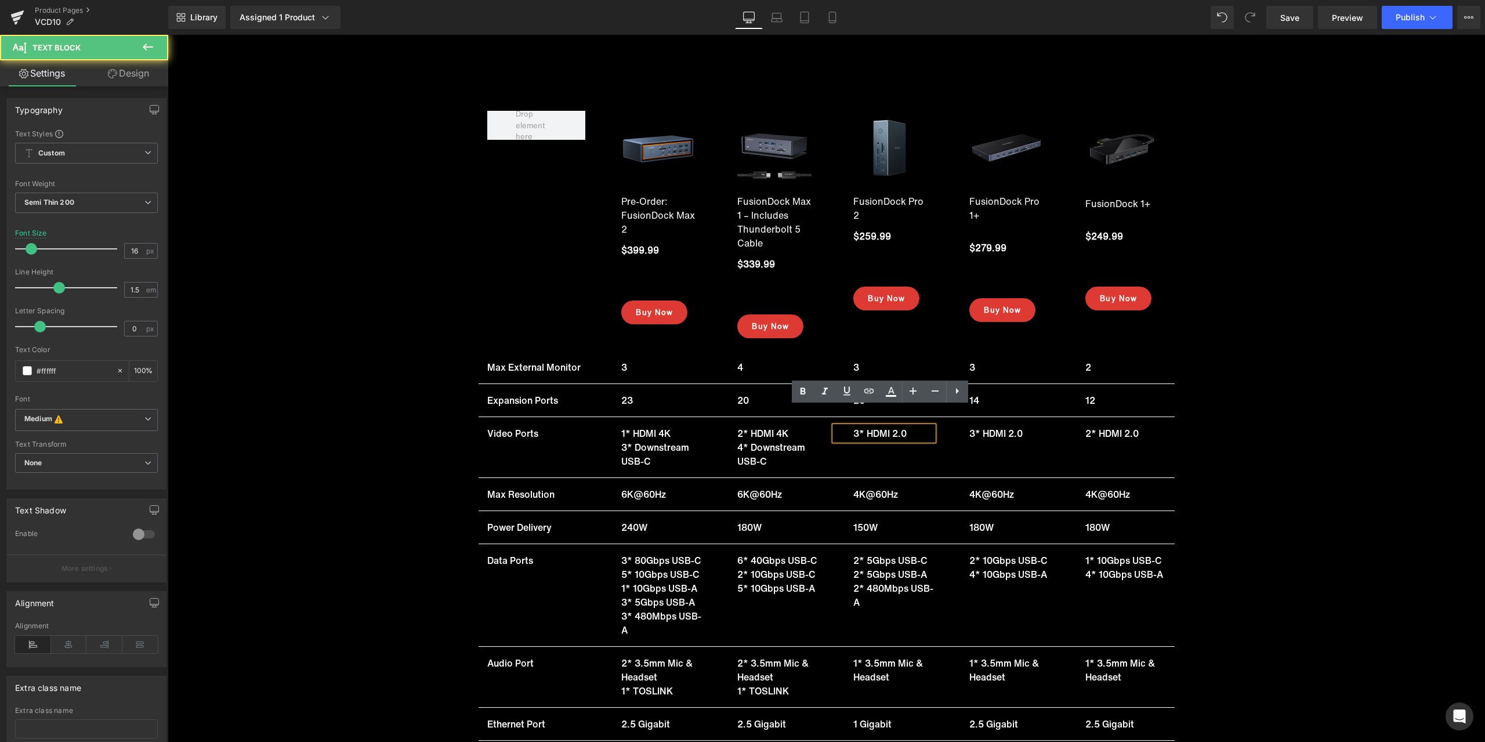
click at [868, 426] on span "3* HDMI 2.0" at bounding box center [879, 433] width 53 height 14
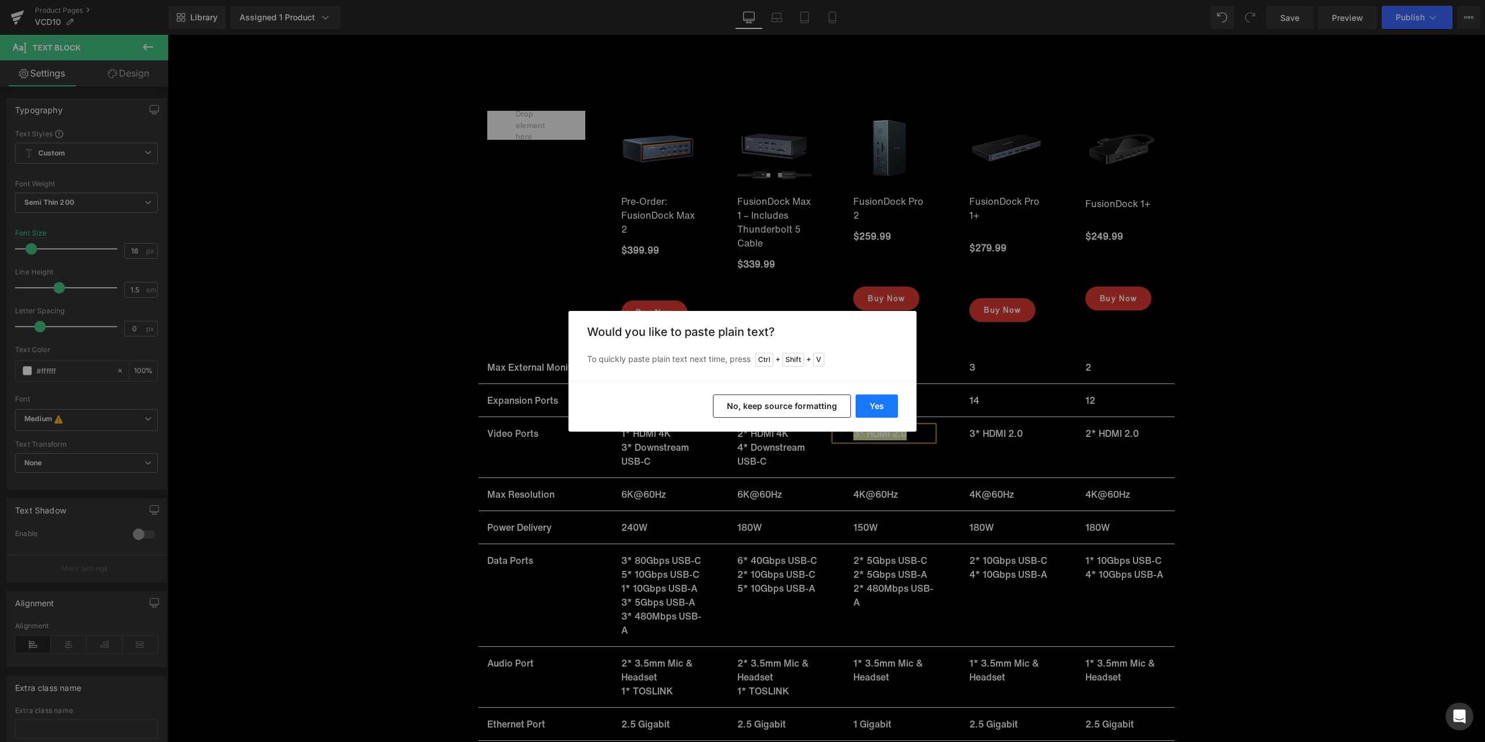
drag, startPoint x: 869, startPoint y: 404, endPoint x: 701, endPoint y: 369, distance: 171.3
click at [869, 404] on button "Yes" at bounding box center [877, 406] width 42 height 23
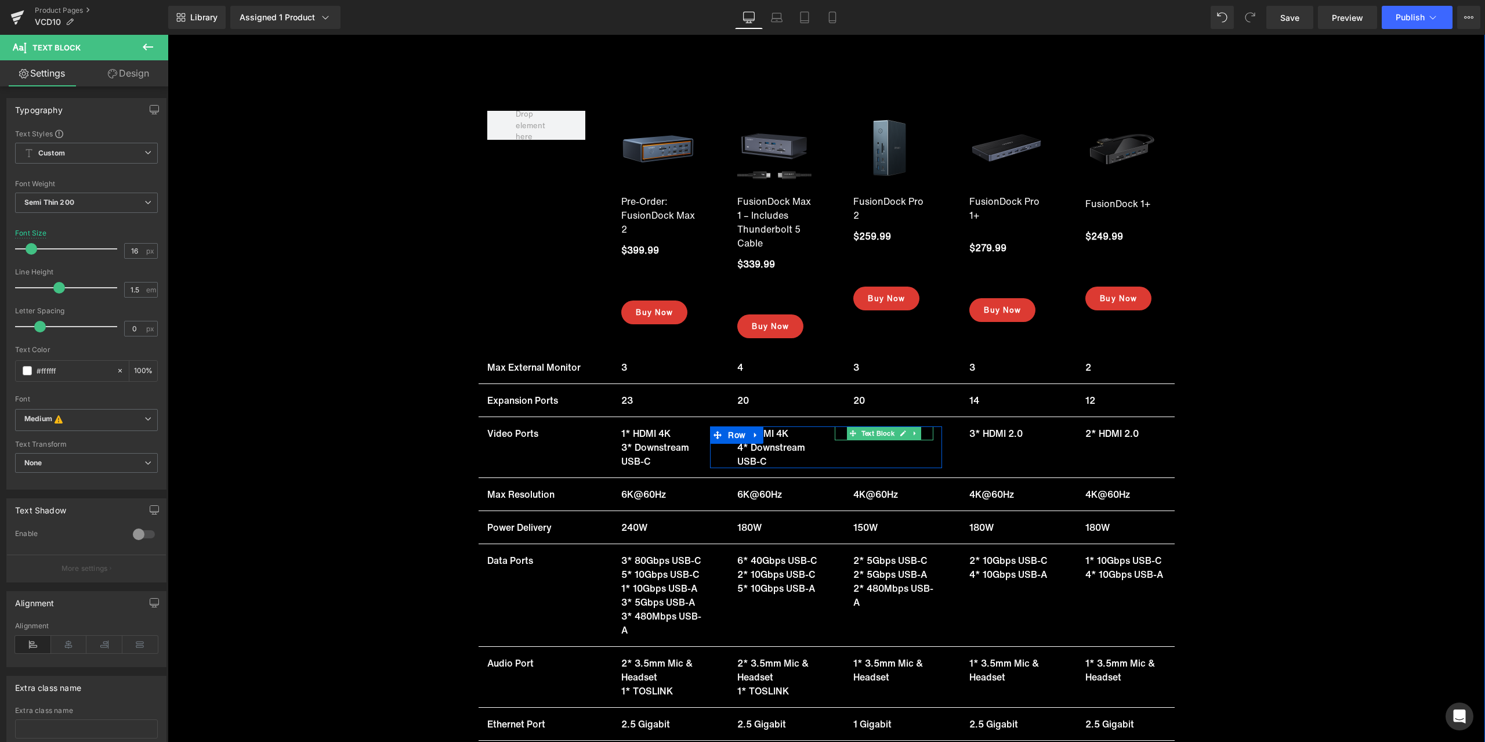
click at [912, 430] on icon at bounding box center [915, 433] width 6 height 7
click at [906, 431] on icon at bounding box center [909, 434] width 6 height 6
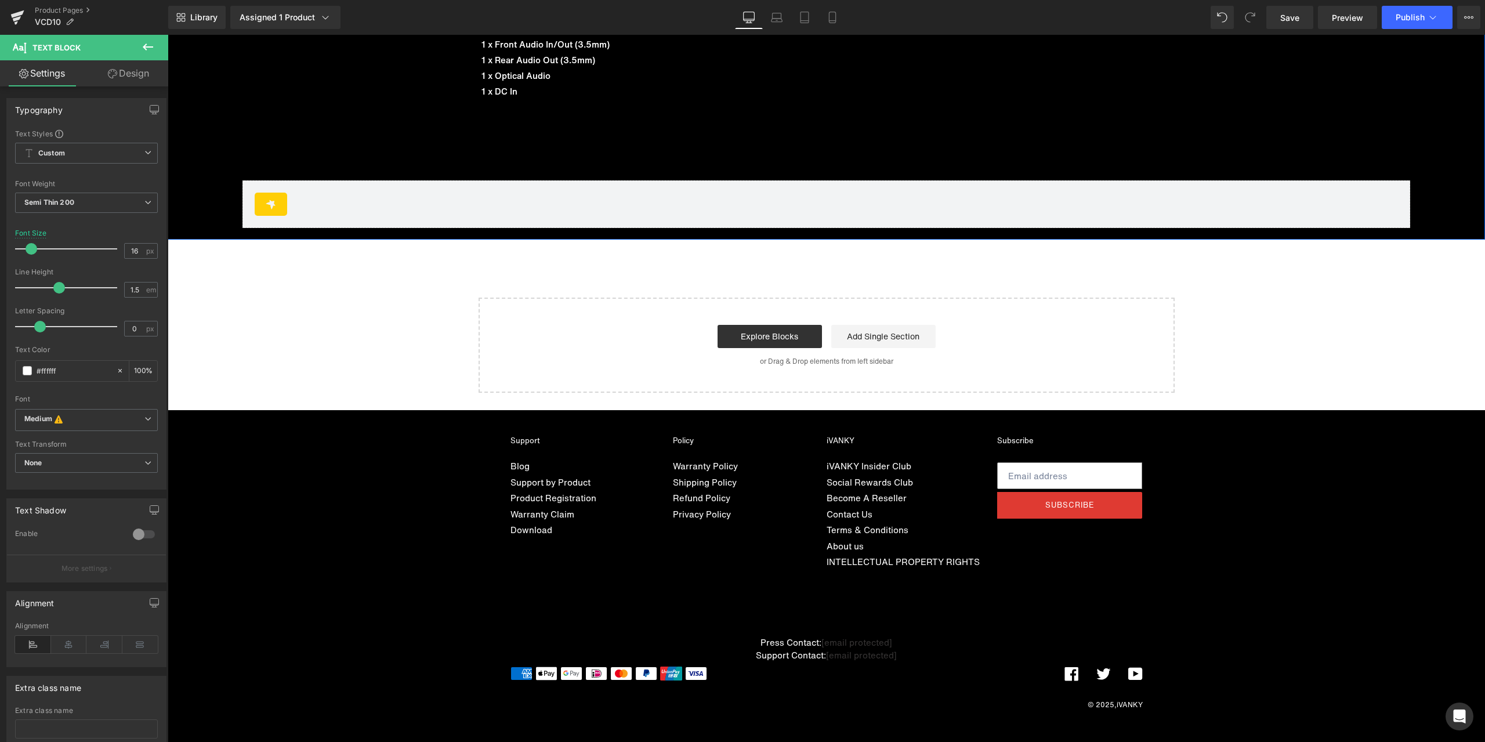
scroll to position [12133, 0]
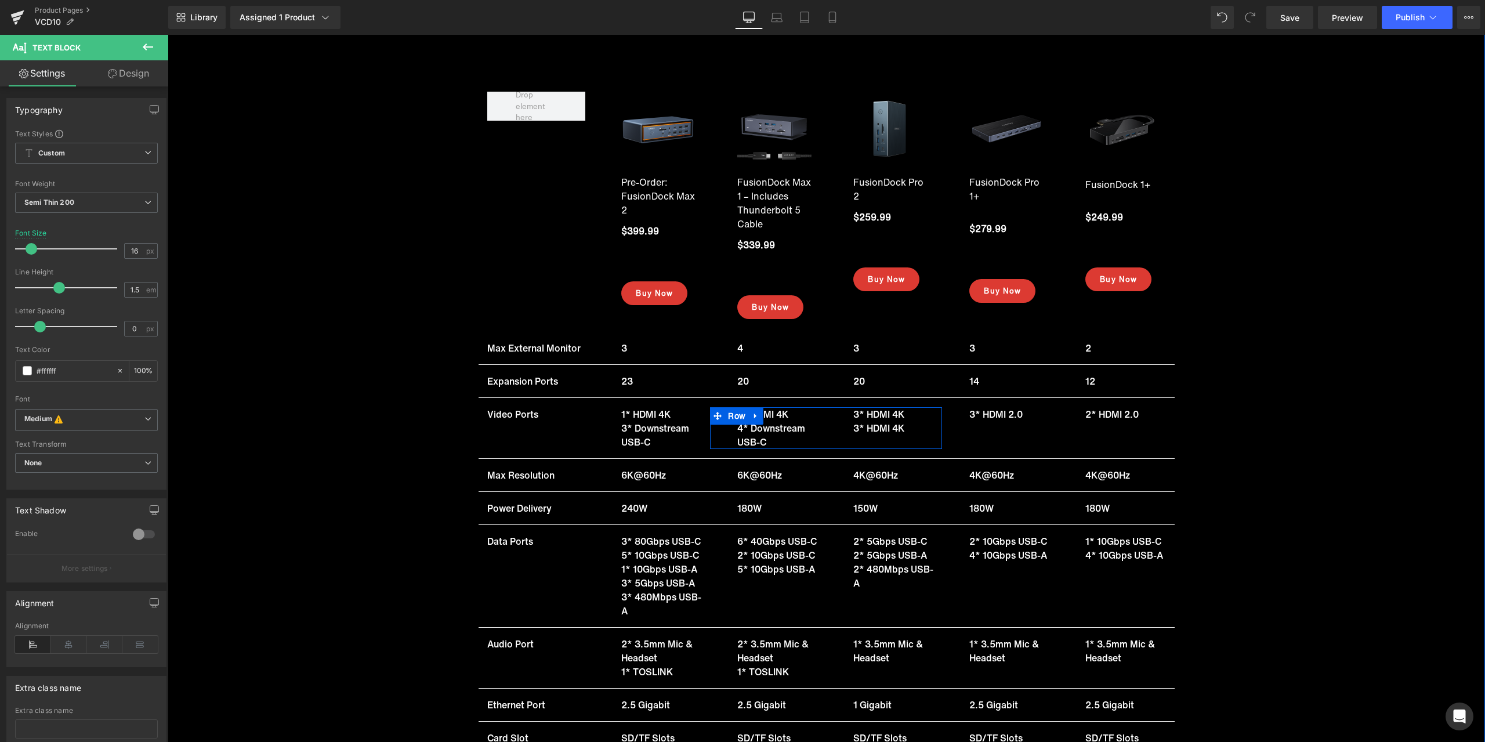
click at [883, 429] on div "3* HDMI 4K Text Block" at bounding box center [884, 428] width 99 height 14
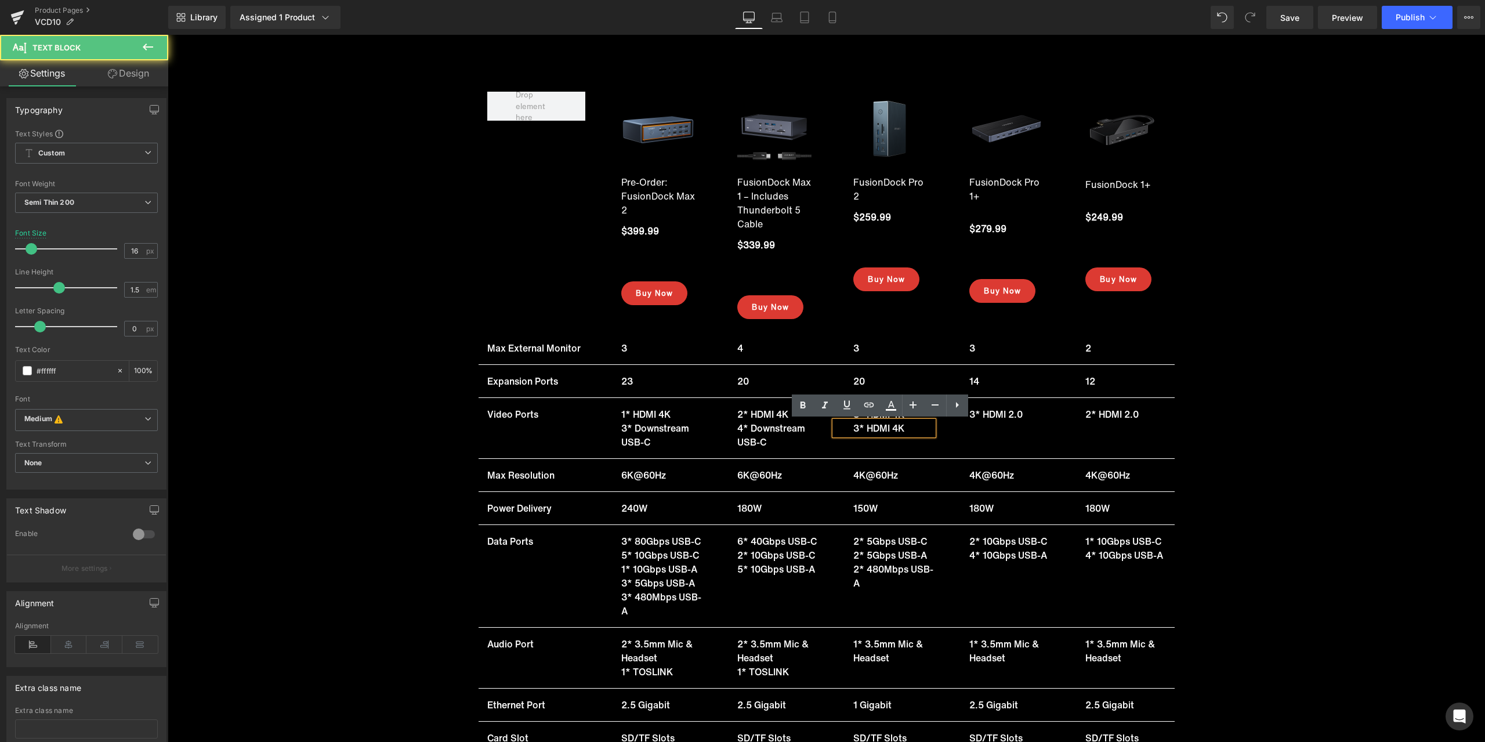
click at [871, 429] on p "3* HDMI 4K" at bounding box center [893, 428] width 80 height 14
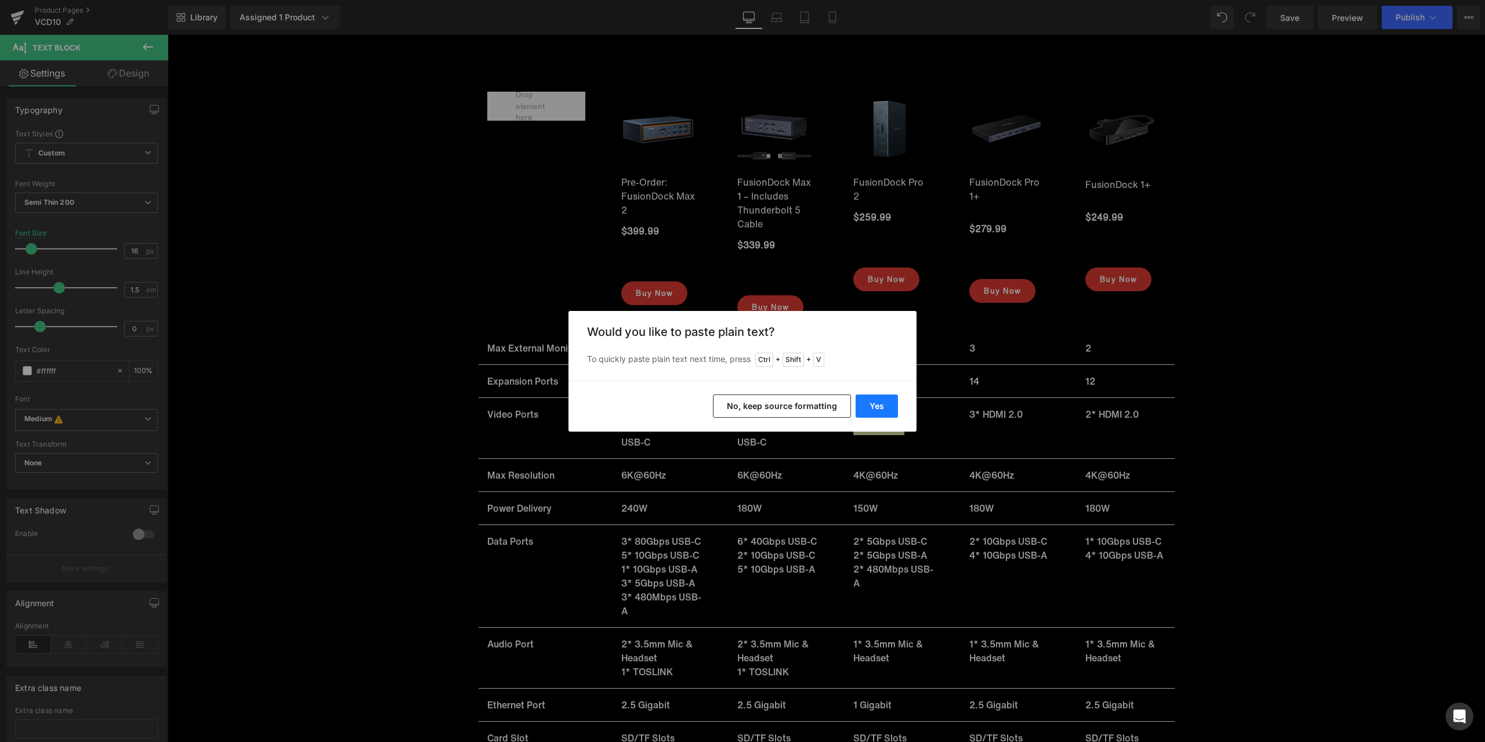
click at [867, 406] on button "Yes" at bounding box center [877, 406] width 42 height 23
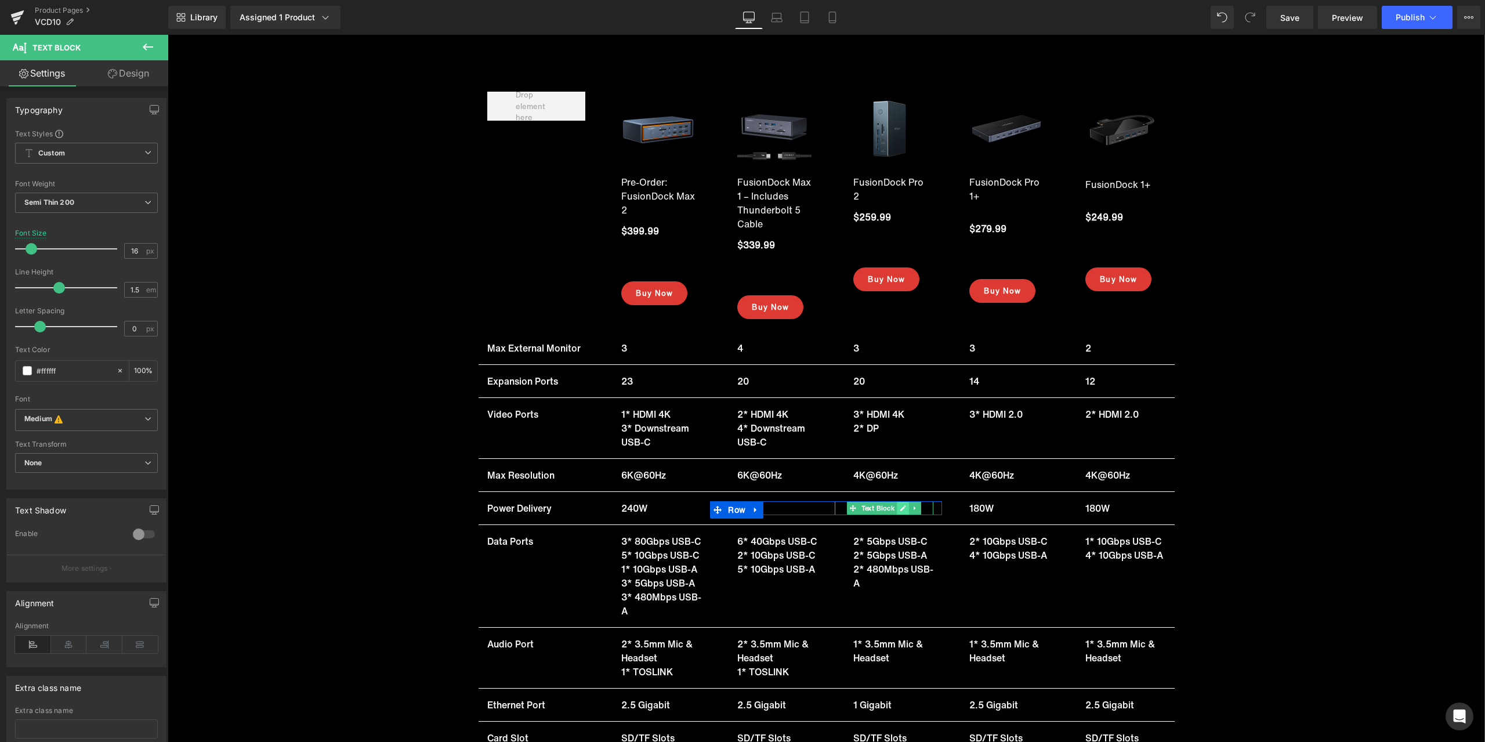
click at [900, 508] on icon at bounding box center [903, 508] width 6 height 6
click at [882, 507] on p "150W" at bounding box center [893, 508] width 80 height 14
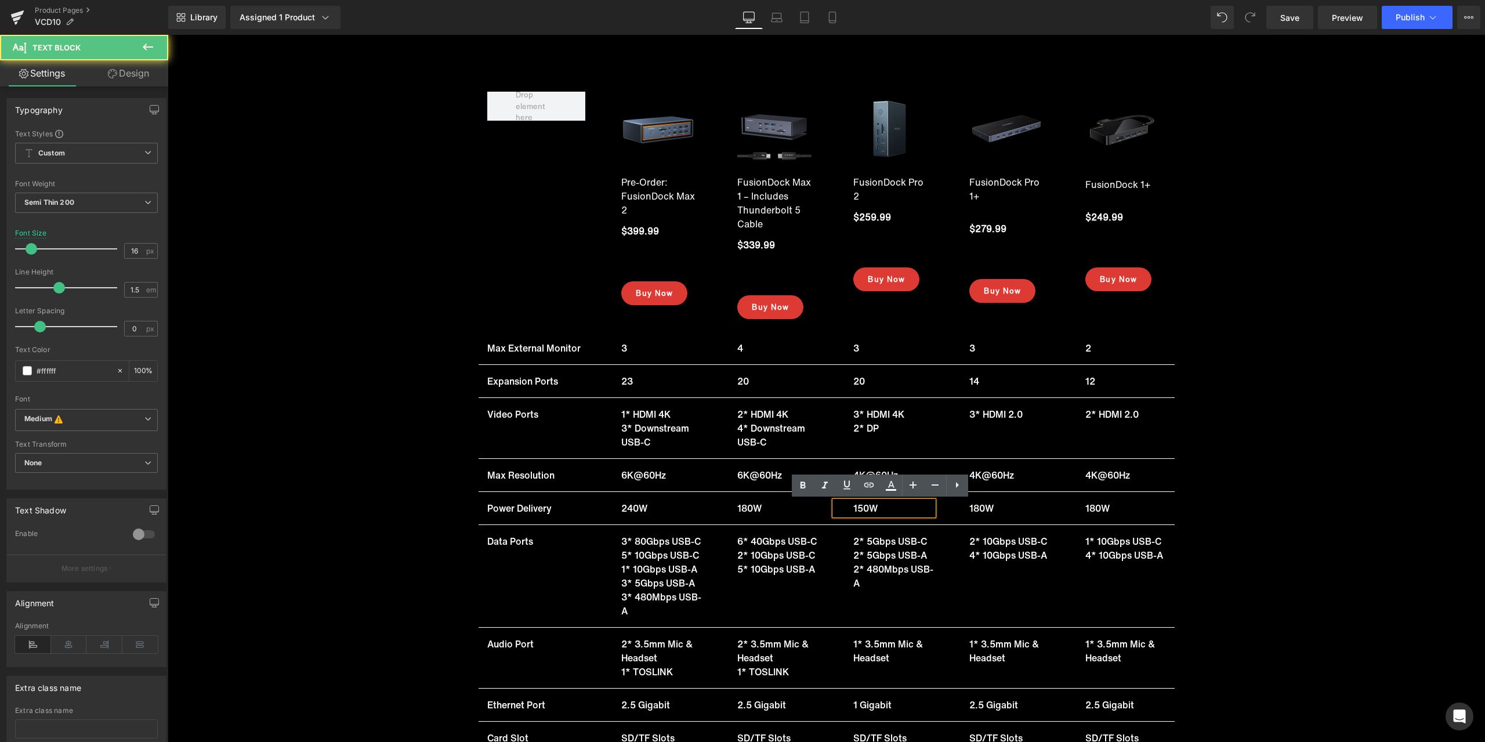
click at [861, 507] on p "150W" at bounding box center [893, 508] width 80 height 14
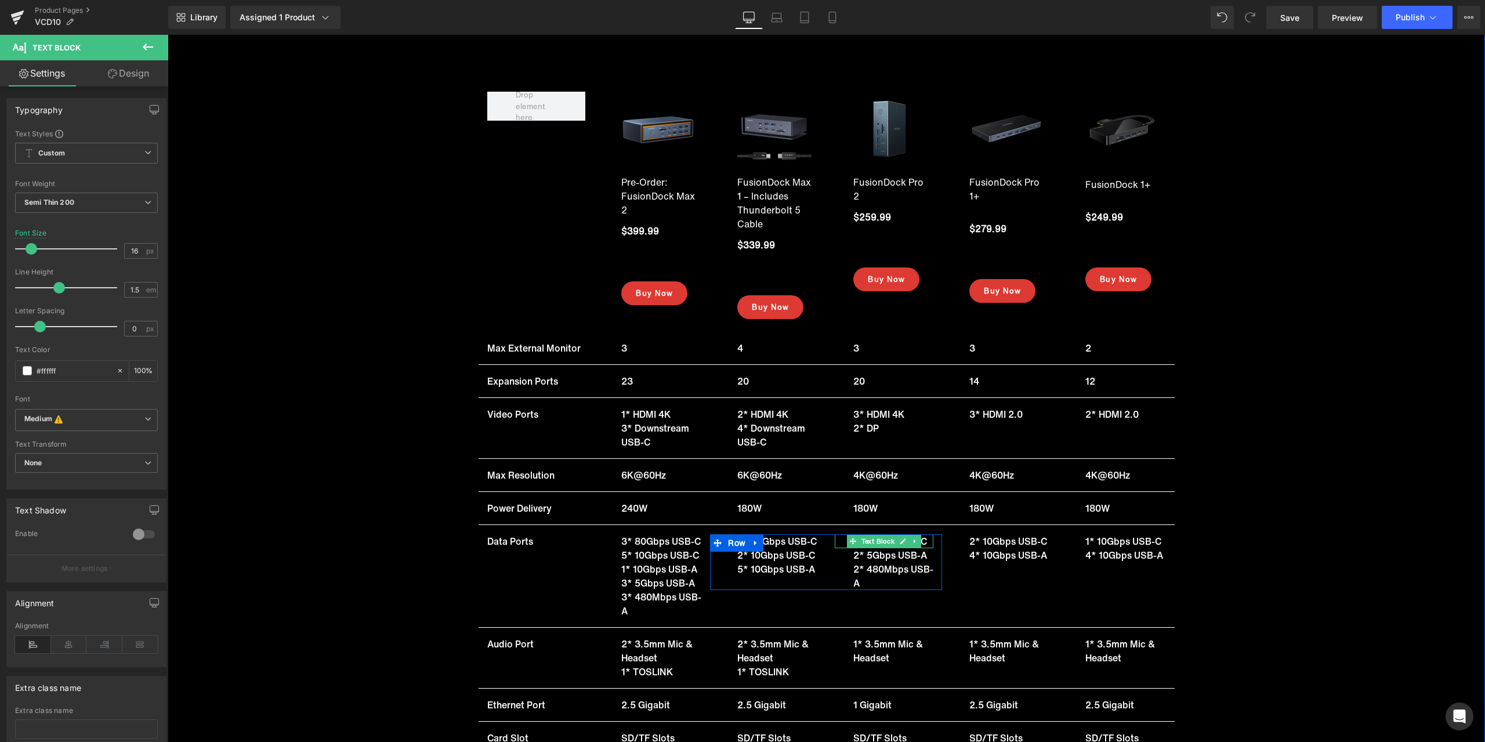
click at [902, 540] on icon at bounding box center [903, 541] width 6 height 7
click at [882, 543] on span "2* 5Gbps USB-C" at bounding box center [890, 541] width 74 height 14
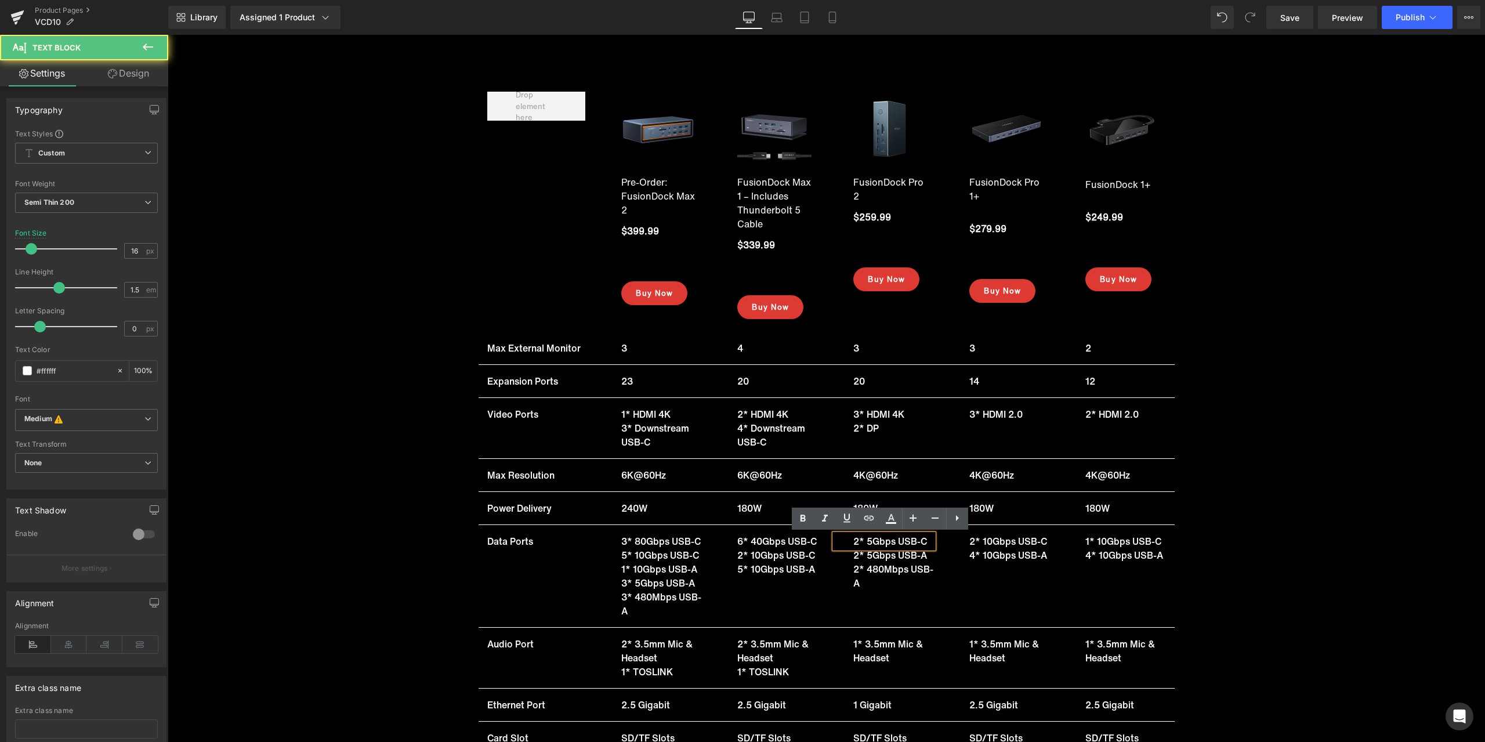
click at [869, 542] on span "2* 5Gbps USB-C" at bounding box center [890, 541] width 74 height 14
